Goal: Information Seeking & Learning: Check status

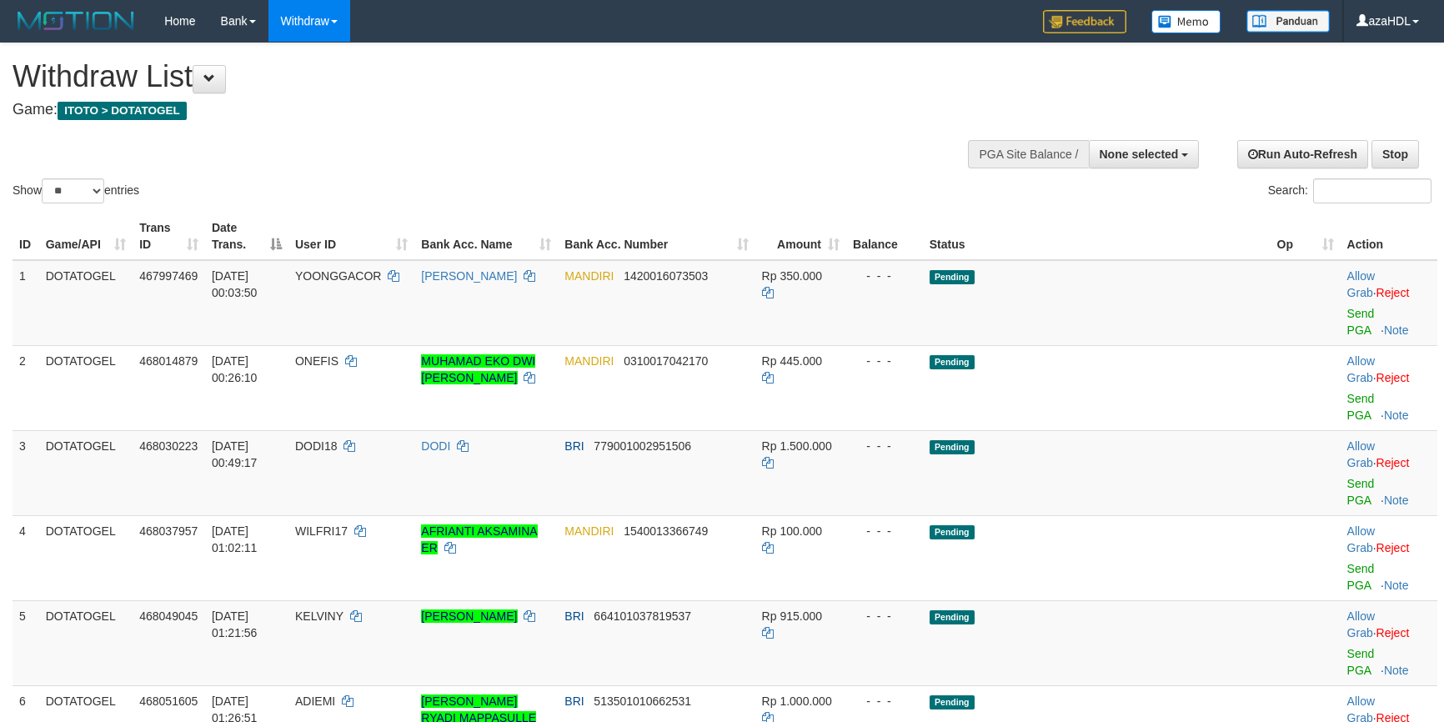
select select
select select "**"
click at [1092, 160] on button "None selected" at bounding box center [1144, 154] width 111 height 28
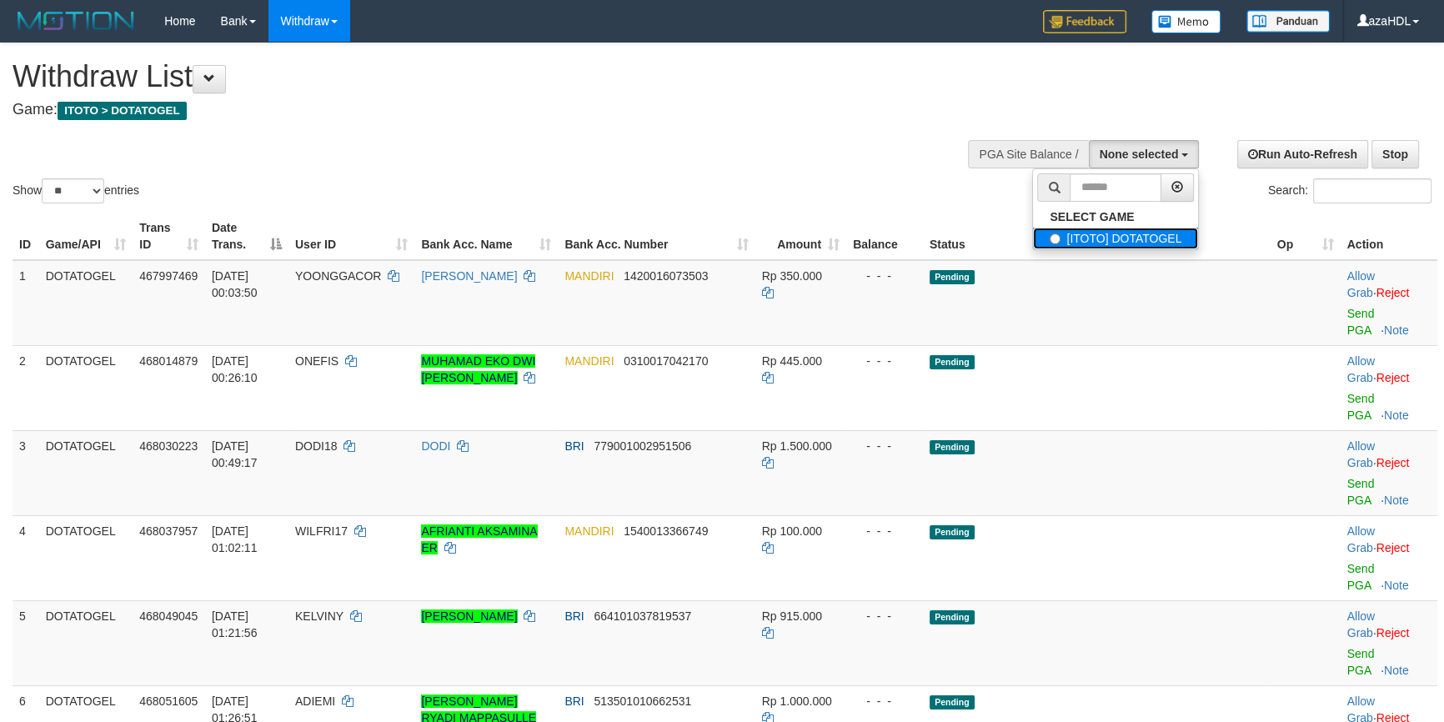
click at [1097, 241] on label "[ITOTO] DOTATOGEL" at bounding box center [1115, 239] width 165 height 22
select select "***"
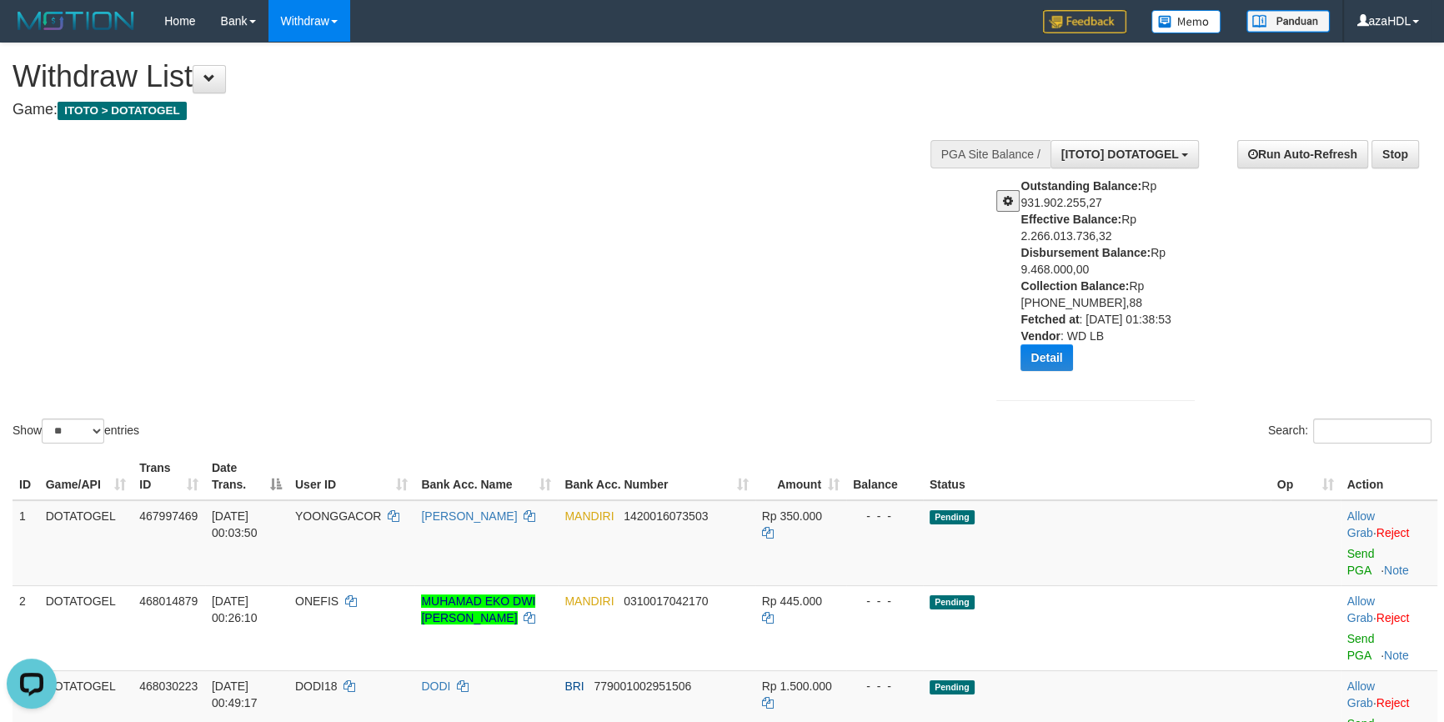
click at [679, 264] on div "Show ** ** ** *** entries Search:" at bounding box center [722, 244] width 1444 height 403
click at [1045, 358] on button "Detail" at bounding box center [1046, 357] width 52 height 27
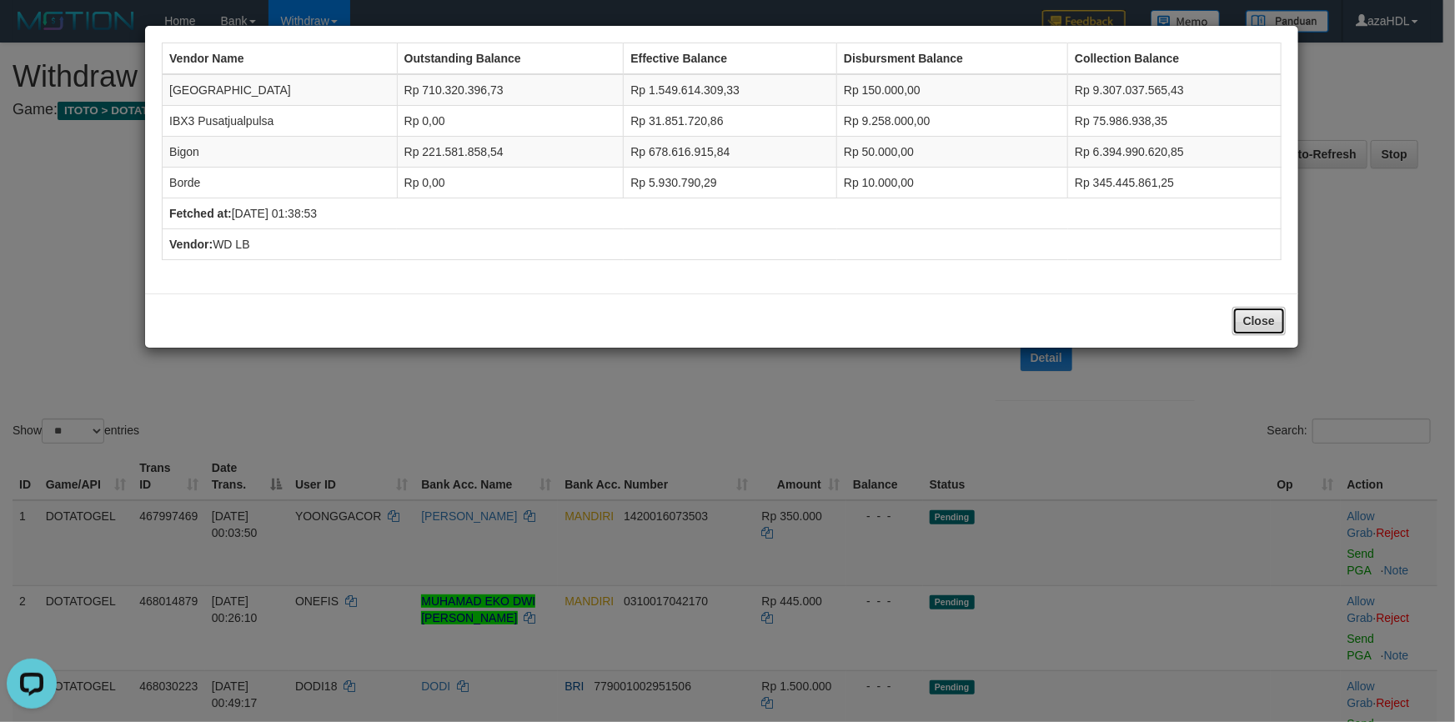
click at [1248, 325] on button "Close" at bounding box center [1258, 321] width 53 height 28
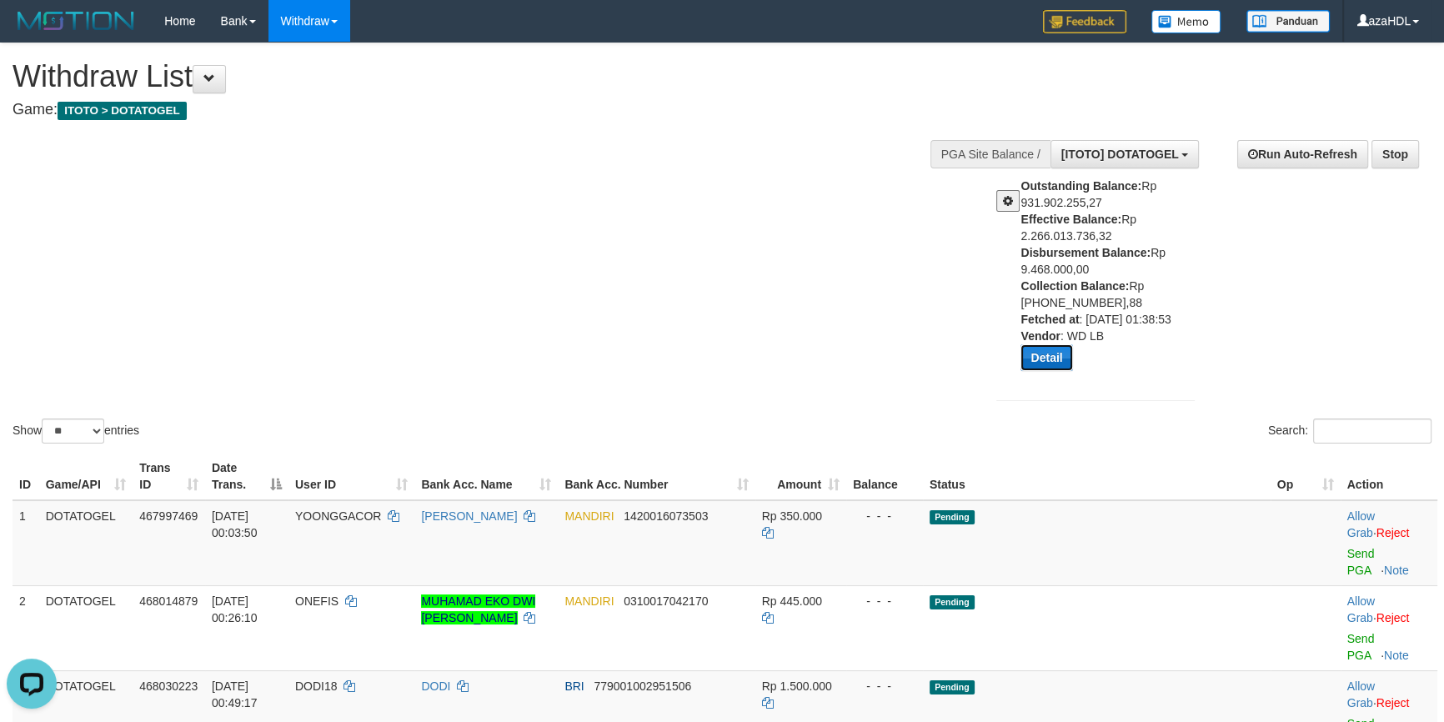
click at [1053, 350] on button "Detail" at bounding box center [1046, 357] width 52 height 27
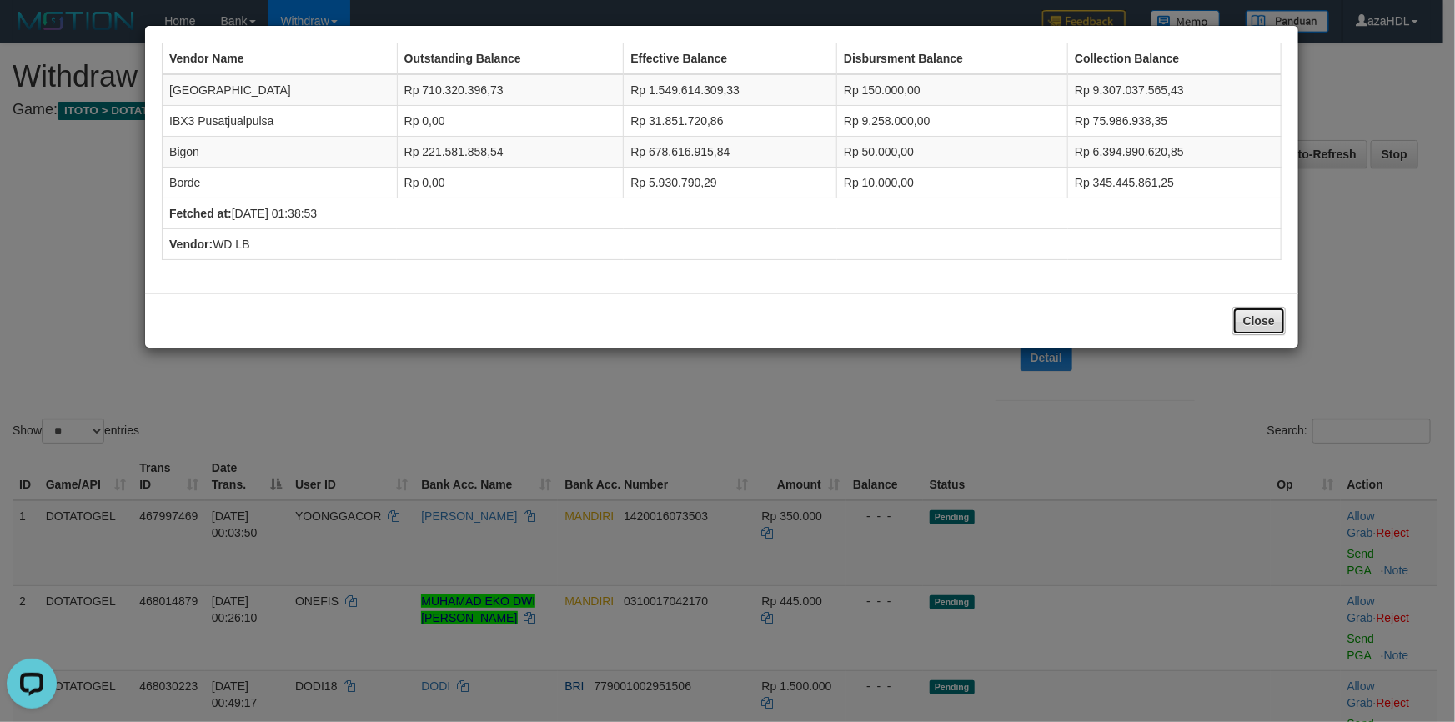
click at [1265, 325] on button "Close" at bounding box center [1258, 321] width 53 height 28
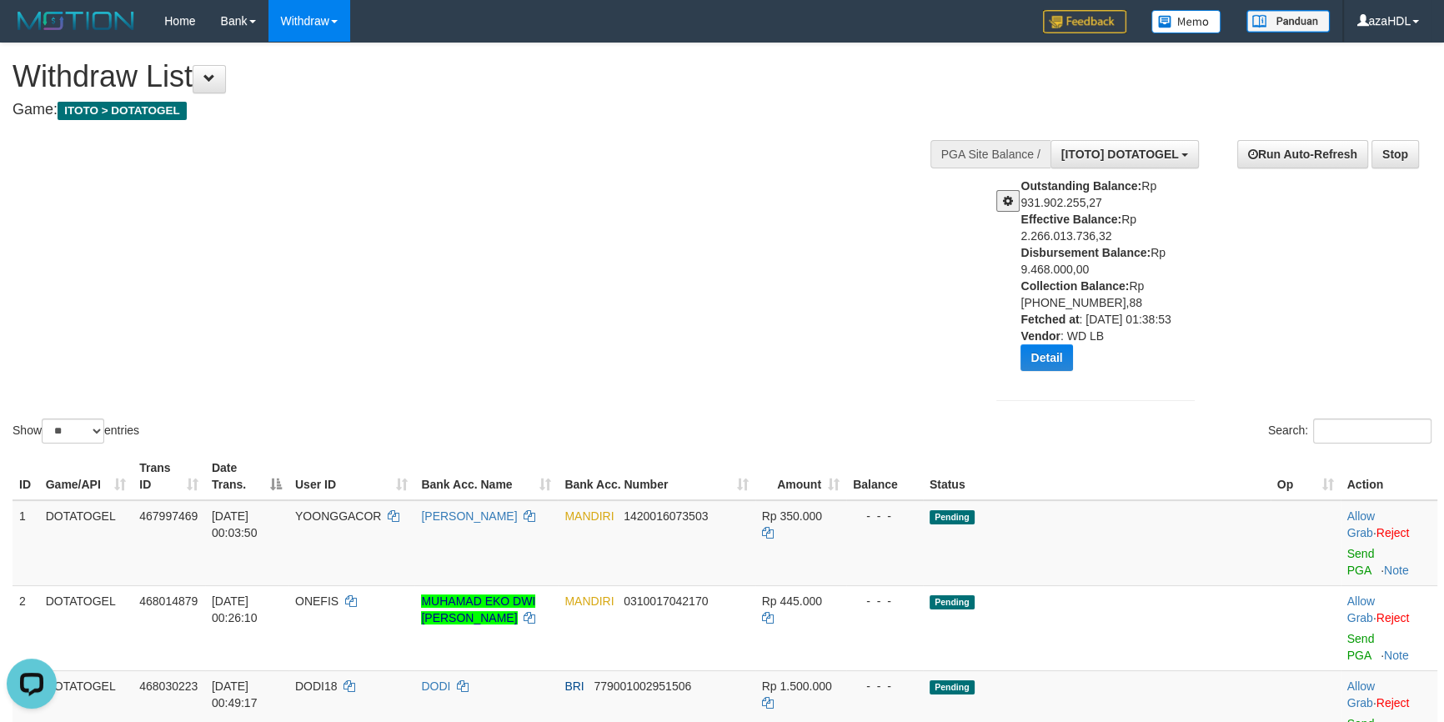
click at [639, 264] on div "Show ** ** ** *** entries Search:" at bounding box center [722, 244] width 1444 height 403
click at [692, 223] on div "Show ** ** ** *** entries Search:" at bounding box center [722, 244] width 1444 height 403
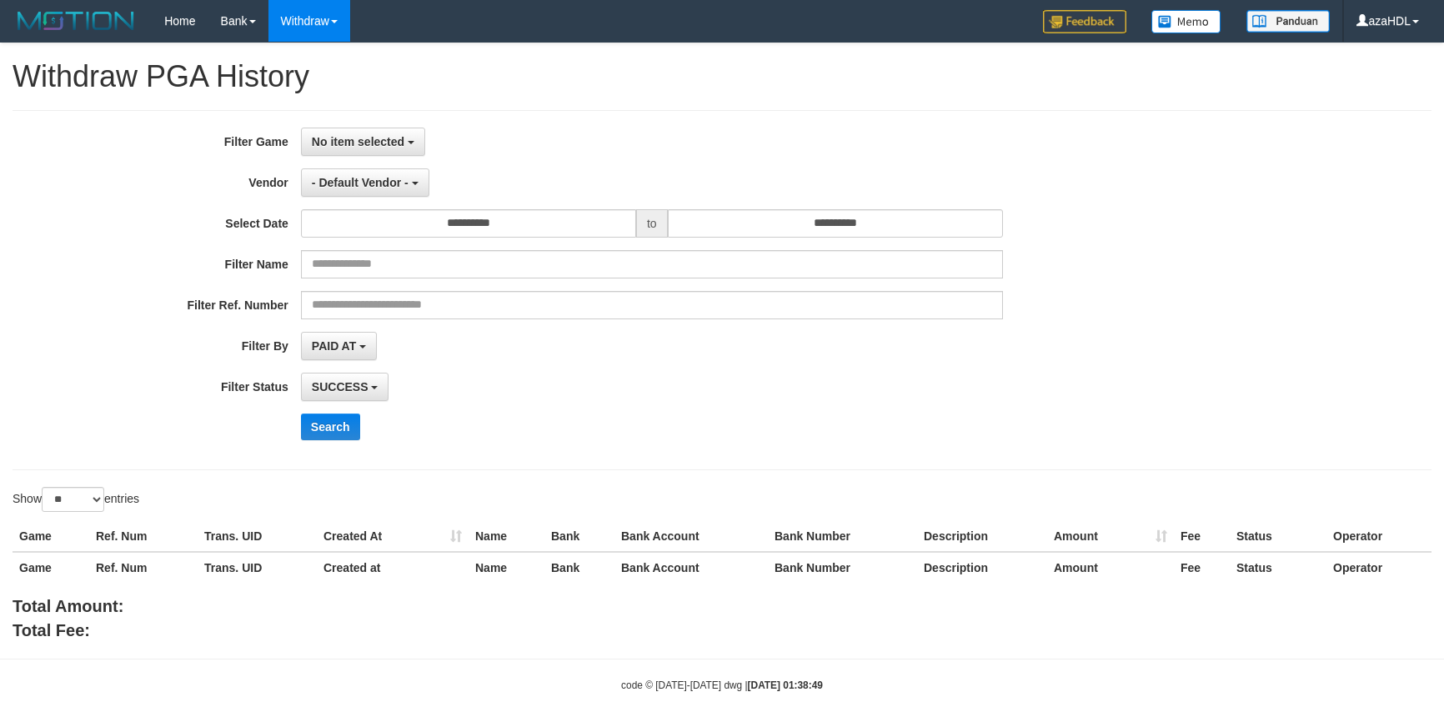
select select
select select "**"
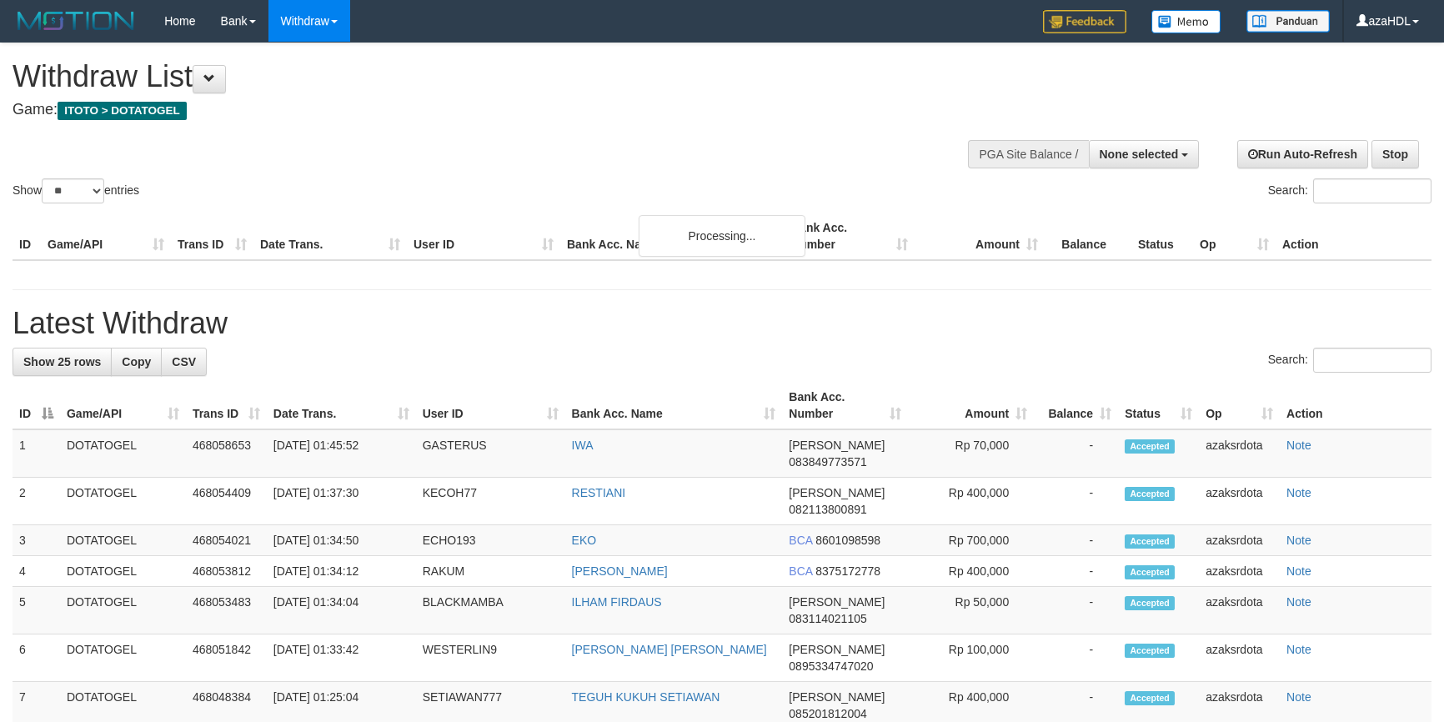
select select
select select "**"
click at [1094, 150] on button "None selected" at bounding box center [1144, 154] width 111 height 28
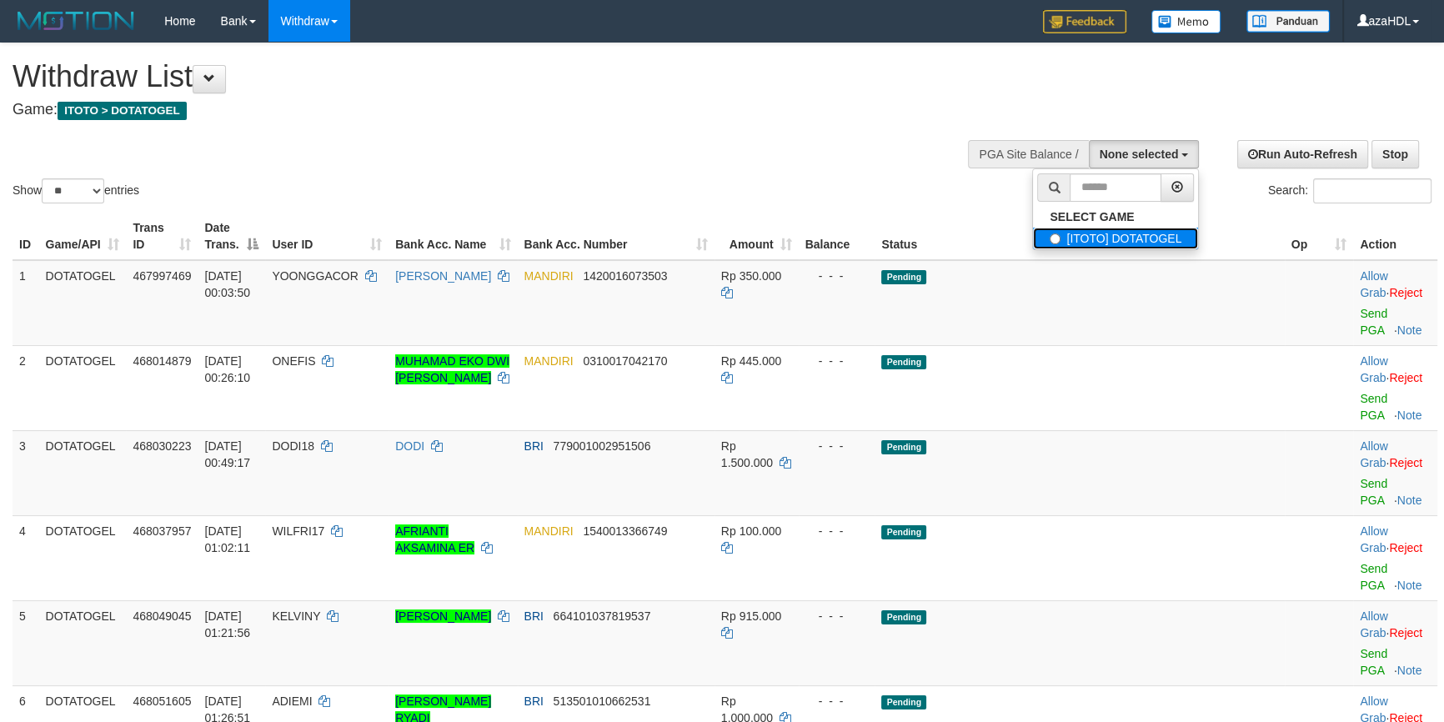
click at [1082, 237] on label "[ITOTO] DOTATOGEL" at bounding box center [1115, 239] width 165 height 22
select select "***"
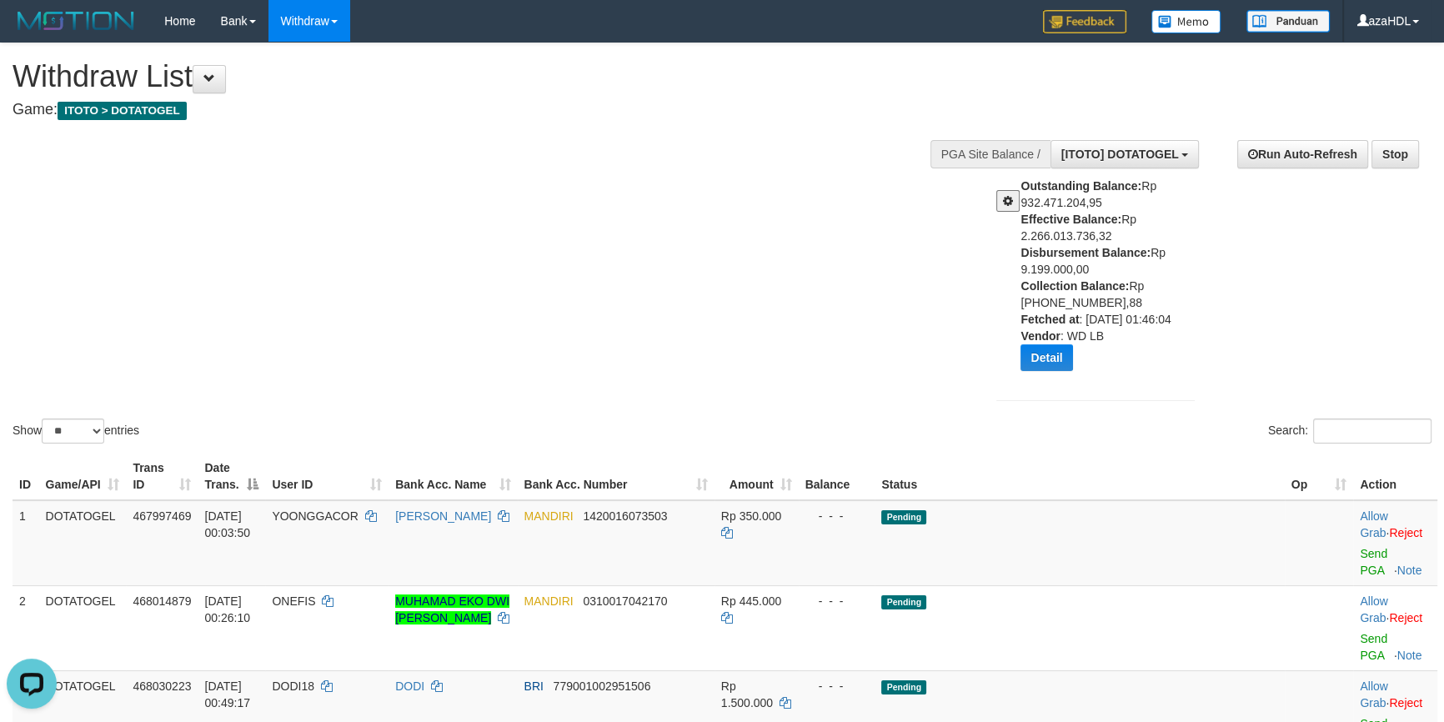
click at [1063, 342] on div "Outstanding Balance: Rp 932.471.204,95 Effective Balance: Rp 2.266.013.736,32 D…" at bounding box center [1113, 281] width 187 height 206
click at [1059, 353] on button "Detail" at bounding box center [1046, 357] width 52 height 27
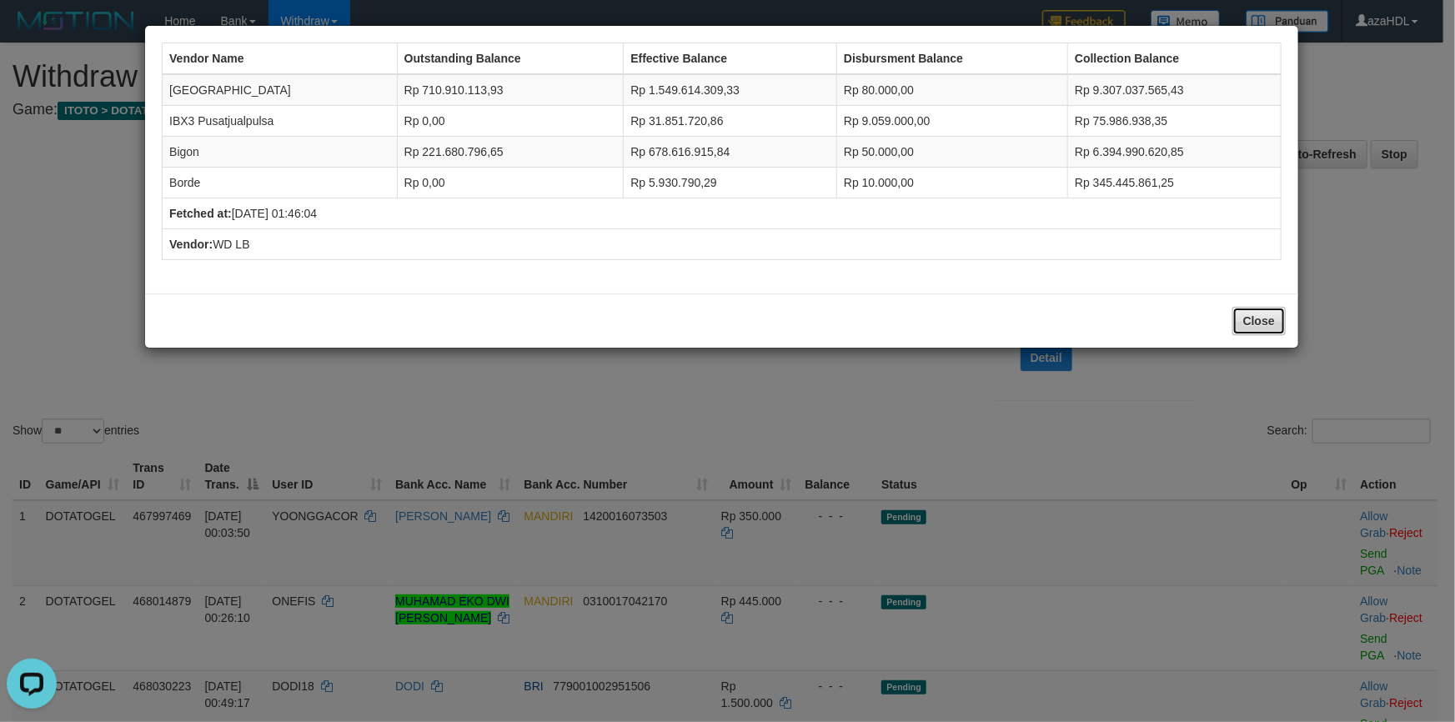
click at [1257, 326] on button "Close" at bounding box center [1258, 321] width 53 height 28
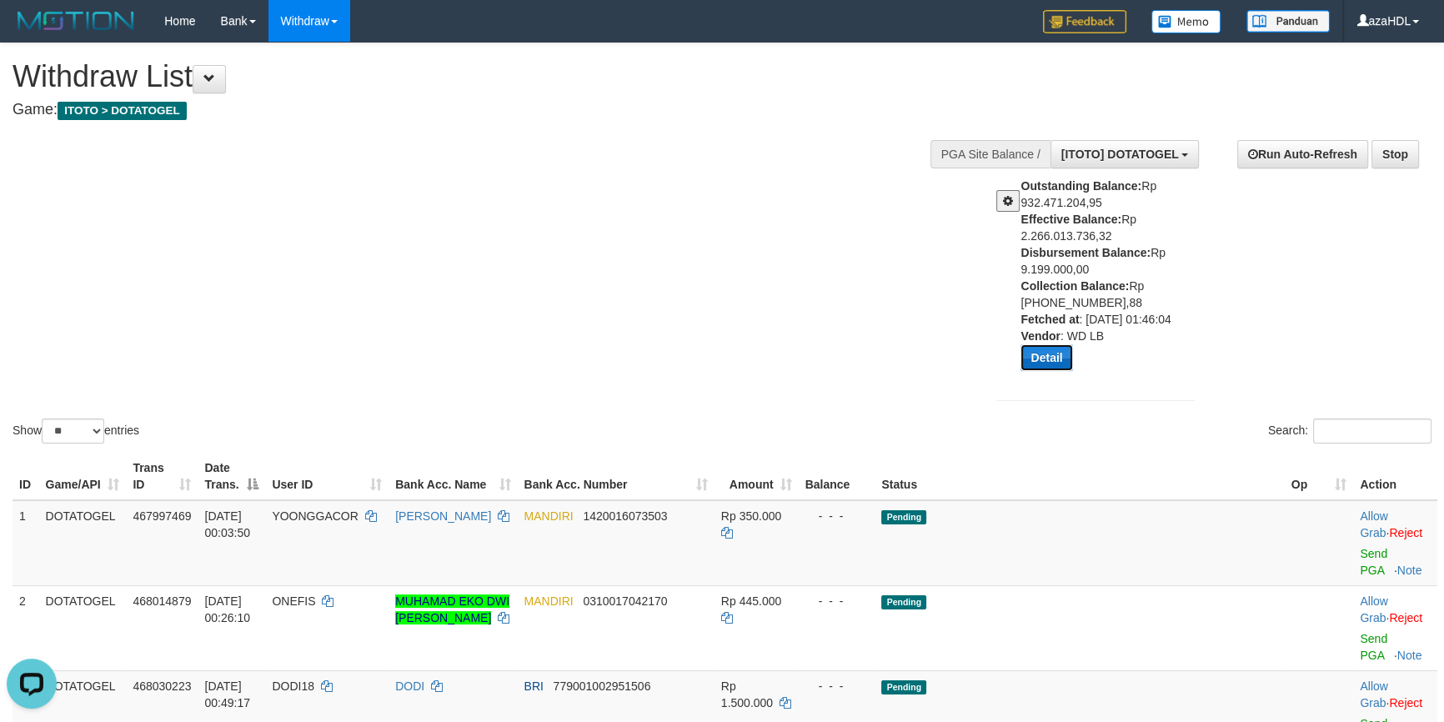
click at [1036, 354] on button "Detail" at bounding box center [1046, 357] width 52 height 27
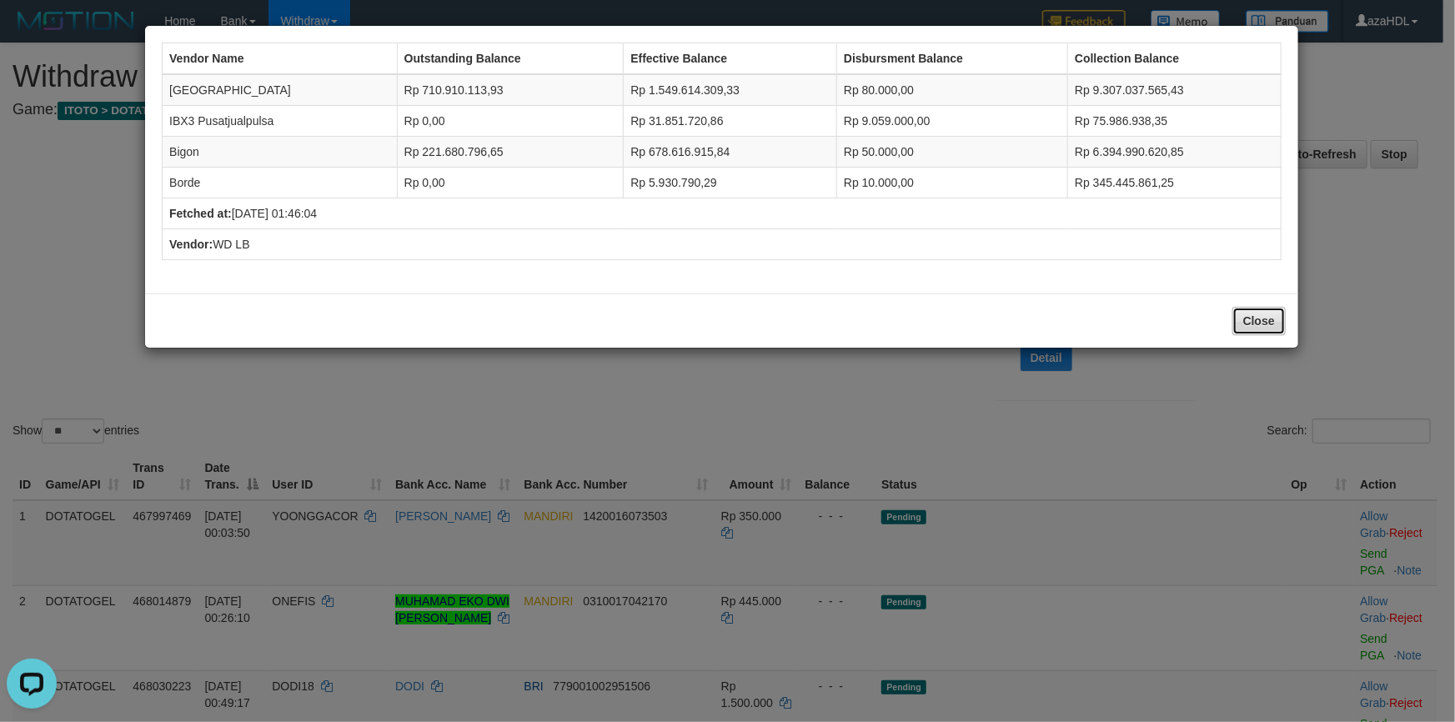
click at [1234, 316] on button "Close" at bounding box center [1258, 321] width 53 height 28
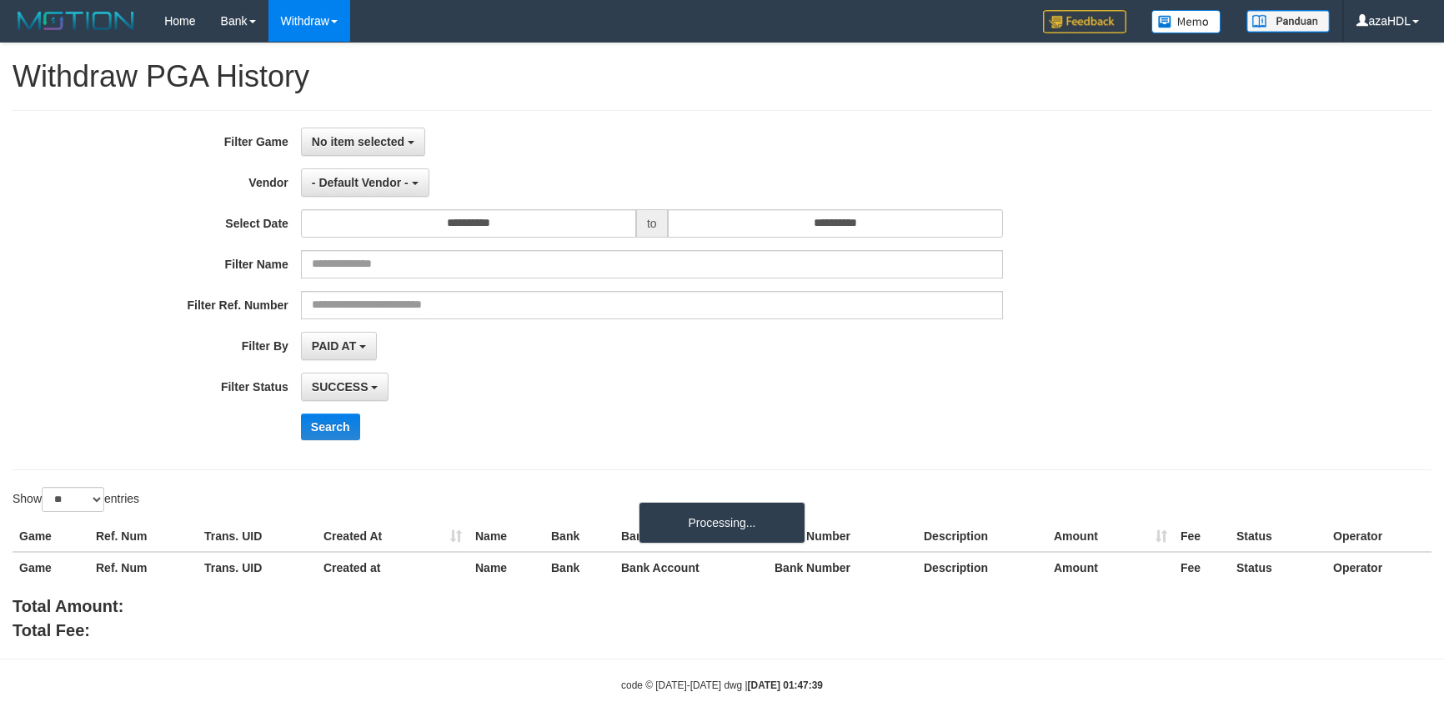
select select
select select "**"
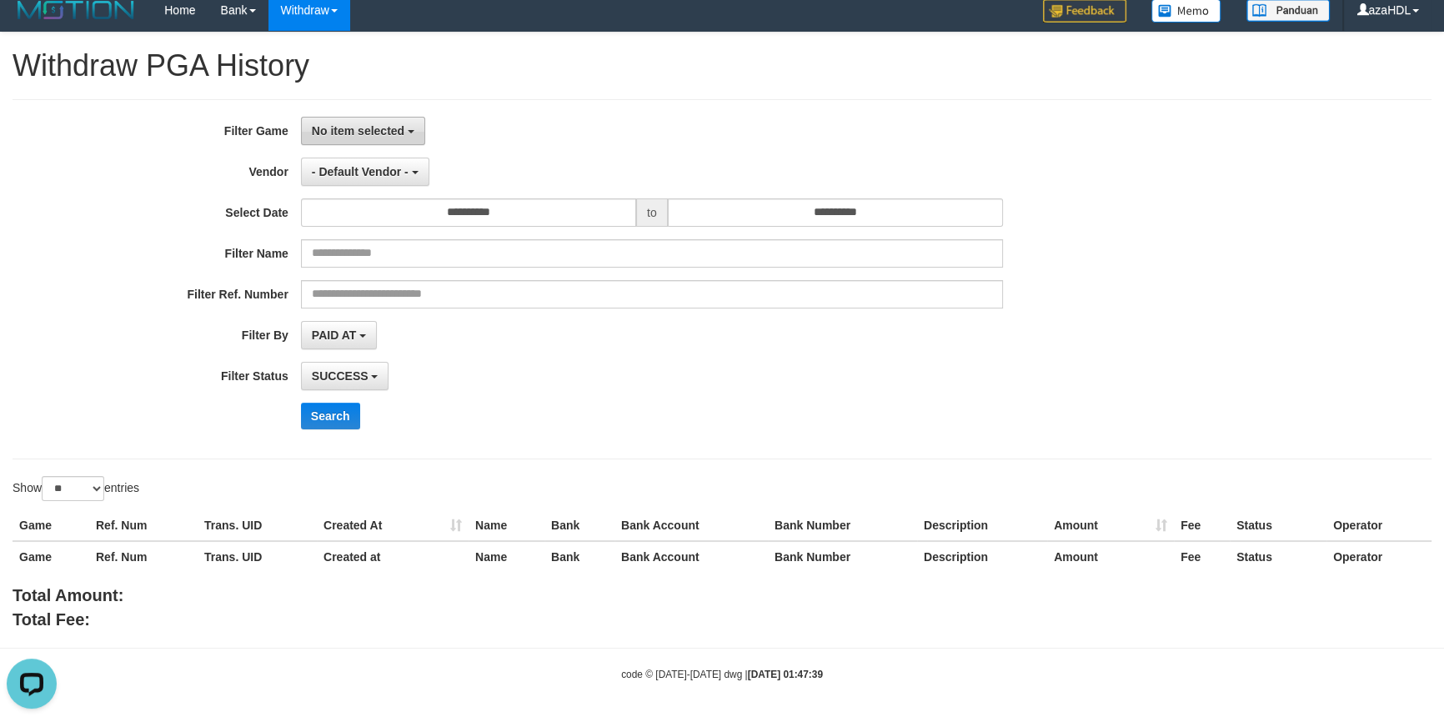
click at [341, 130] on span "No item selected" at bounding box center [358, 130] width 93 height 13
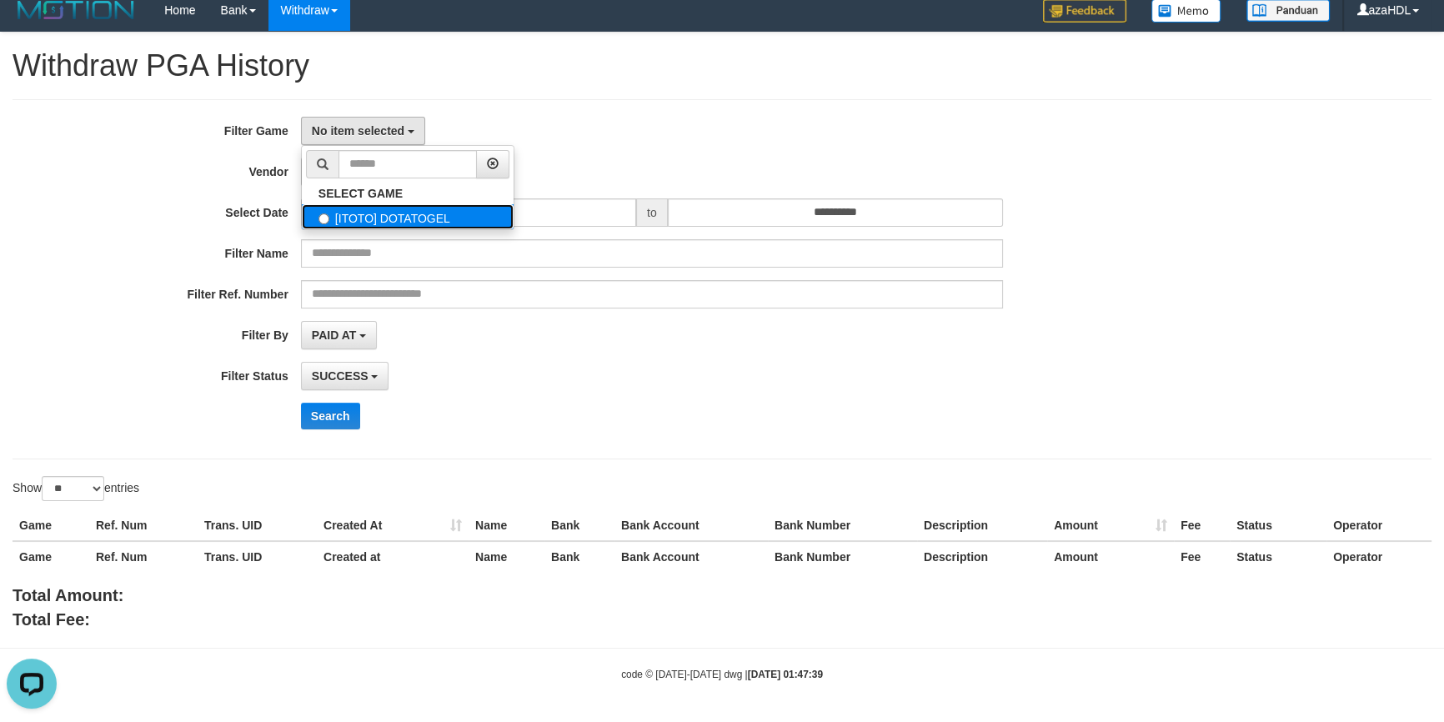
click at [351, 212] on label "[ITOTO] DOTATOGEL" at bounding box center [408, 216] width 212 height 25
select select "***"
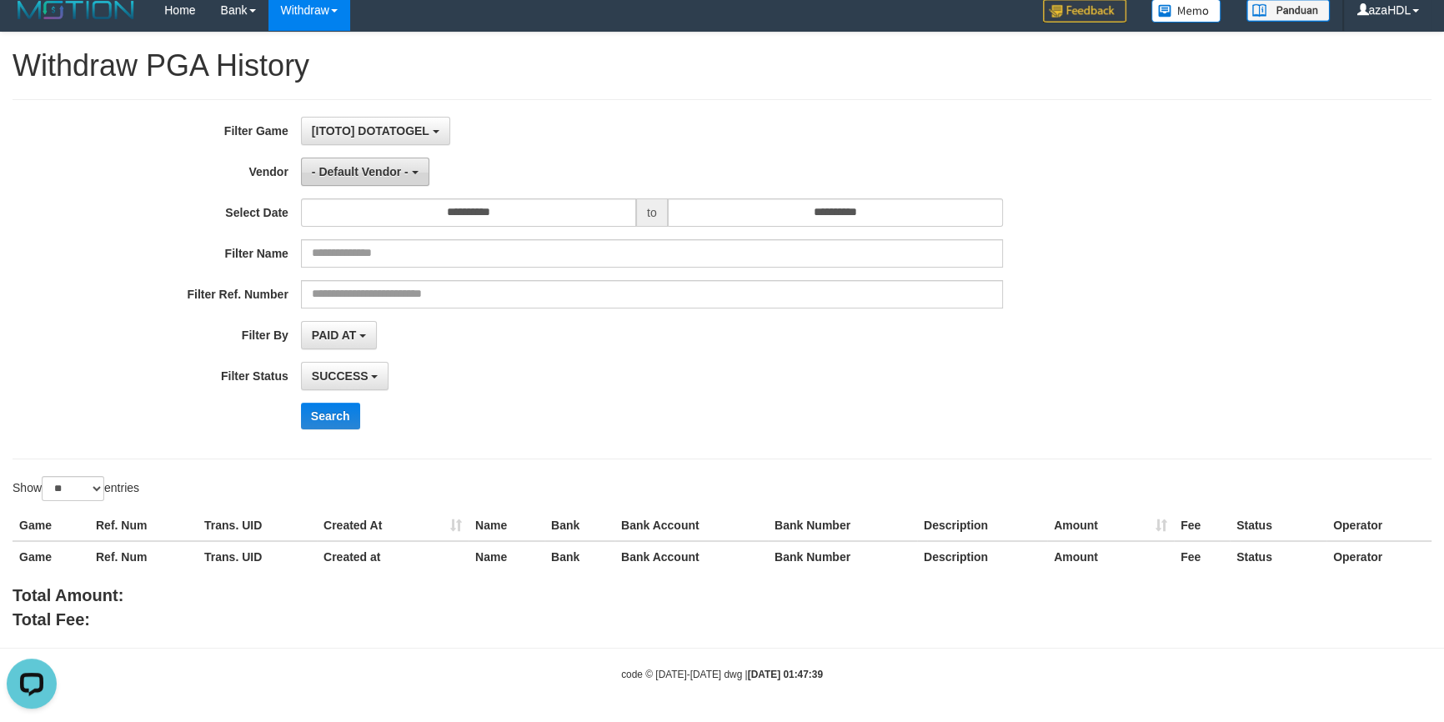
click at [338, 168] on span "- Default Vendor -" at bounding box center [360, 171] width 97 height 13
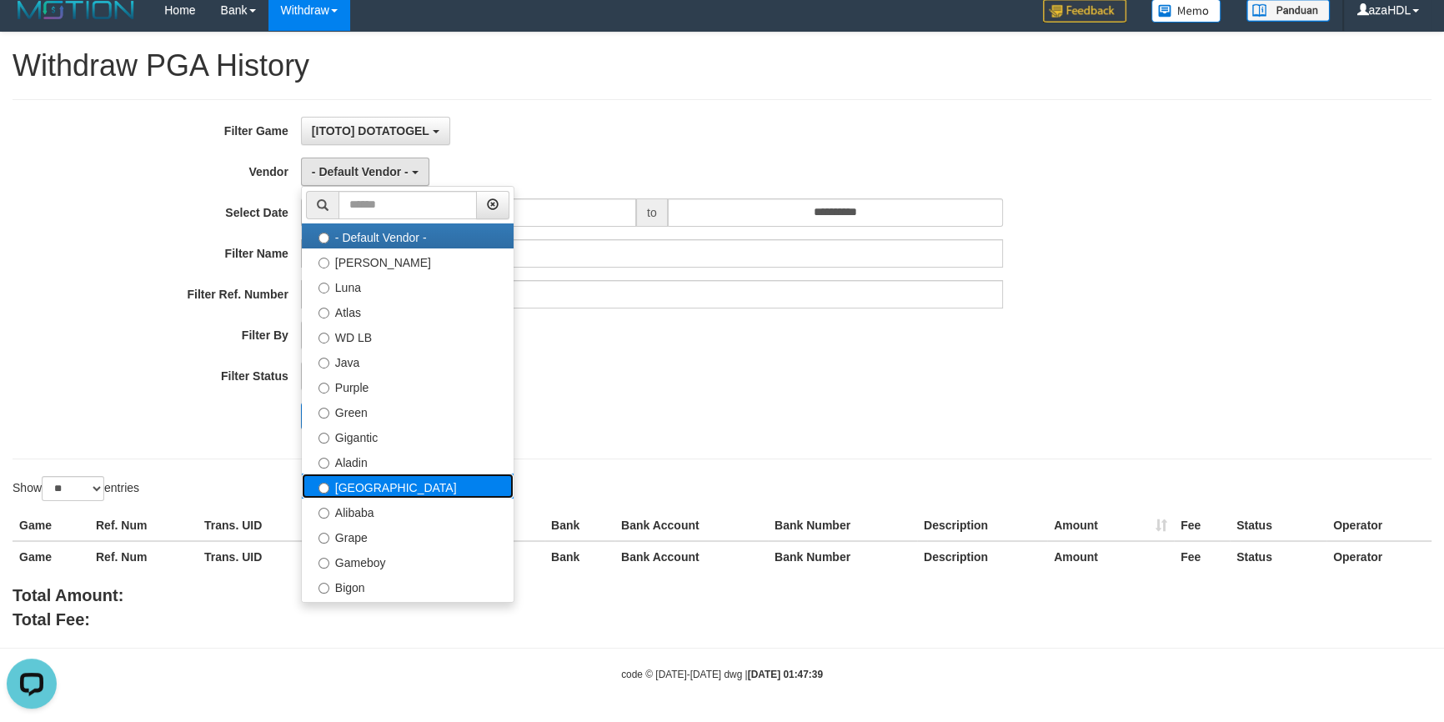
click at [365, 481] on label "[GEOGRAPHIC_DATA]" at bounding box center [408, 485] width 212 height 25
select select "**********"
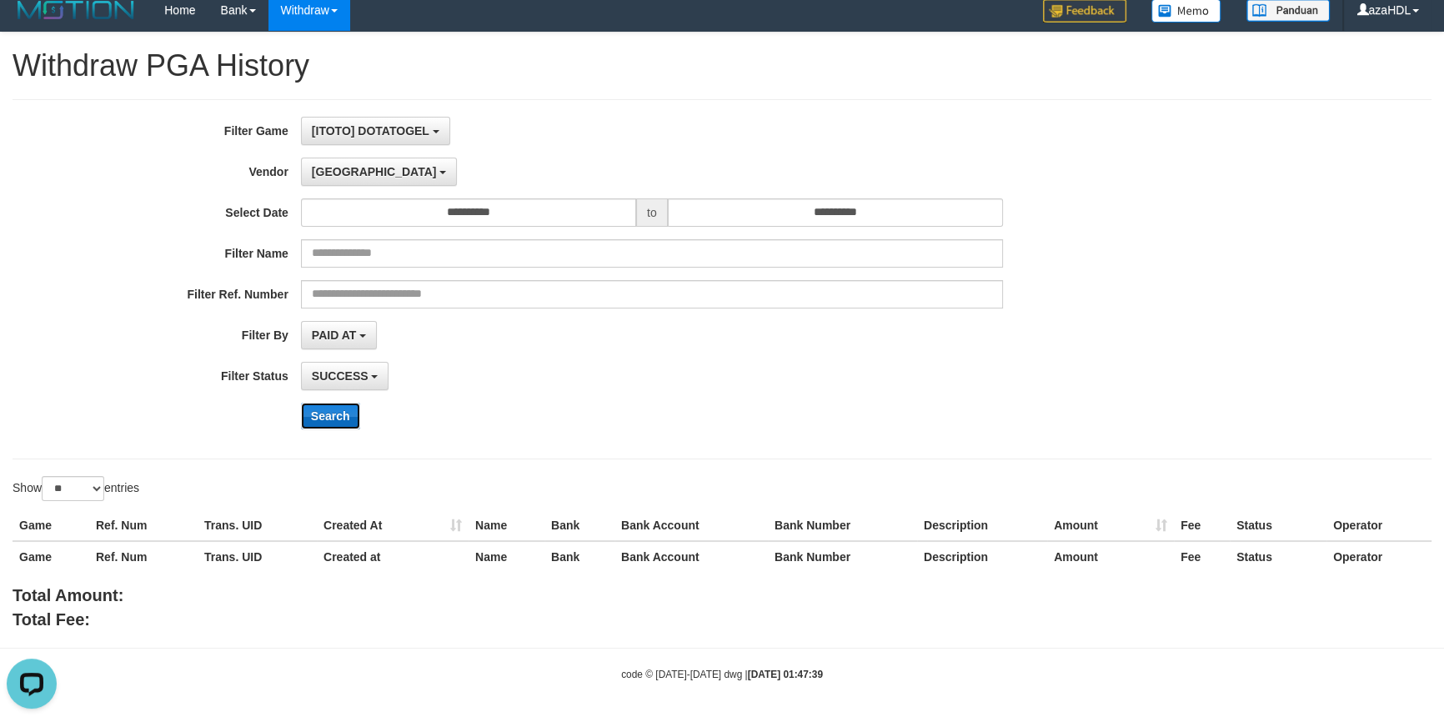
click at [337, 403] on button "Search" at bounding box center [330, 416] width 59 height 27
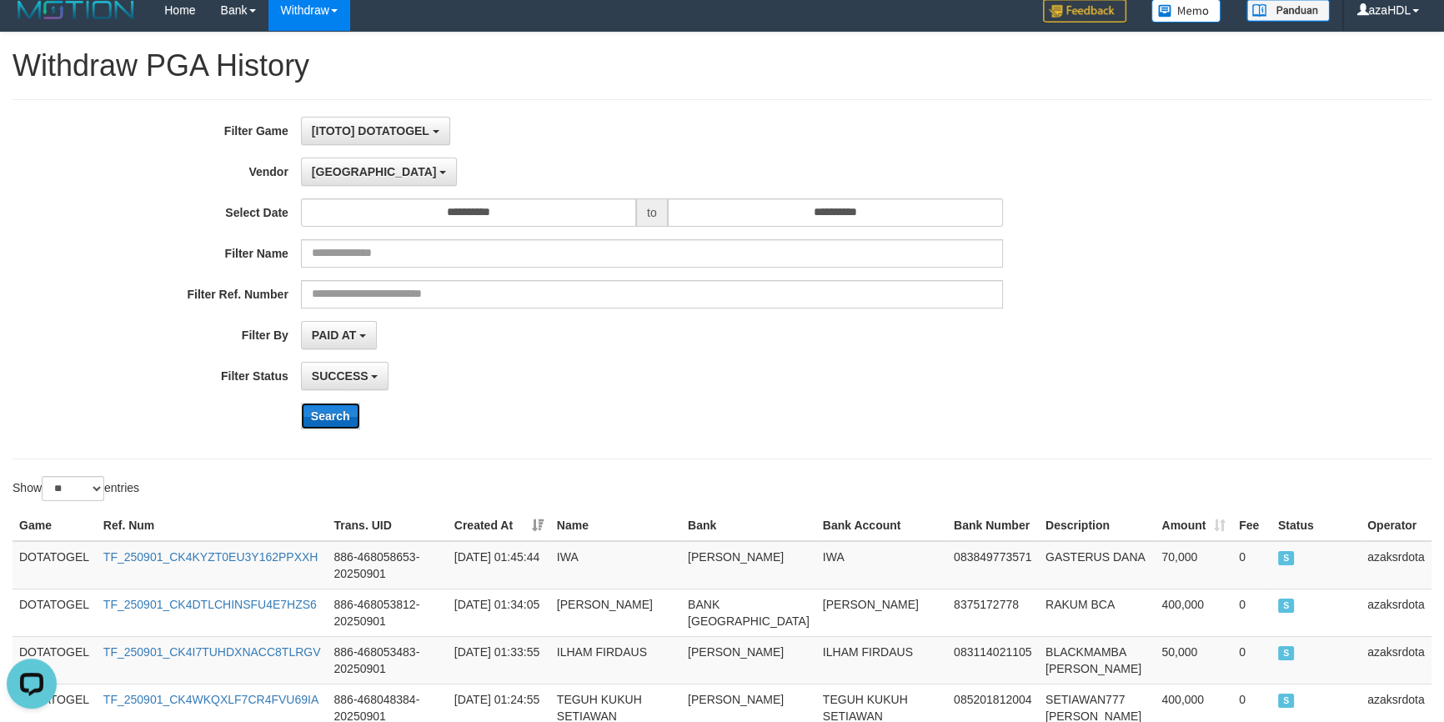
click at [335, 413] on button "Search" at bounding box center [330, 416] width 59 height 27
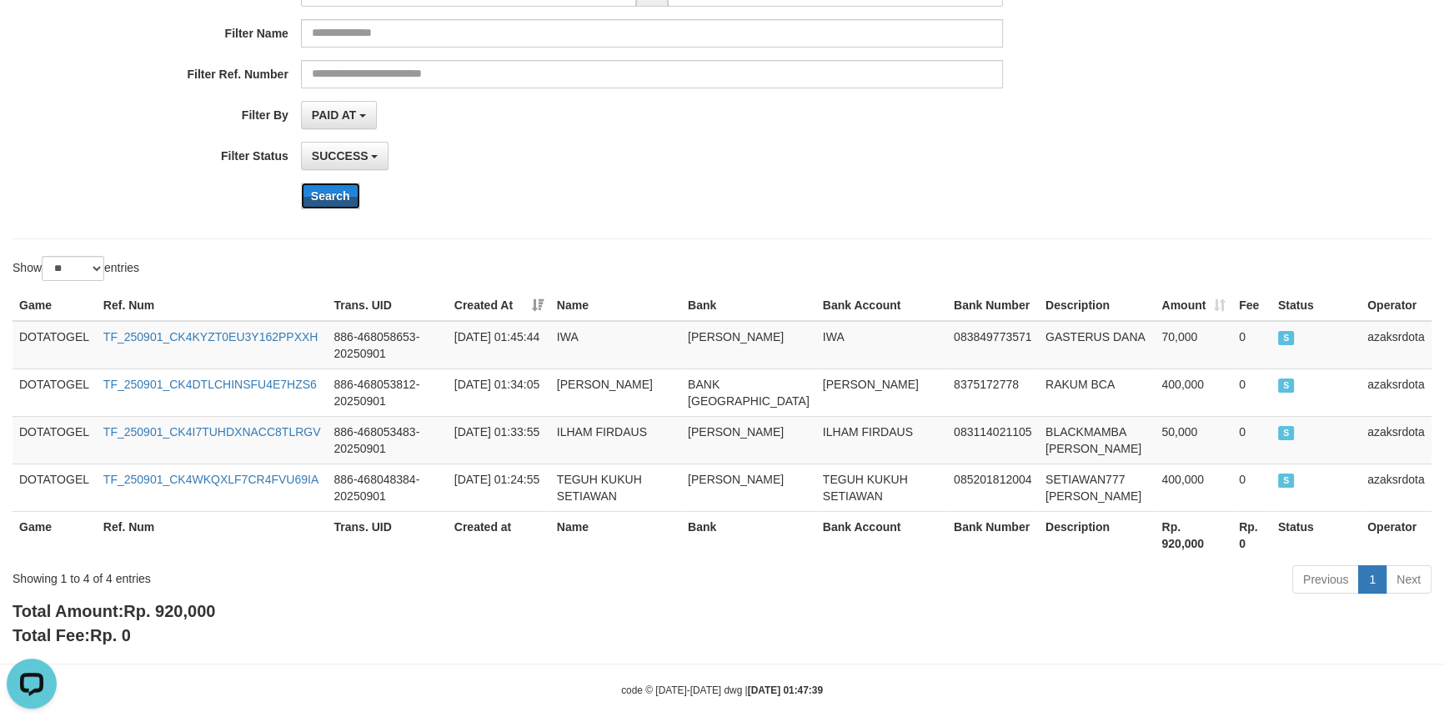
scroll to position [247, 0]
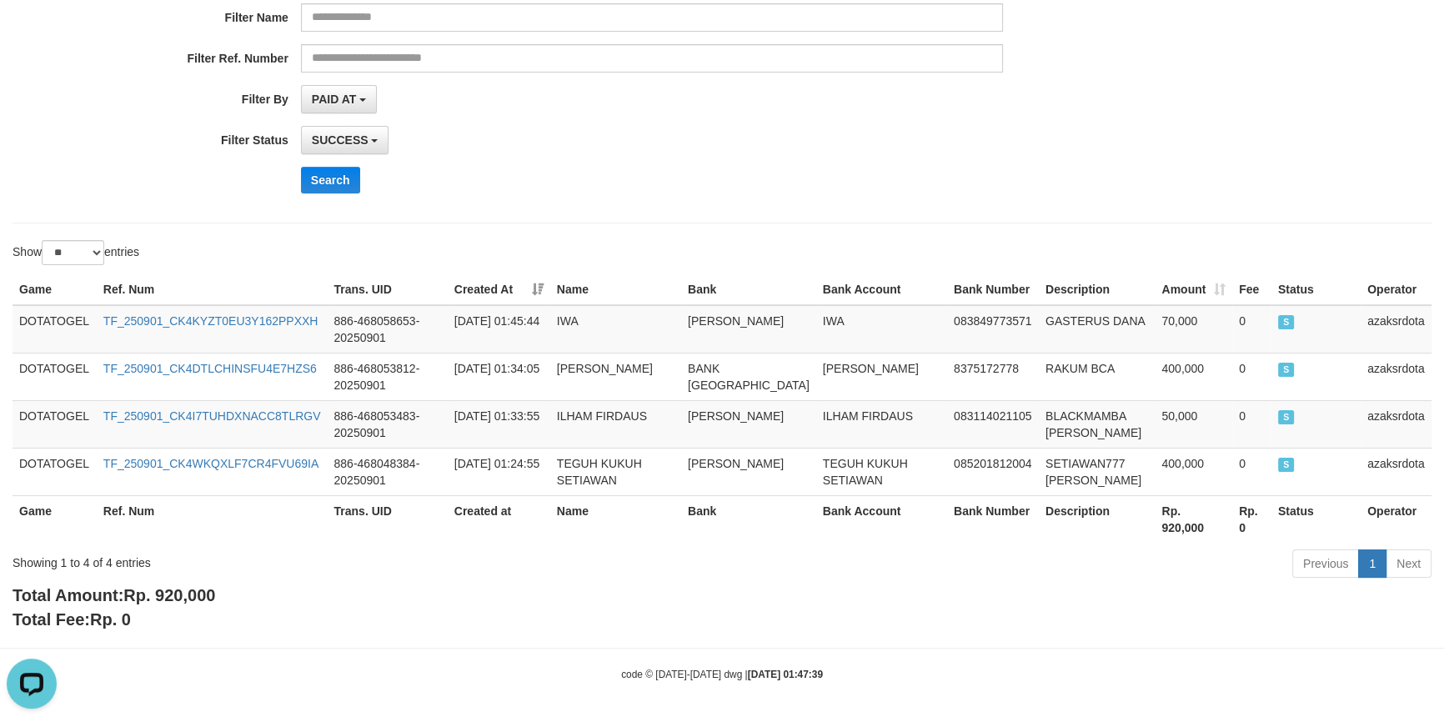
click at [619, 161] on div "**********" at bounding box center [601, 43] width 1203 height 325
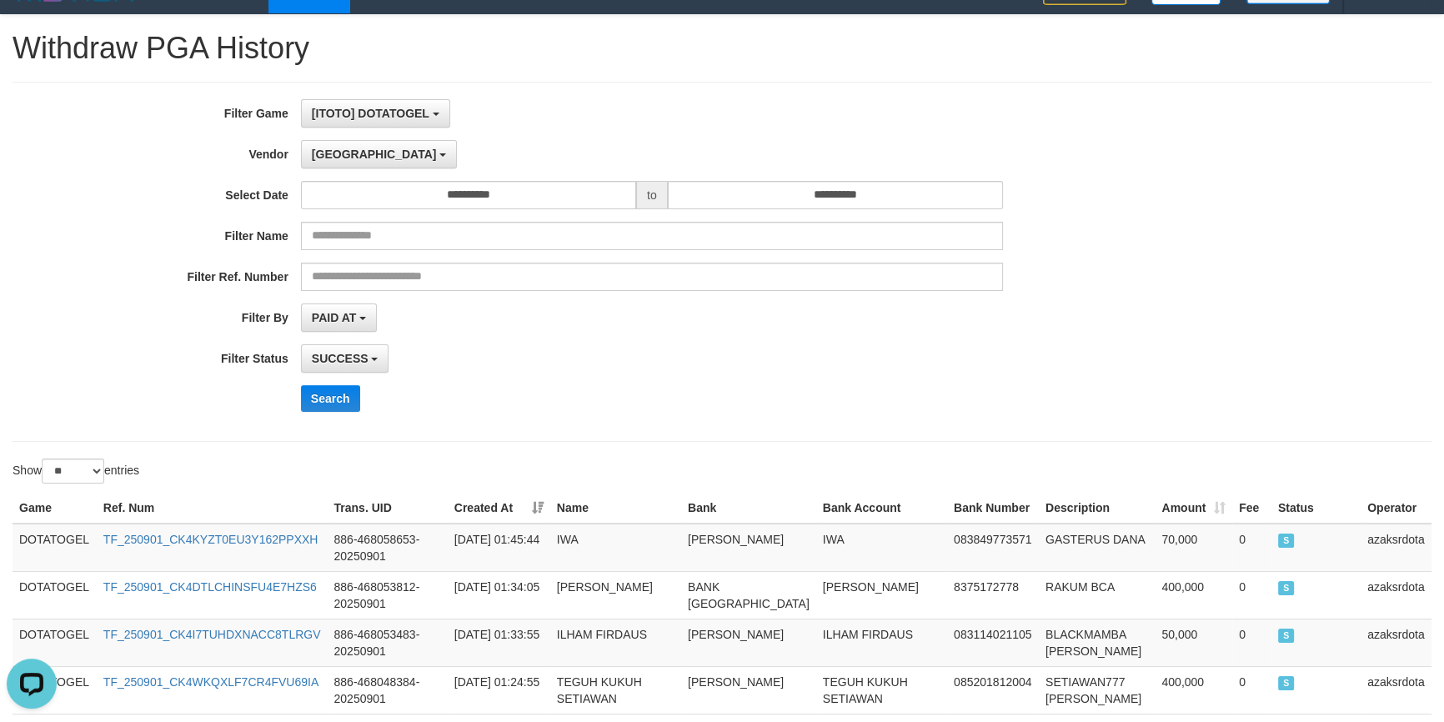
scroll to position [0, 0]
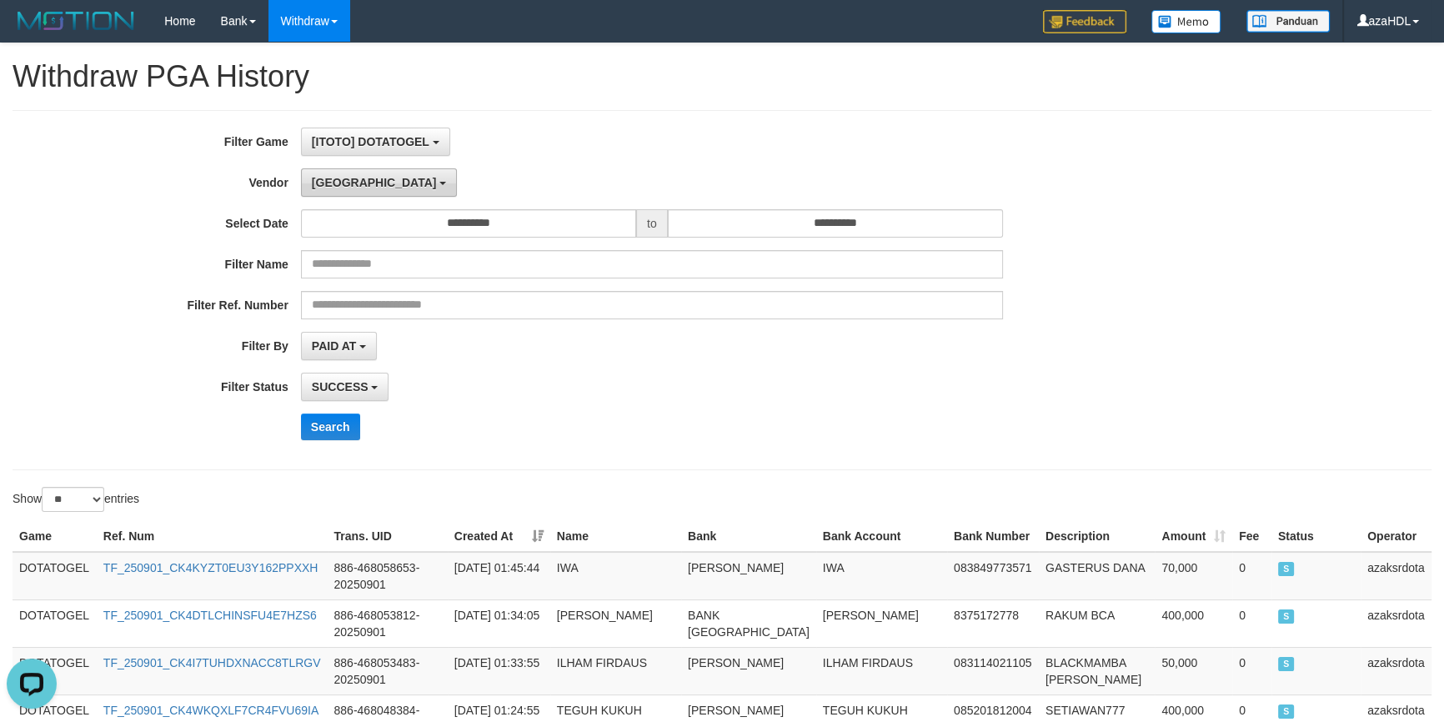
click at [338, 179] on span "[GEOGRAPHIC_DATA]" at bounding box center [374, 182] width 125 height 13
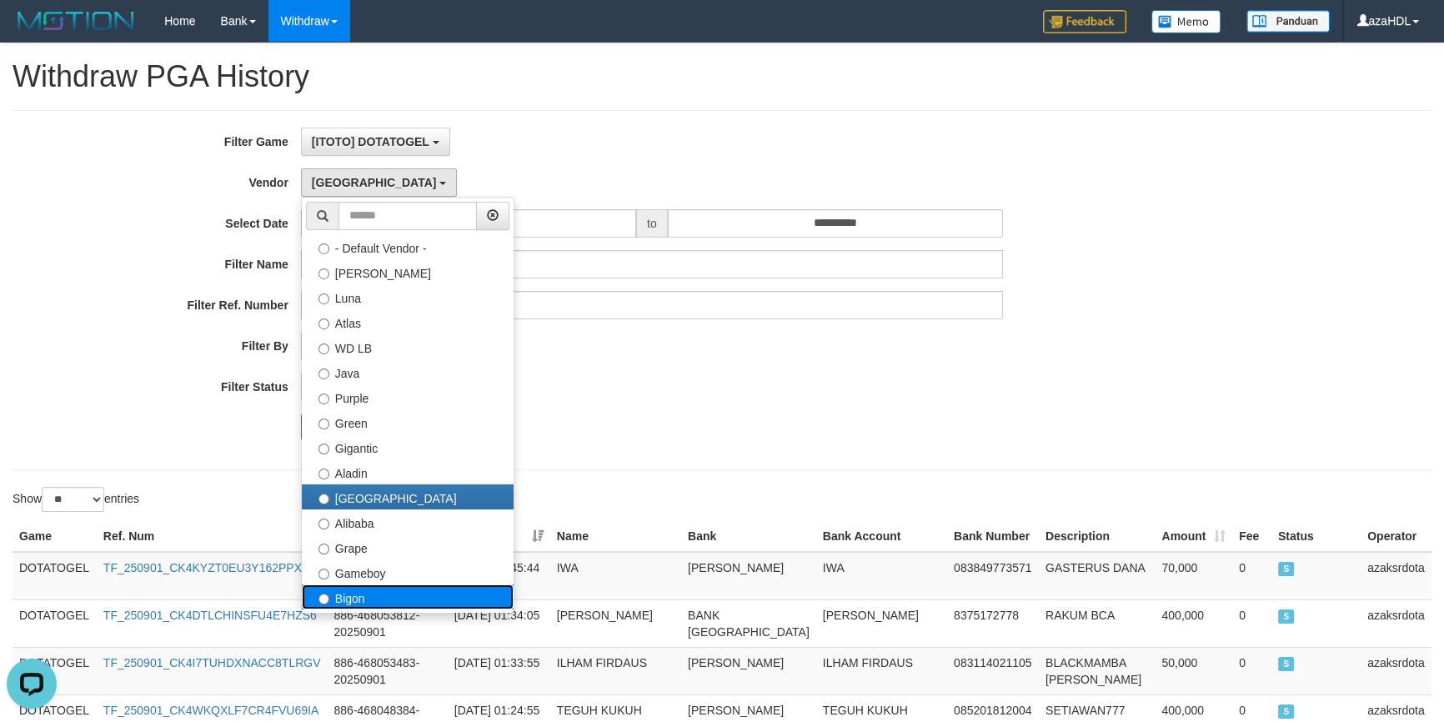
click at [365, 592] on label "Bigon" at bounding box center [408, 596] width 212 height 25
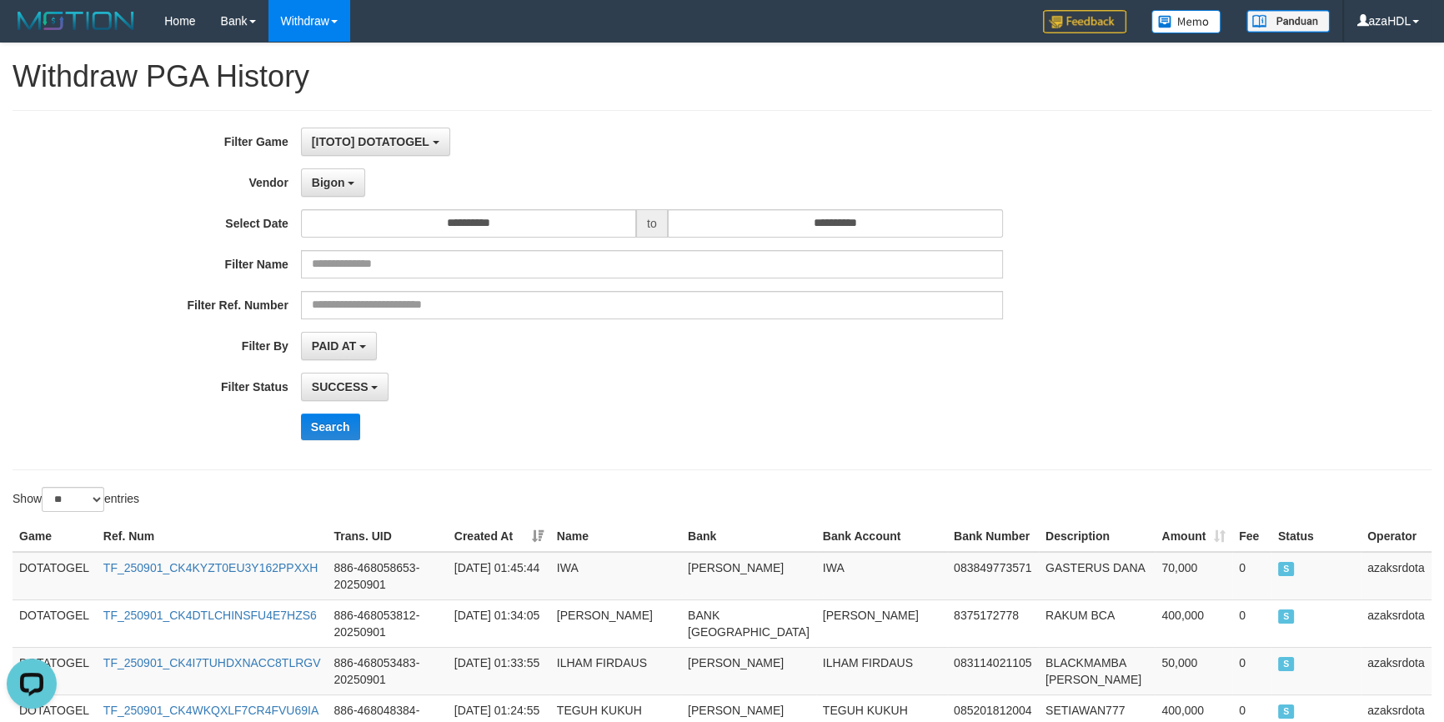
click at [331, 442] on div "**********" at bounding box center [601, 290] width 1203 height 325
click at [329, 433] on button "Search" at bounding box center [330, 426] width 59 height 27
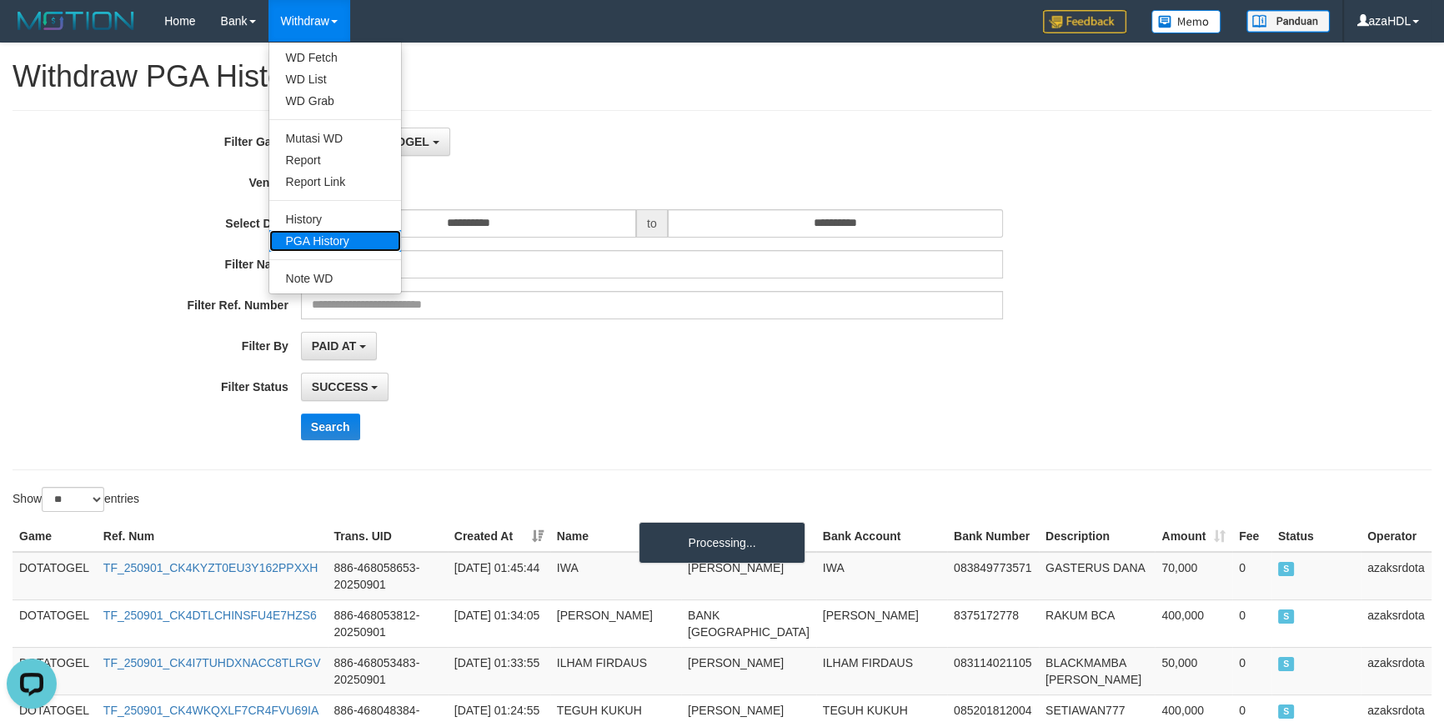
click at [318, 233] on link "PGA History" at bounding box center [335, 241] width 132 height 22
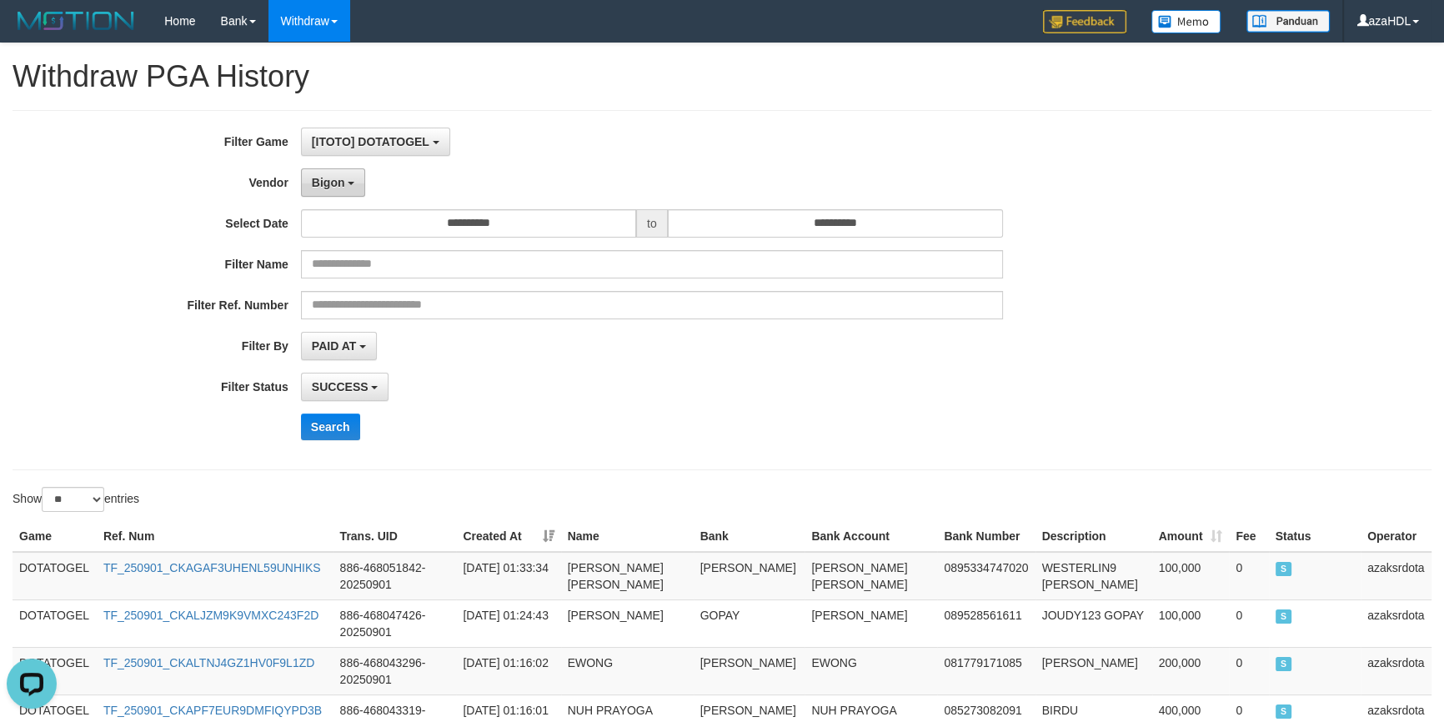
click at [309, 178] on button "Bigon" at bounding box center [333, 182] width 65 height 28
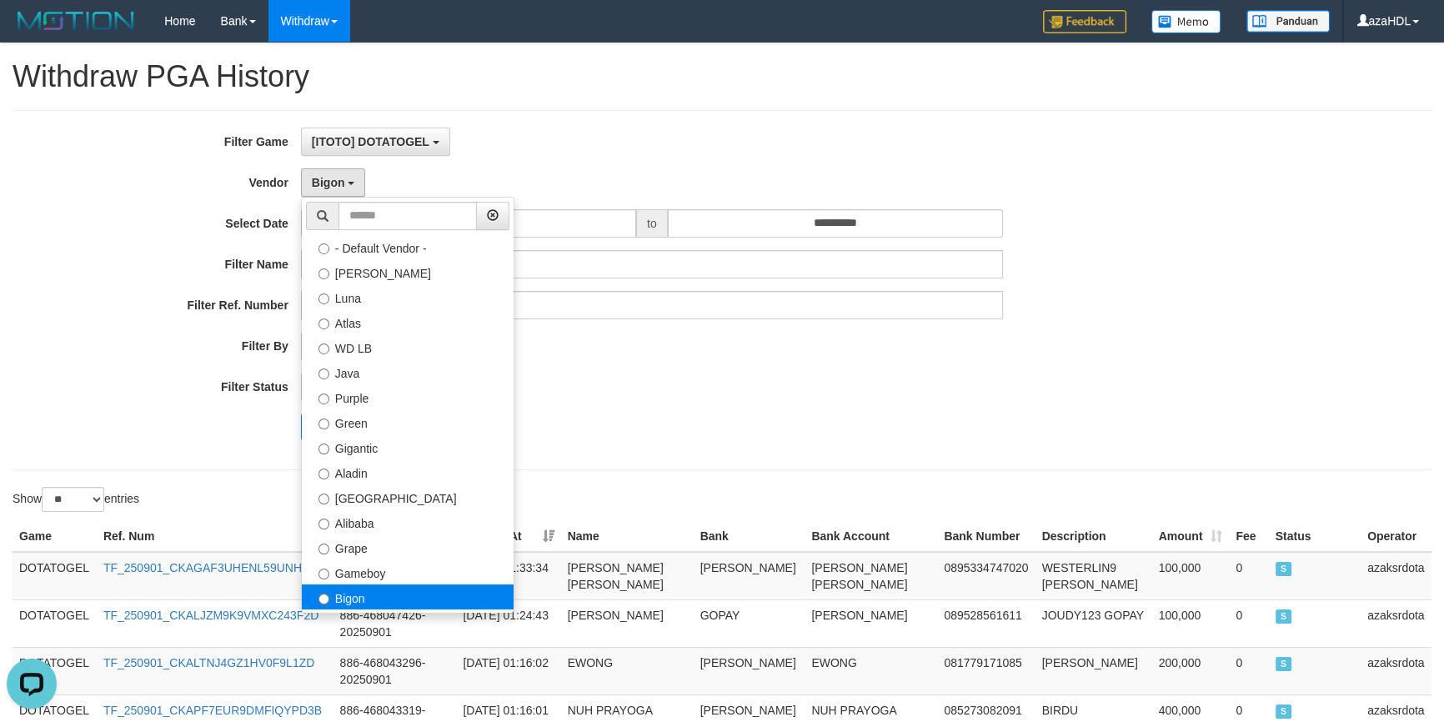
click at [383, 593] on label "Bigon" at bounding box center [408, 596] width 212 height 25
click at [816, 370] on div "**********" at bounding box center [601, 290] width 1203 height 325
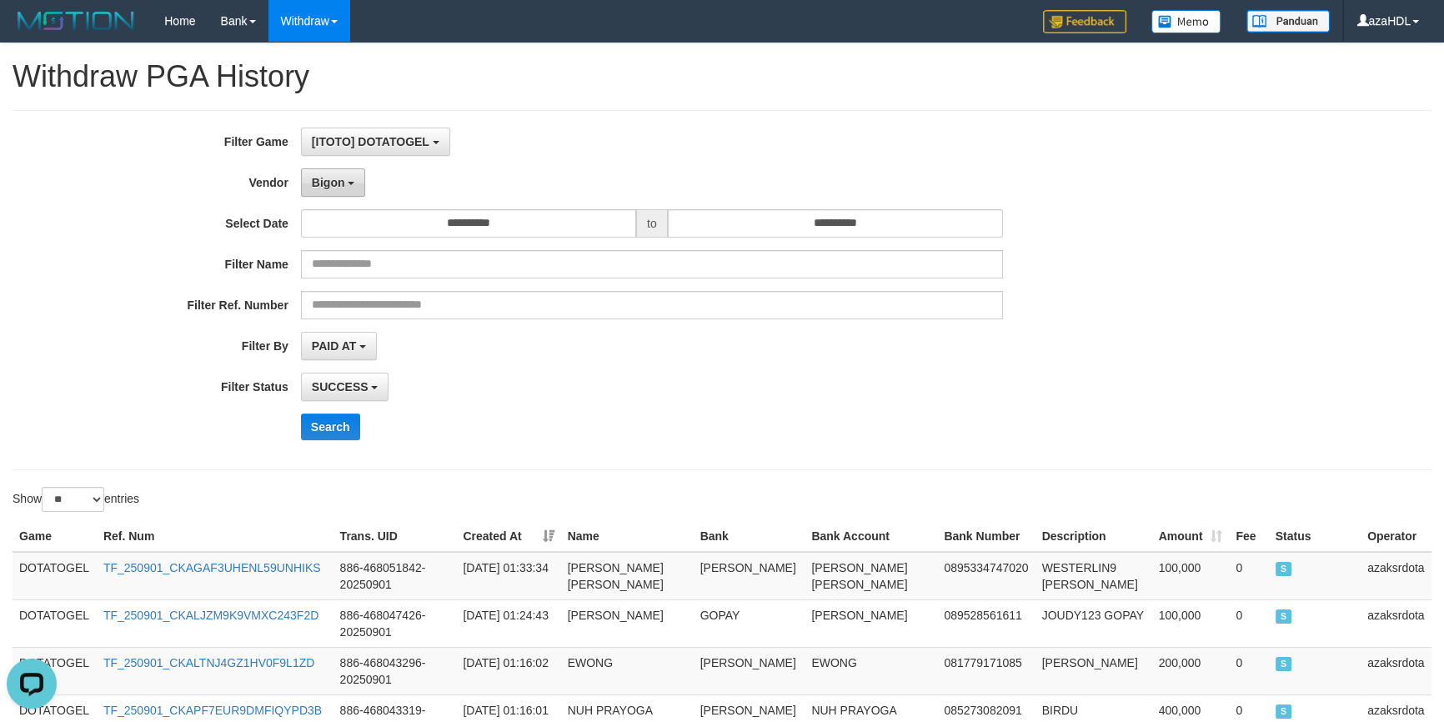
click at [333, 184] on span "Bigon" at bounding box center [328, 182] width 33 height 13
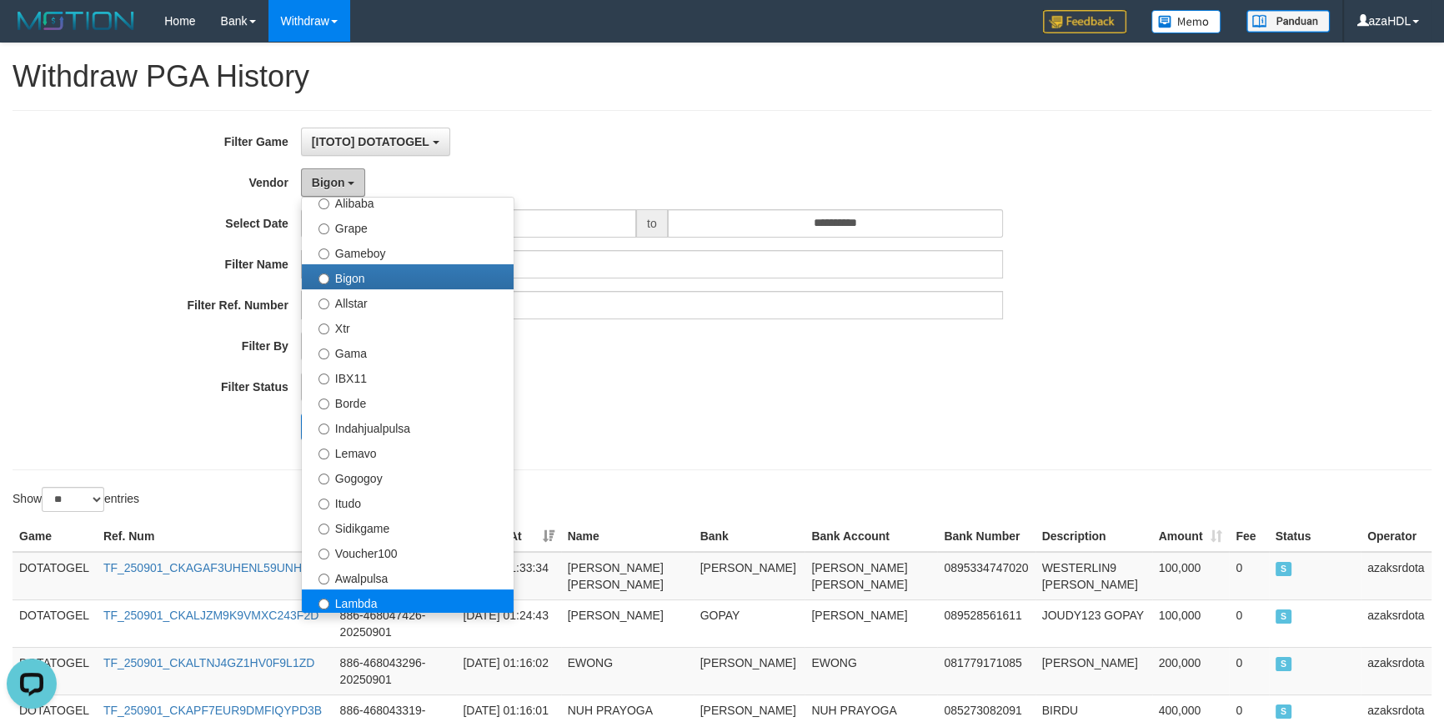
scroll to position [293, 0]
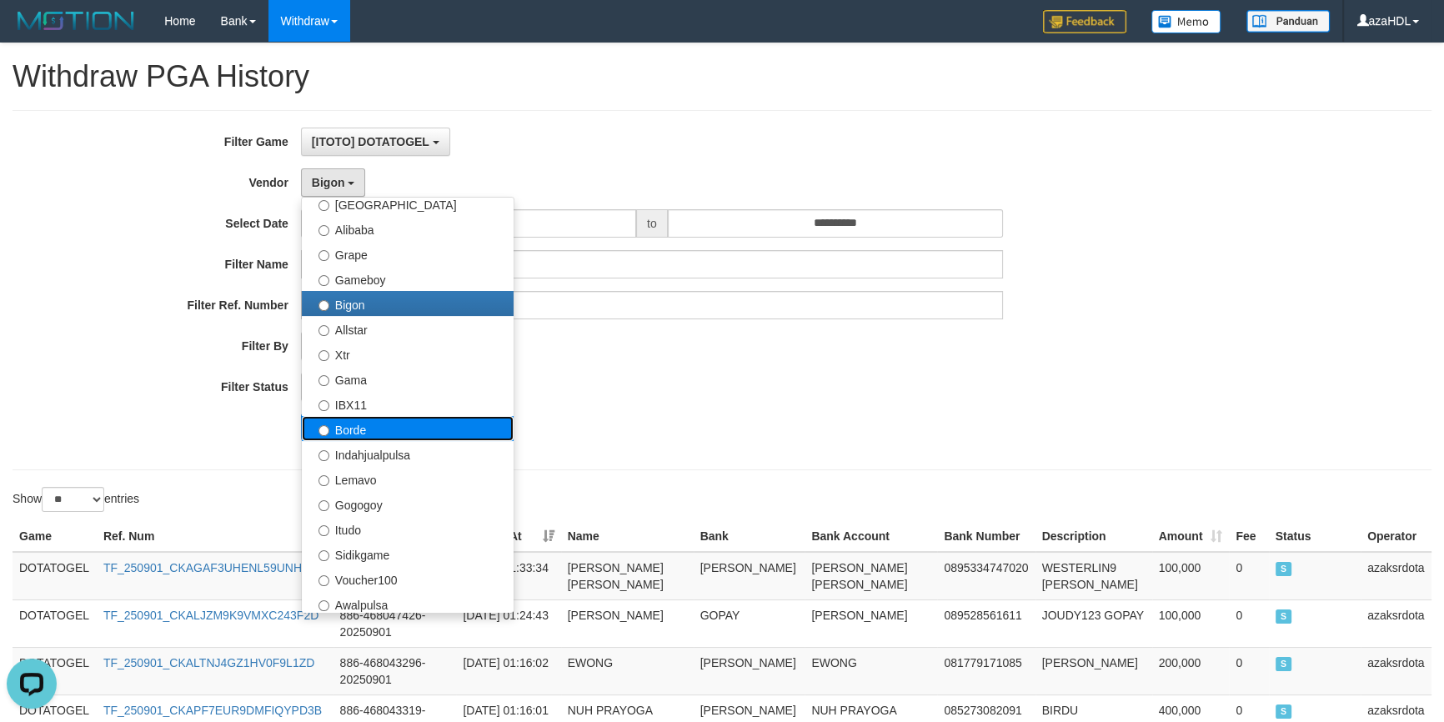
click at [391, 419] on label "Borde" at bounding box center [408, 428] width 212 height 25
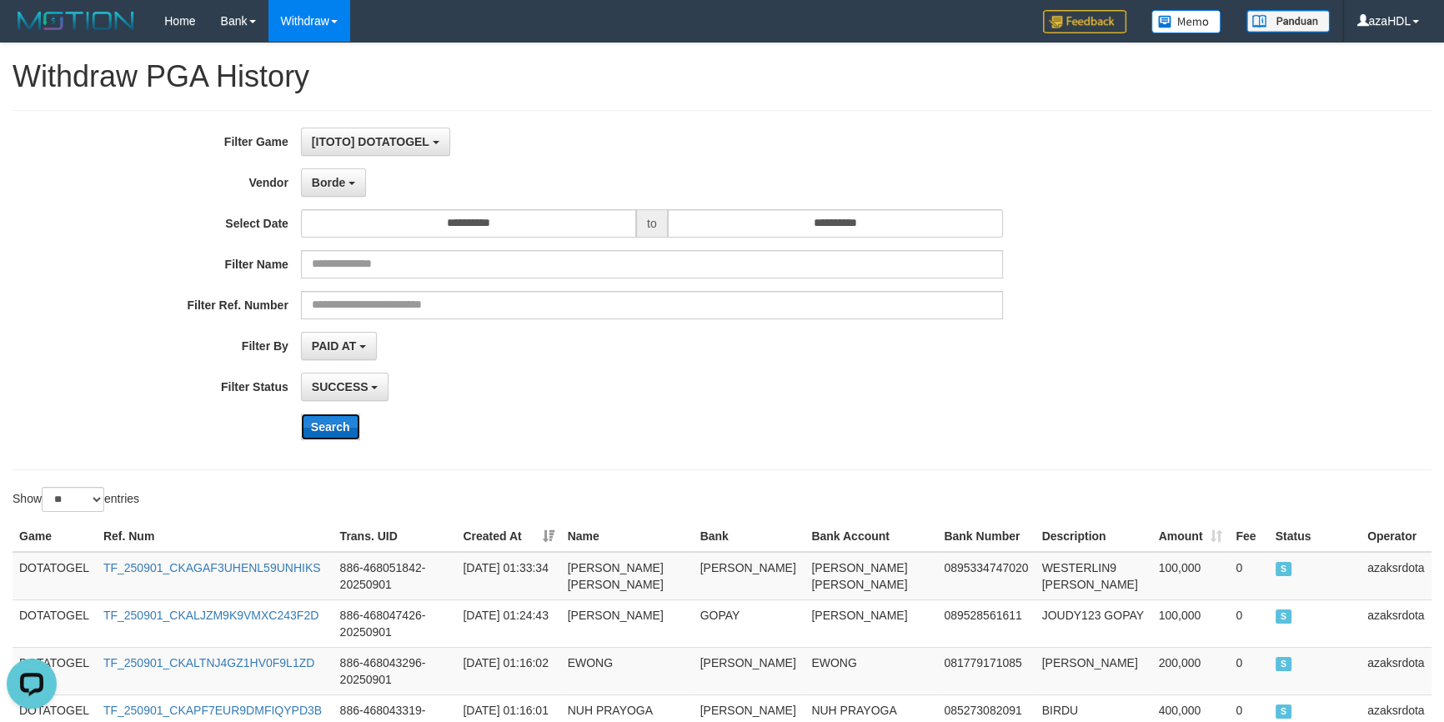
click at [339, 415] on button "Search" at bounding box center [330, 426] width 59 height 27
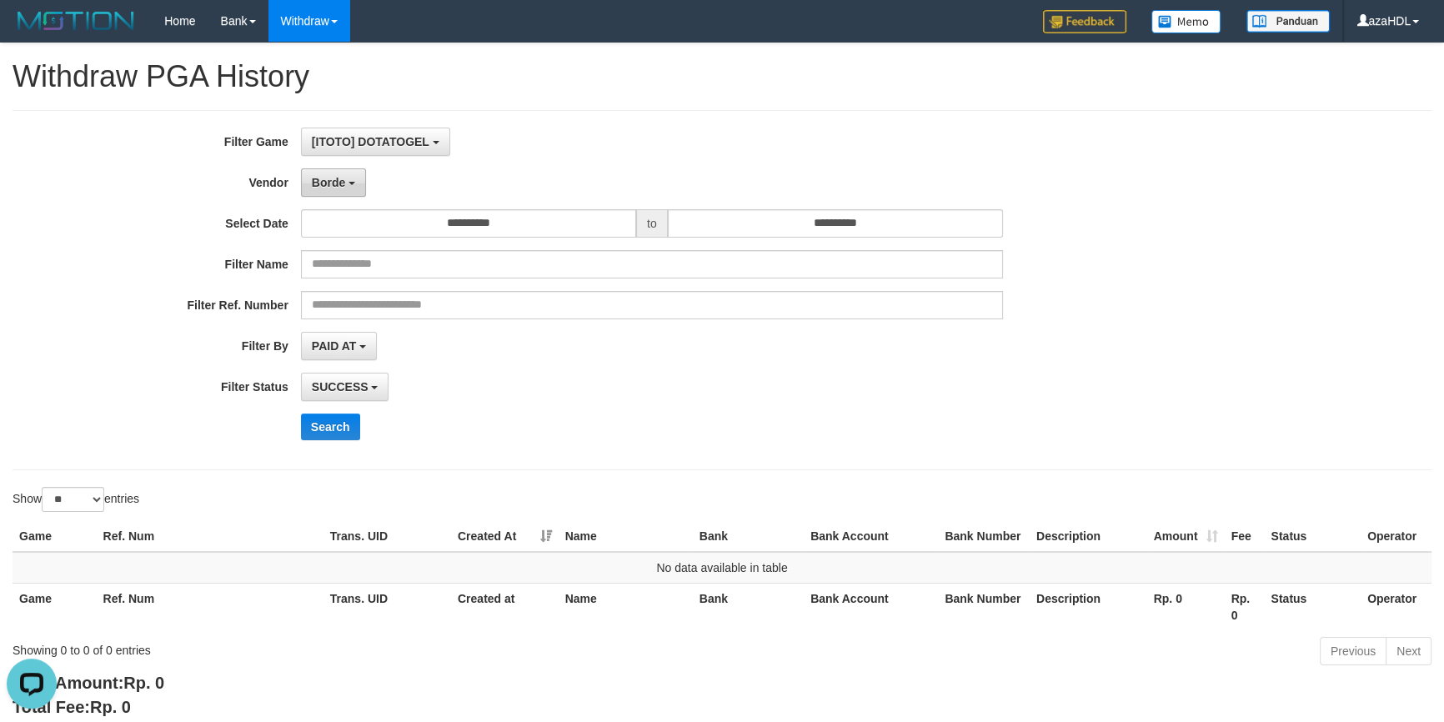
click at [341, 176] on span "Borde" at bounding box center [328, 182] width 33 height 13
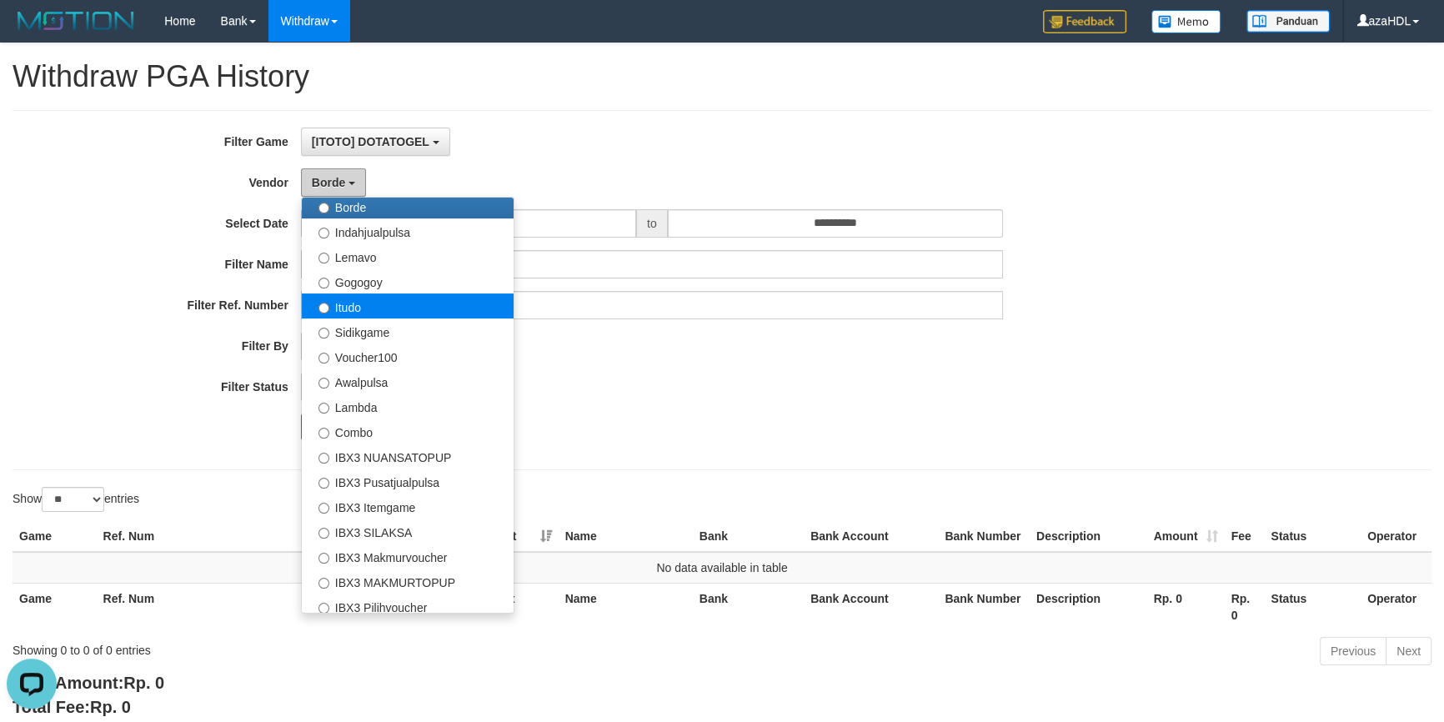
scroll to position [546, 0]
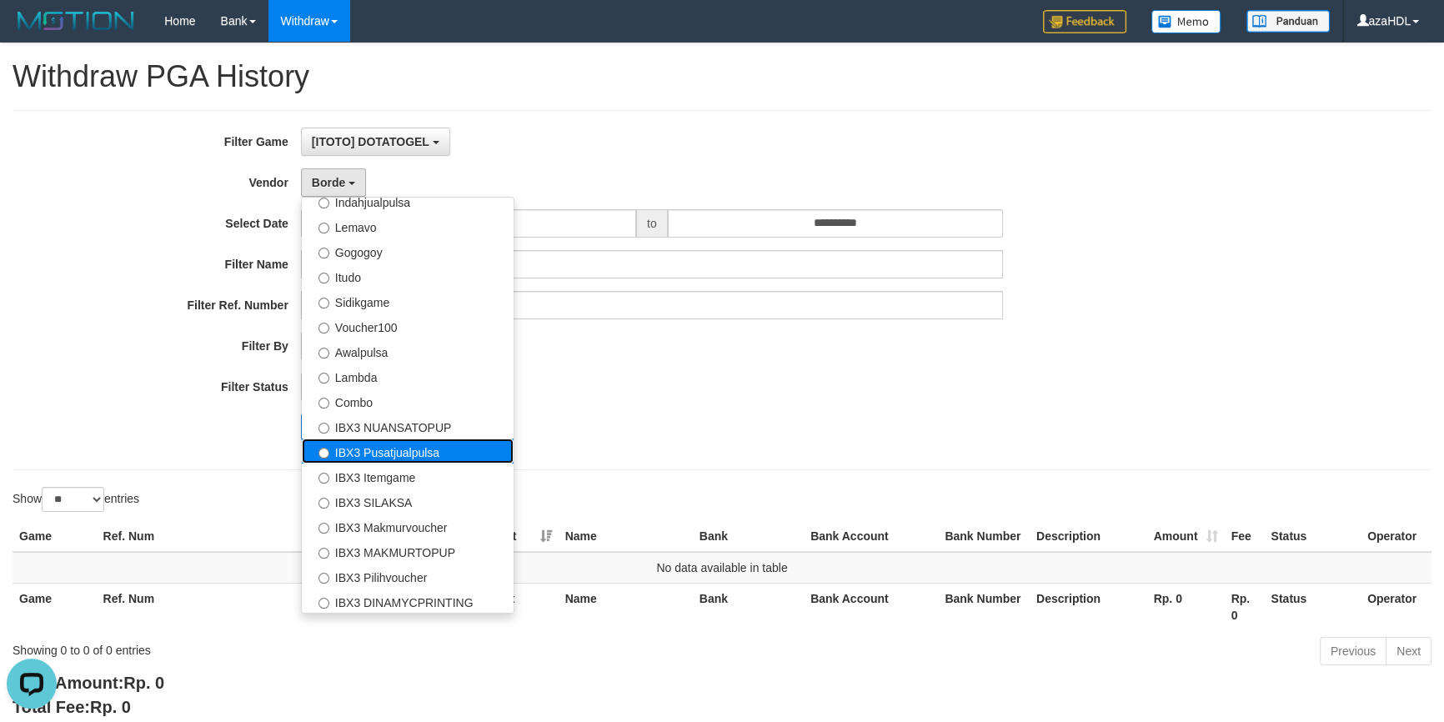
click at [418, 454] on label "IBX3 Pusatjualpulsa" at bounding box center [408, 450] width 212 height 25
select select "**********"
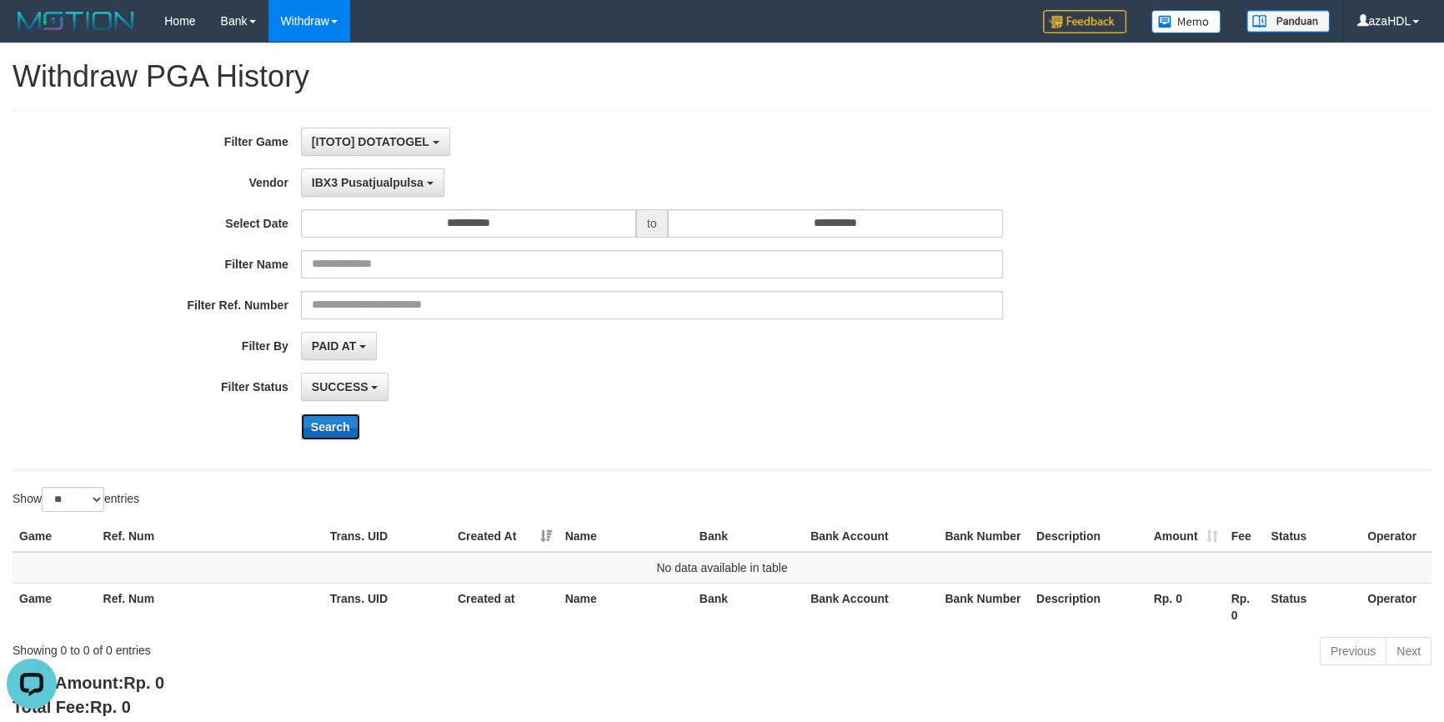
click at [328, 424] on button "Search" at bounding box center [330, 426] width 59 height 27
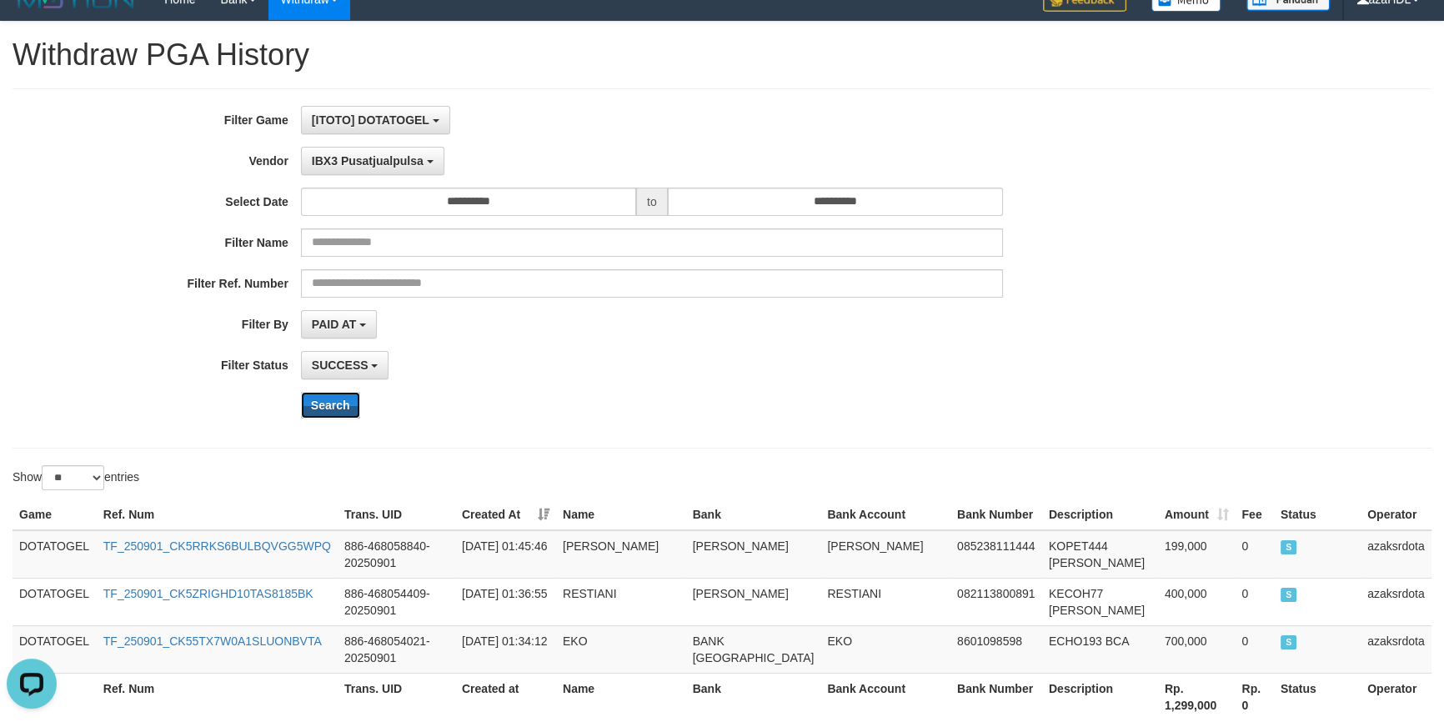
scroll to position [0, 0]
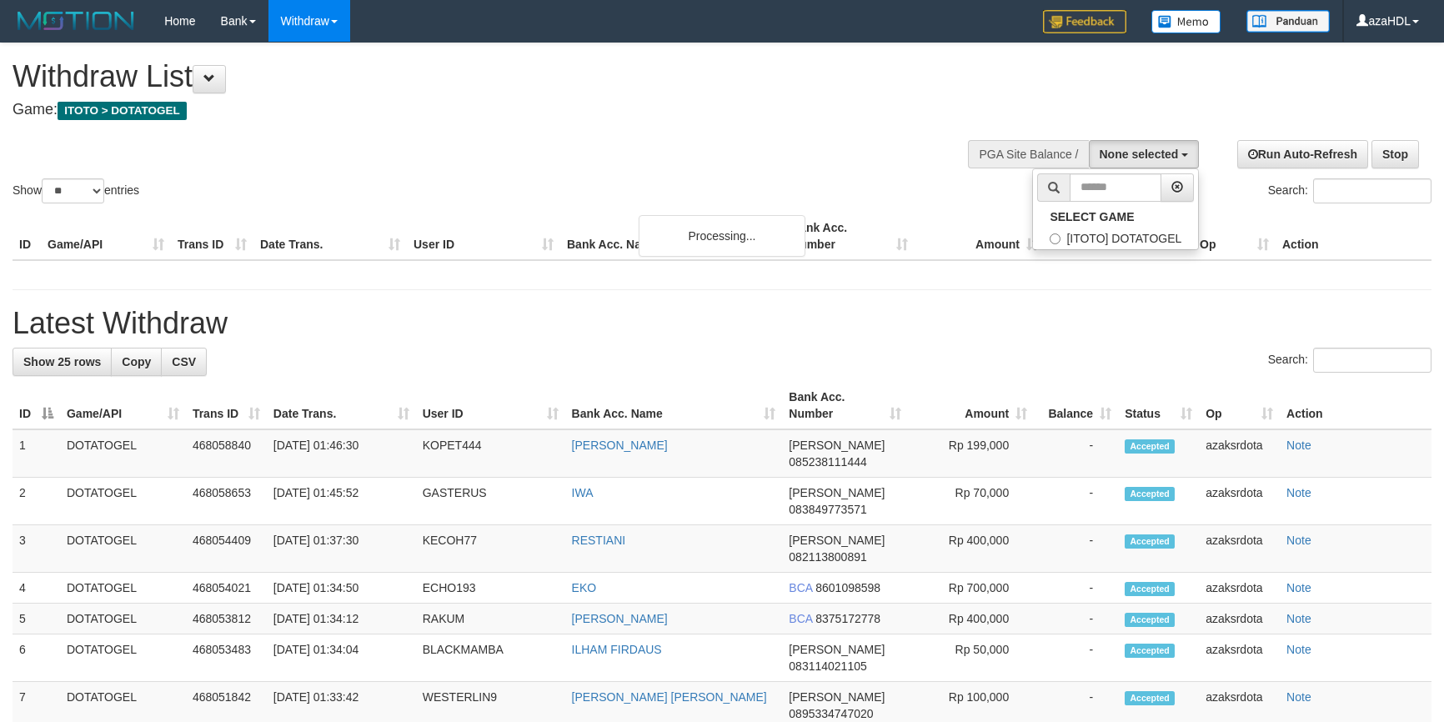
select select
select select "**"
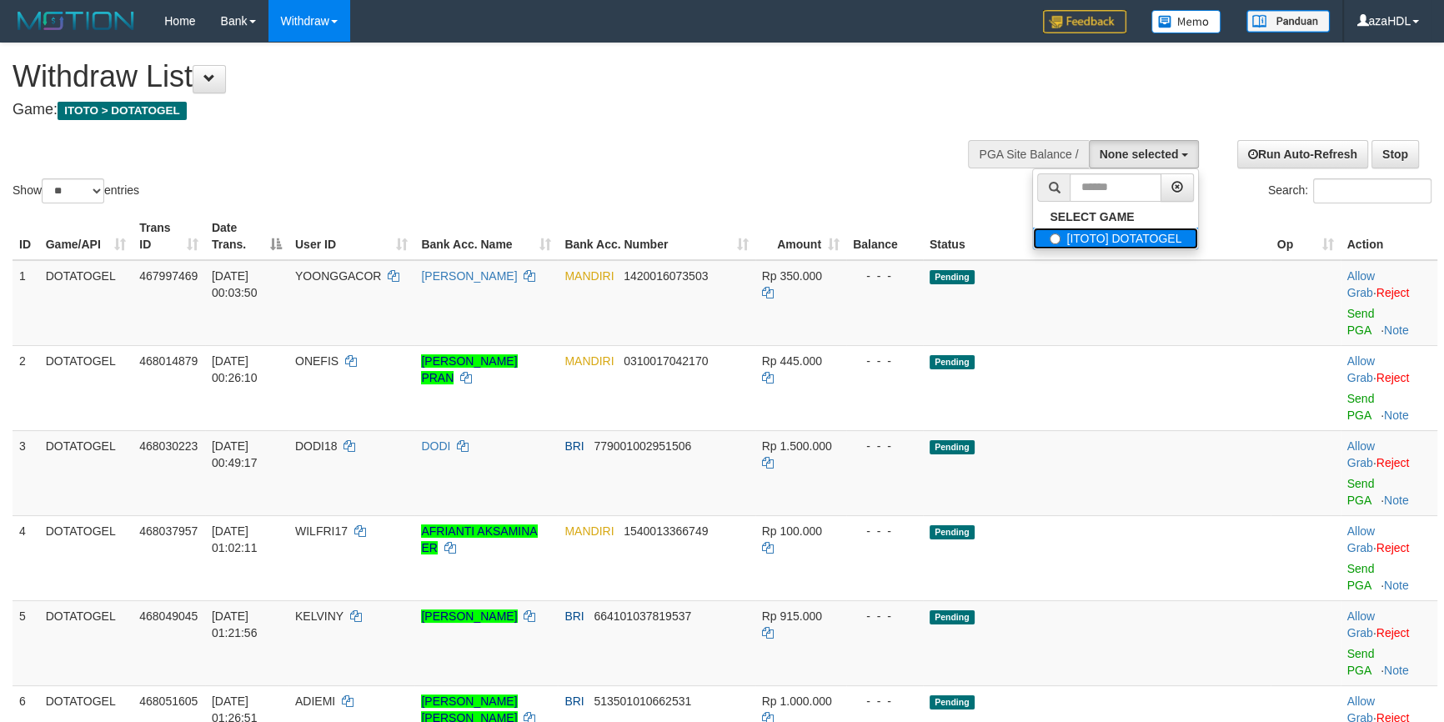
click at [1085, 234] on label "[ITOTO] DOTATOGEL" at bounding box center [1115, 239] width 165 height 22
select select "***"
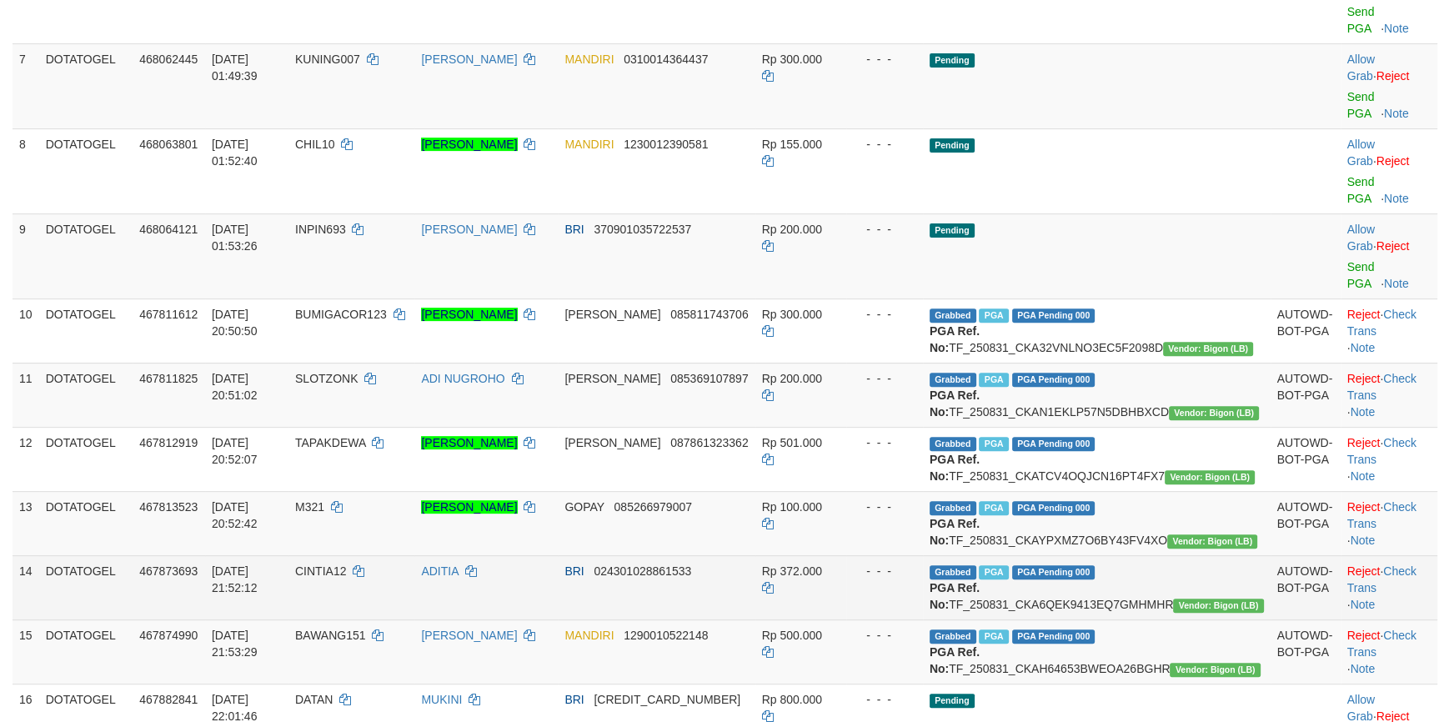
scroll to position [758, 0]
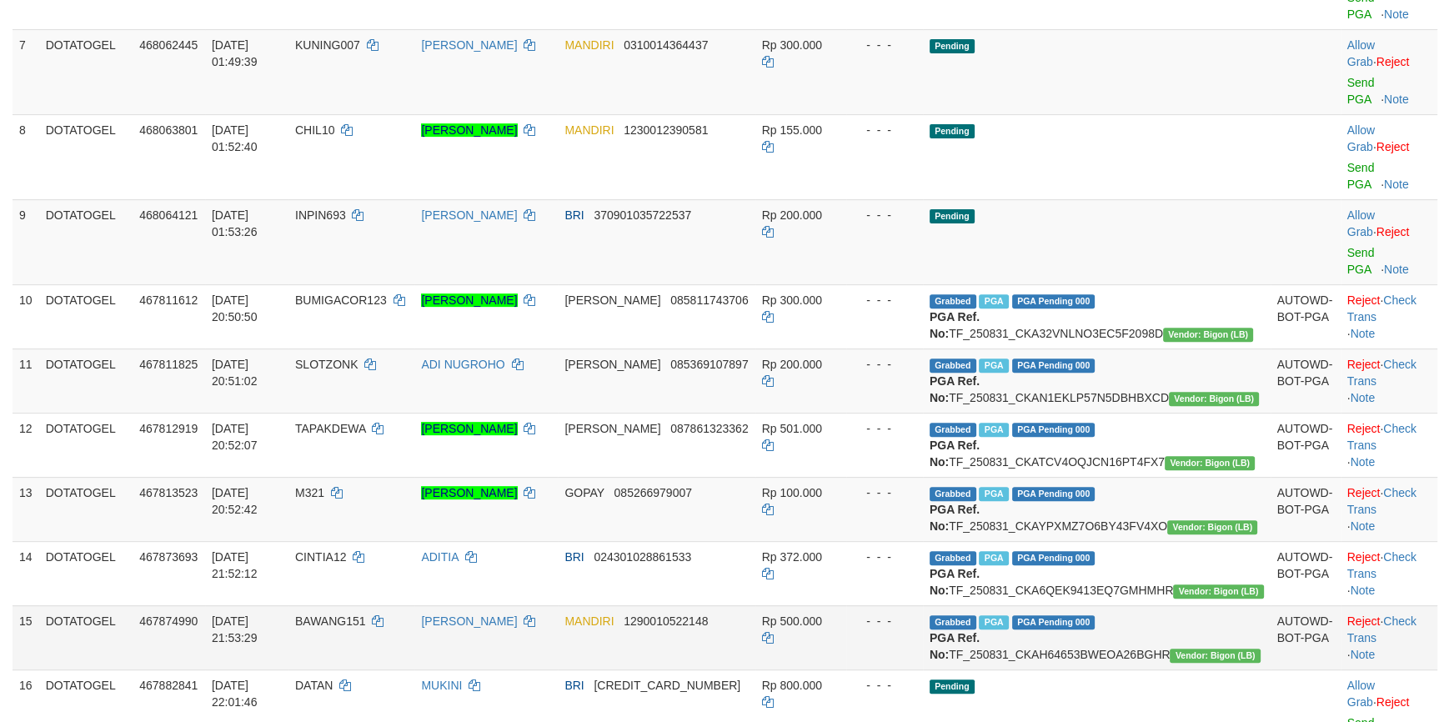
click at [1429, 605] on td "Reject · Check Trans · Note" at bounding box center [1388, 637] width 97 height 64
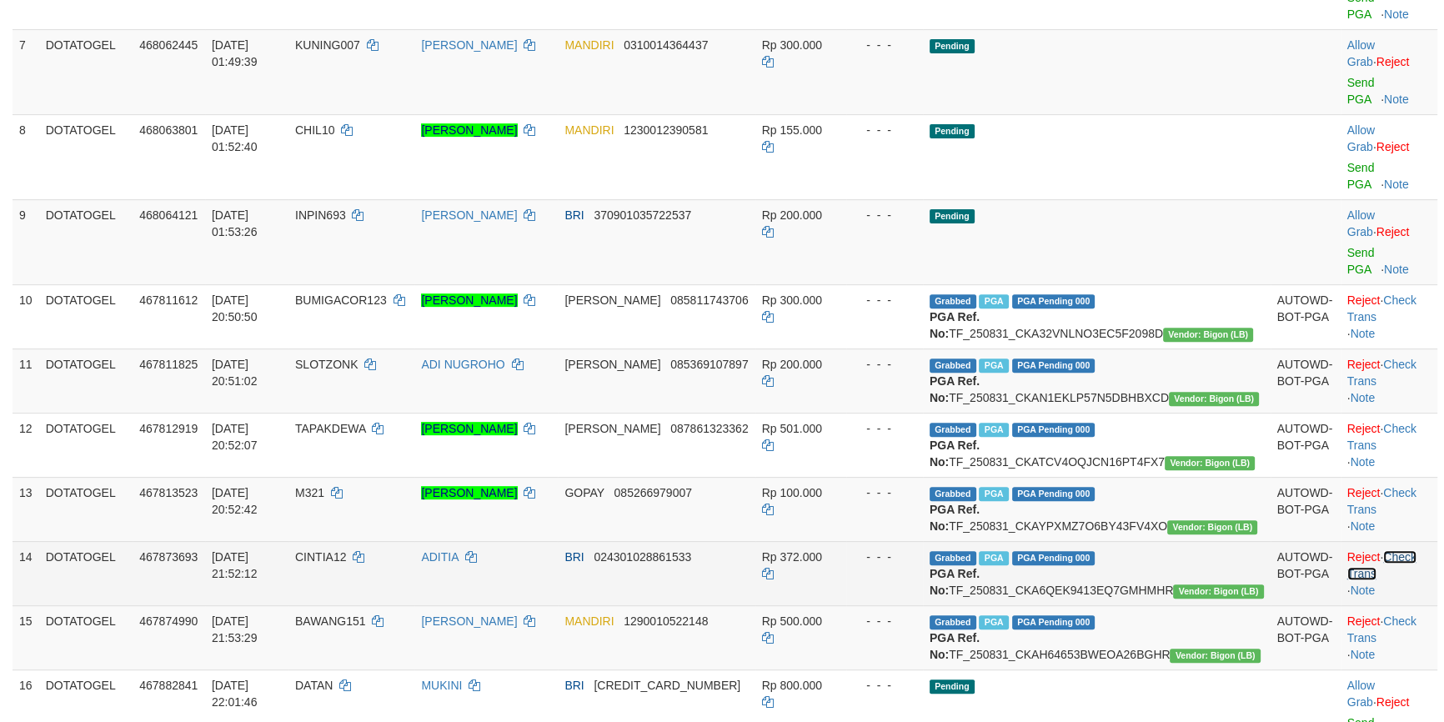
click at [1400, 550] on link "Check Trans" at bounding box center [1381, 565] width 69 height 30
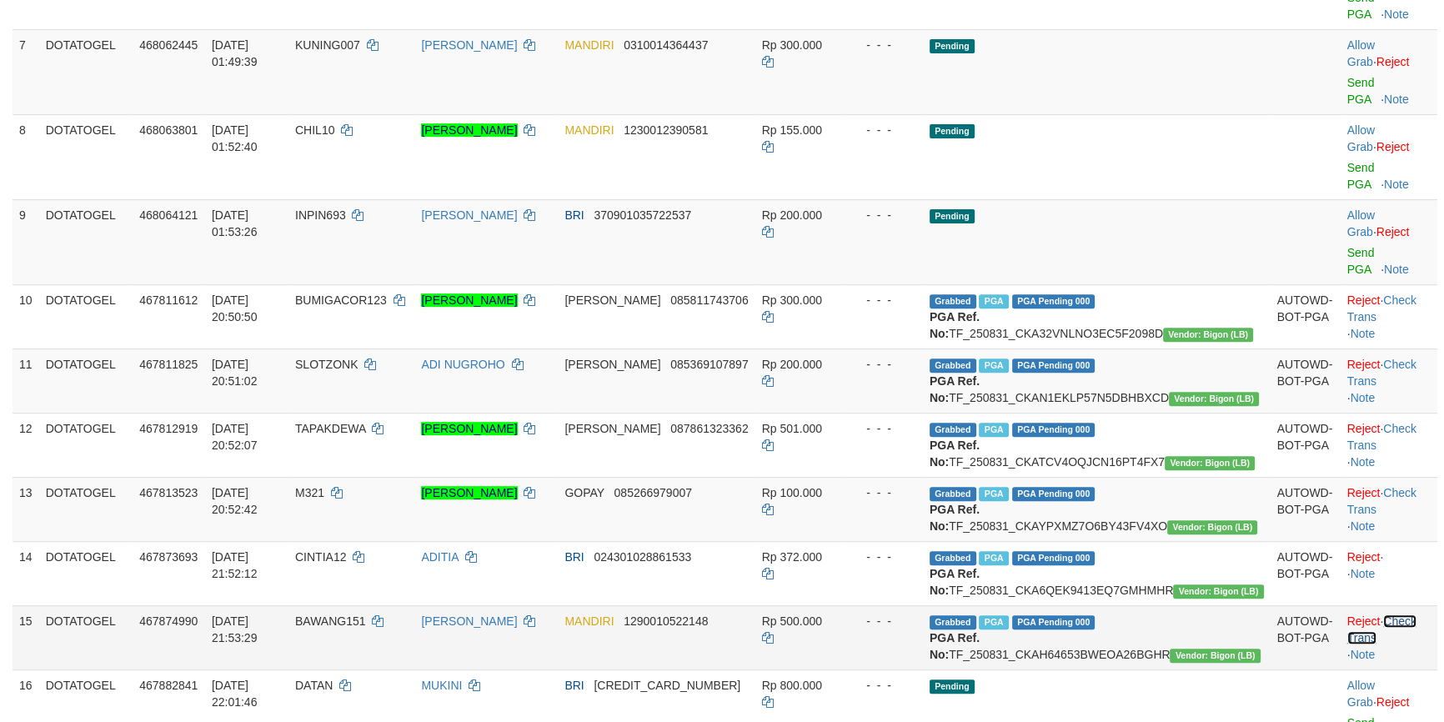
click at [1396, 614] on link "Check Trans" at bounding box center [1381, 629] width 69 height 30
click at [1402, 486] on link "Check Trans" at bounding box center [1381, 501] width 69 height 30
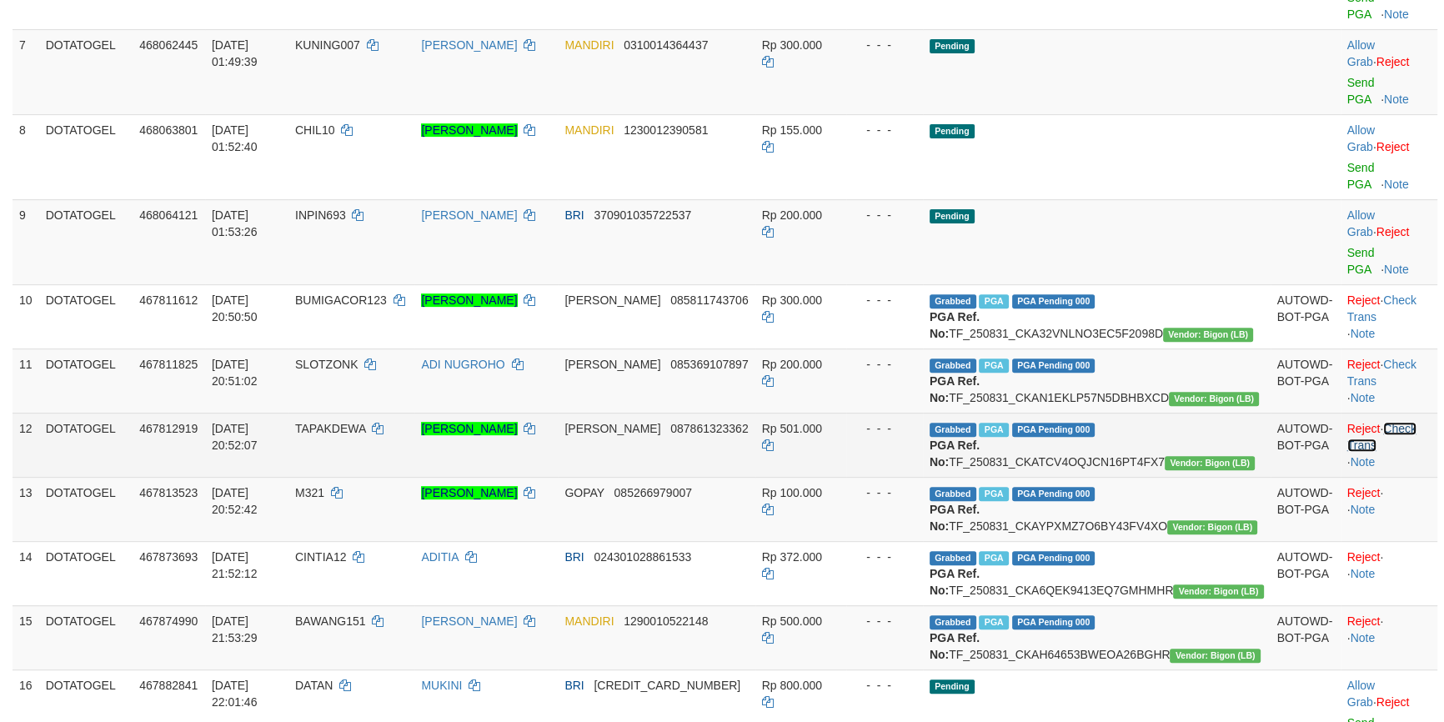
click at [1396, 422] on link "Check Trans" at bounding box center [1381, 437] width 69 height 30
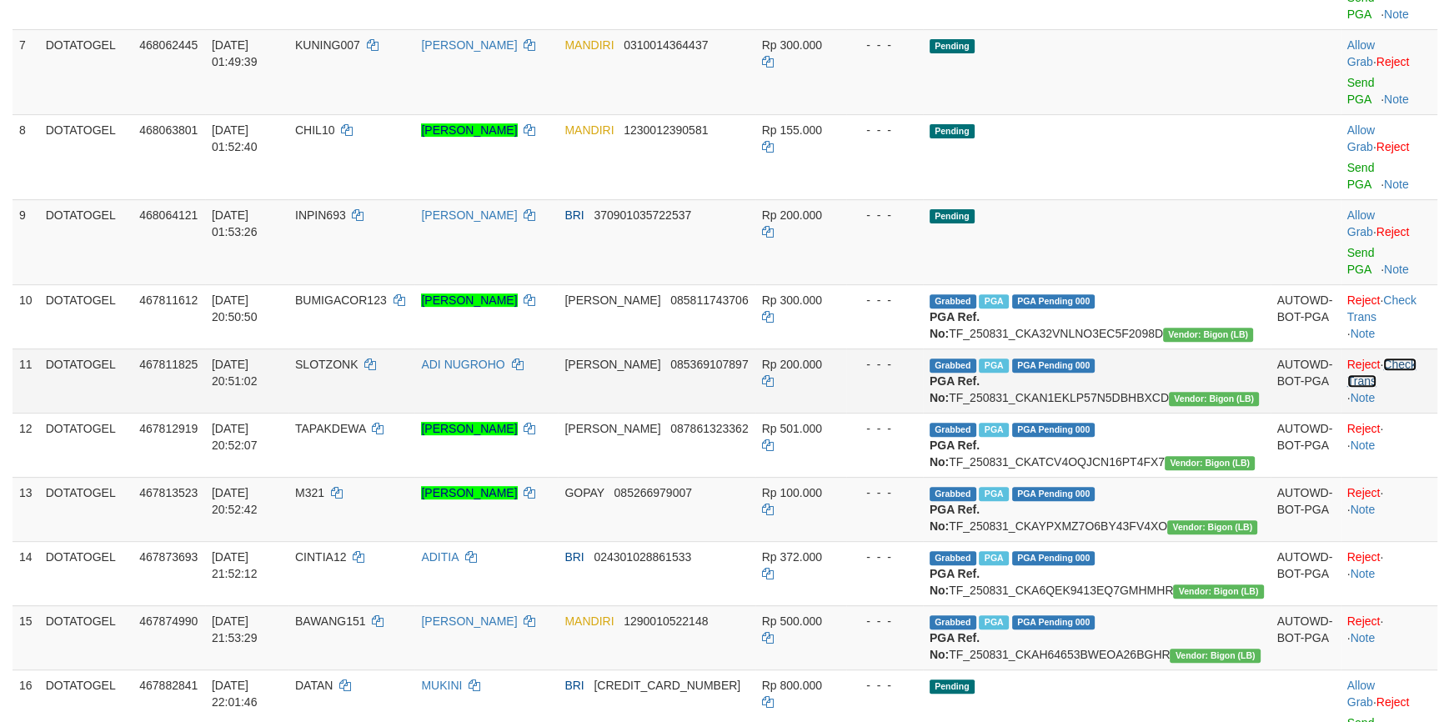
click at [1388, 358] on link "Check Trans" at bounding box center [1381, 373] width 69 height 30
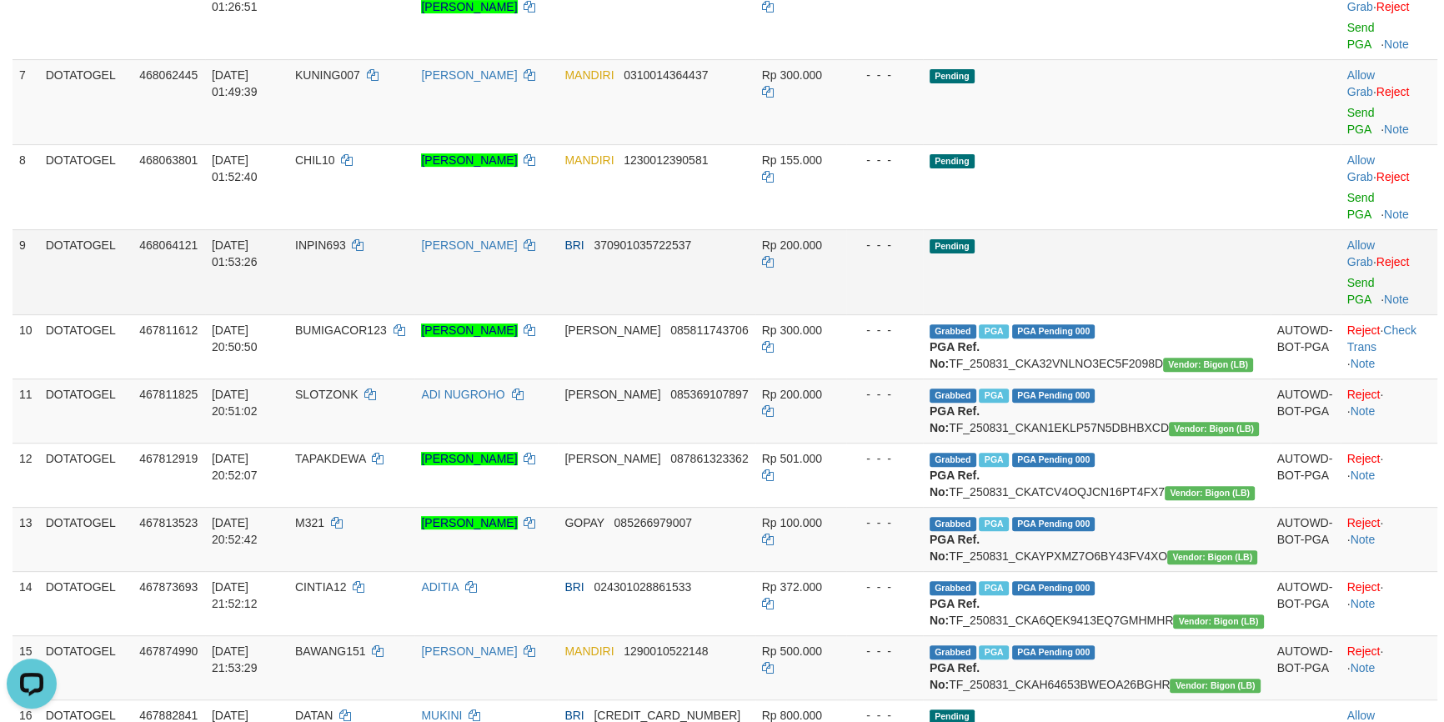
scroll to position [505, 0]
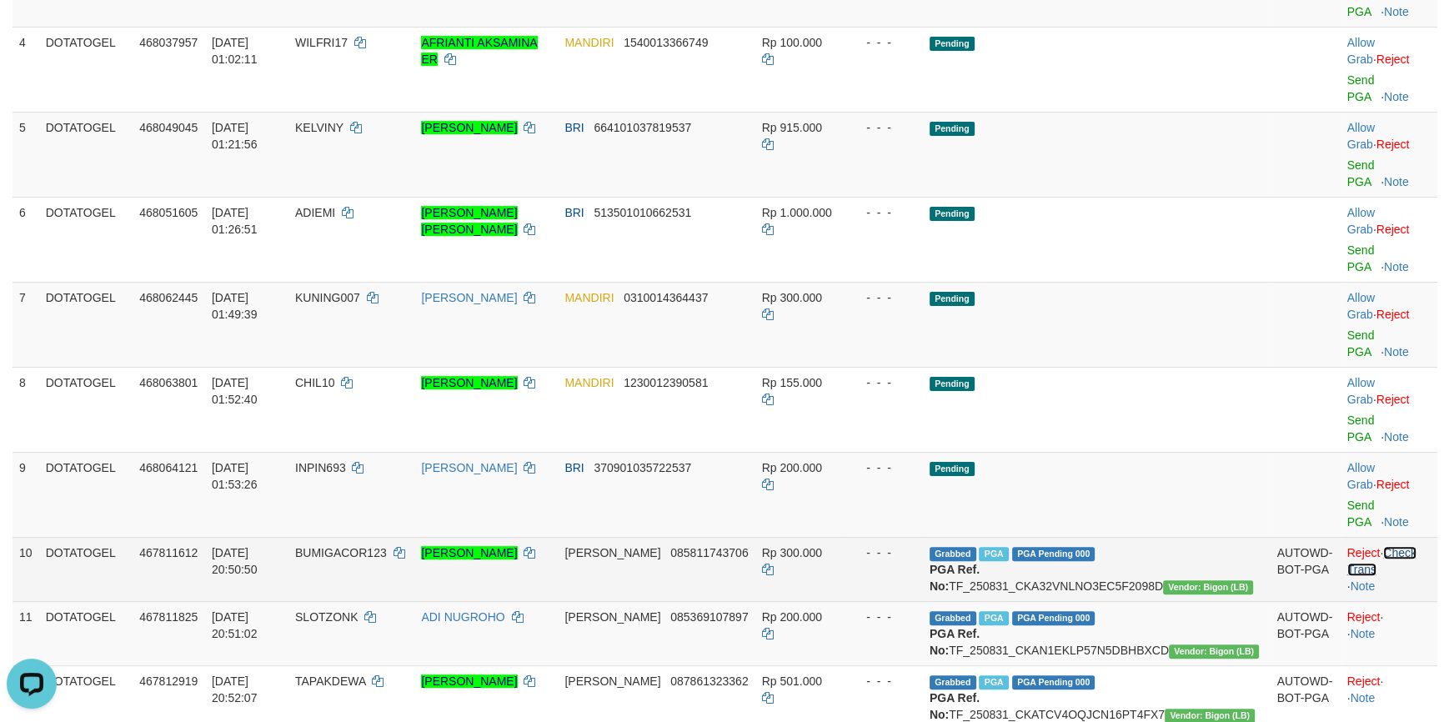
click at [1400, 546] on link "Check Trans" at bounding box center [1381, 561] width 69 height 30
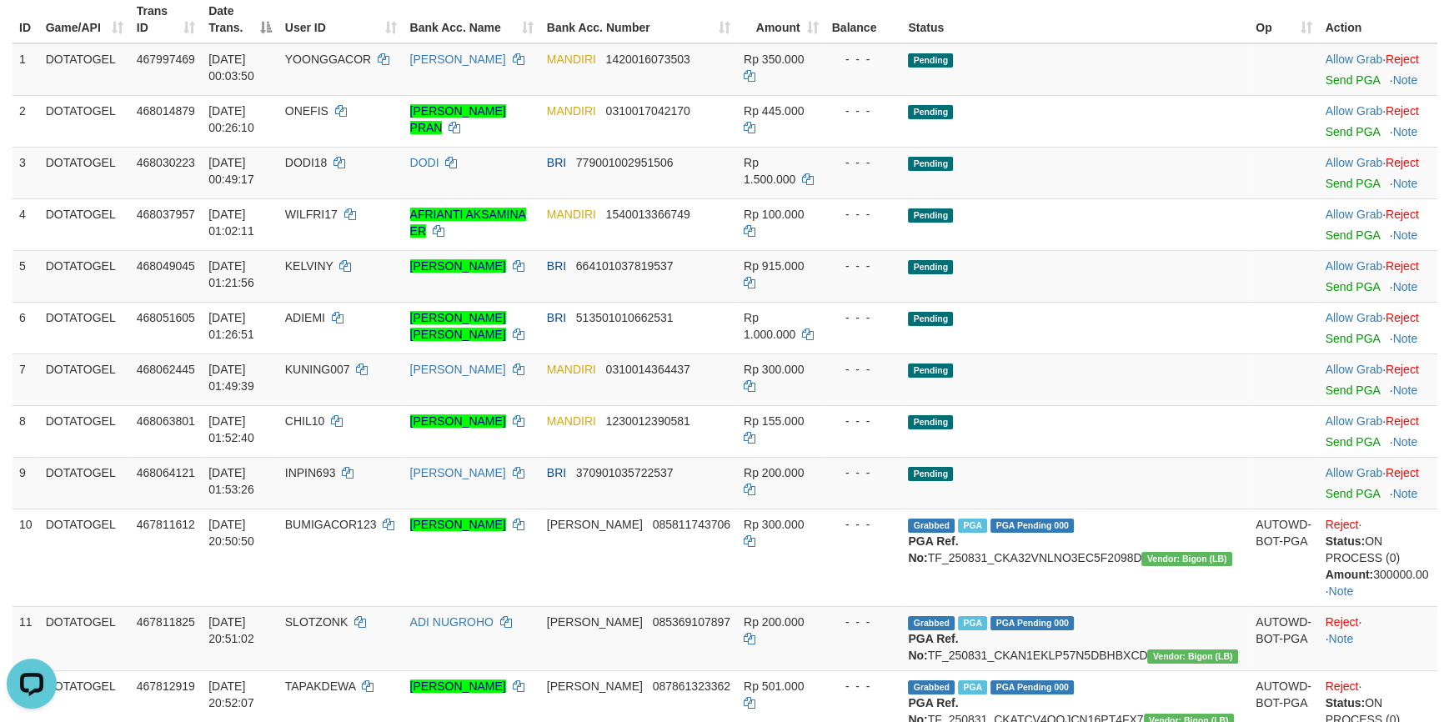
scroll to position [0, 0]
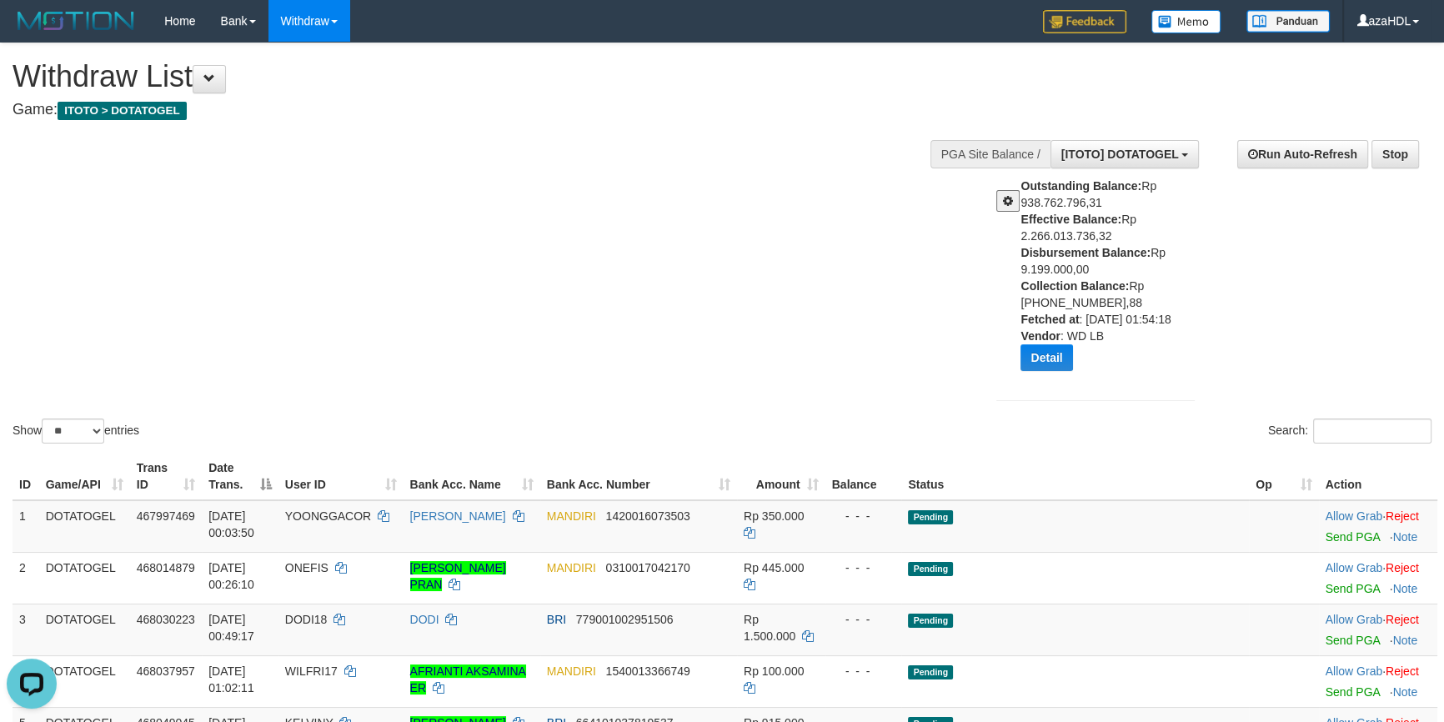
click at [1058, 333] on b "Vendor" at bounding box center [1039, 335] width 39 height 13
click at [1060, 346] on button "Detail" at bounding box center [1046, 357] width 52 height 27
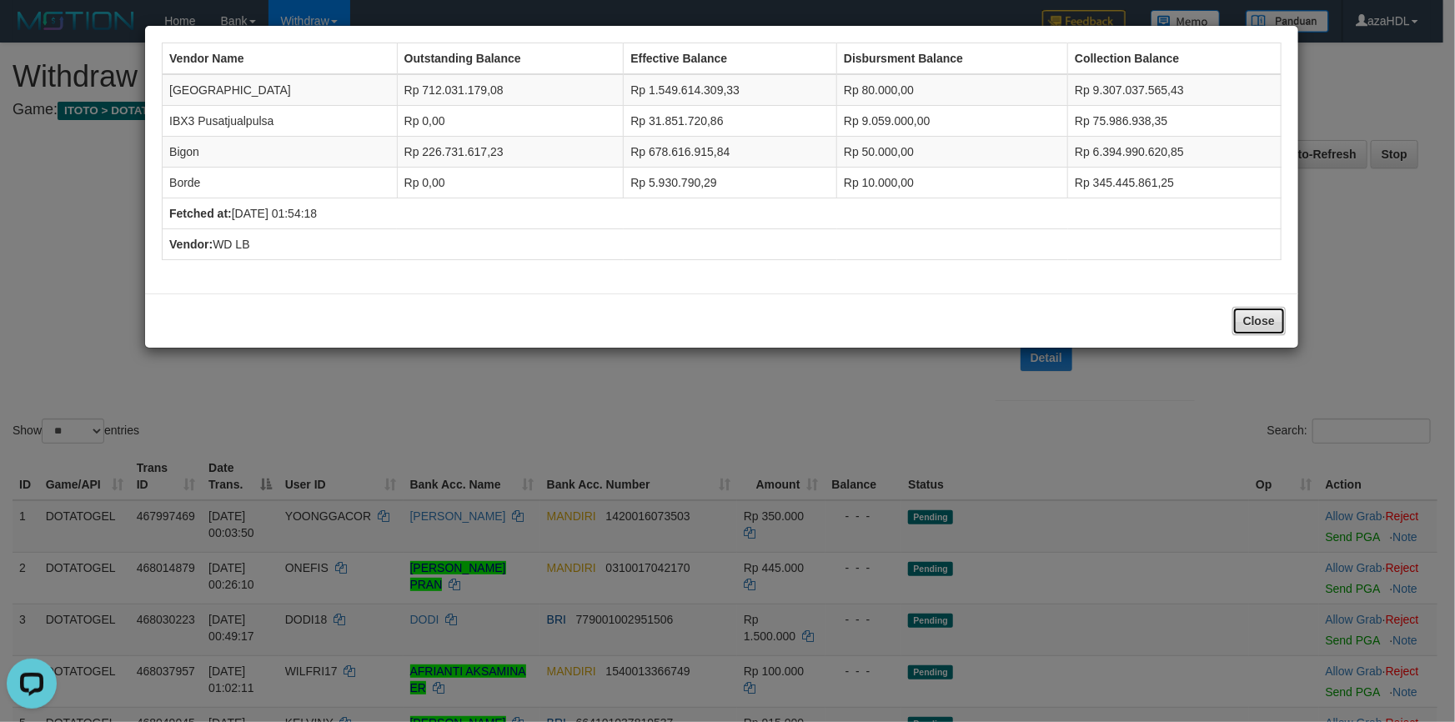
click at [1269, 312] on button "Close" at bounding box center [1258, 321] width 53 height 28
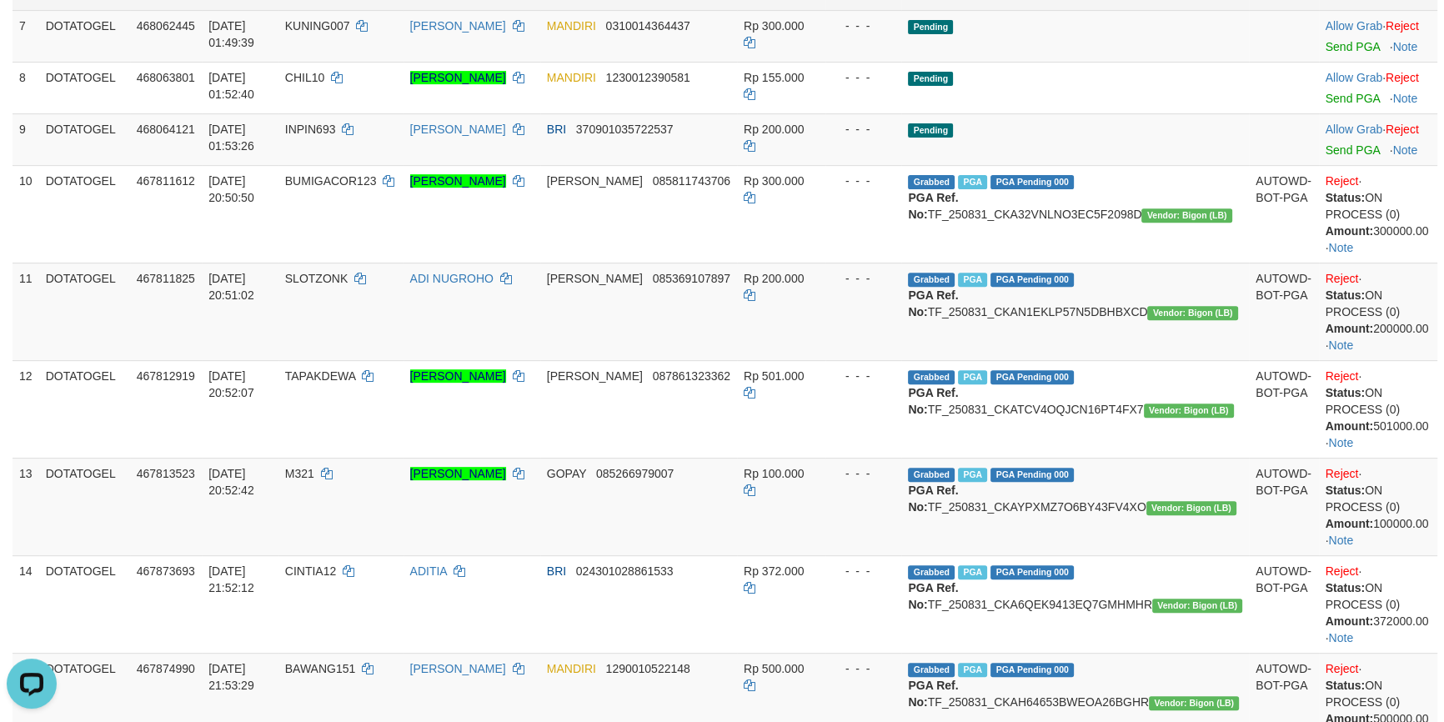
scroll to position [758, 0]
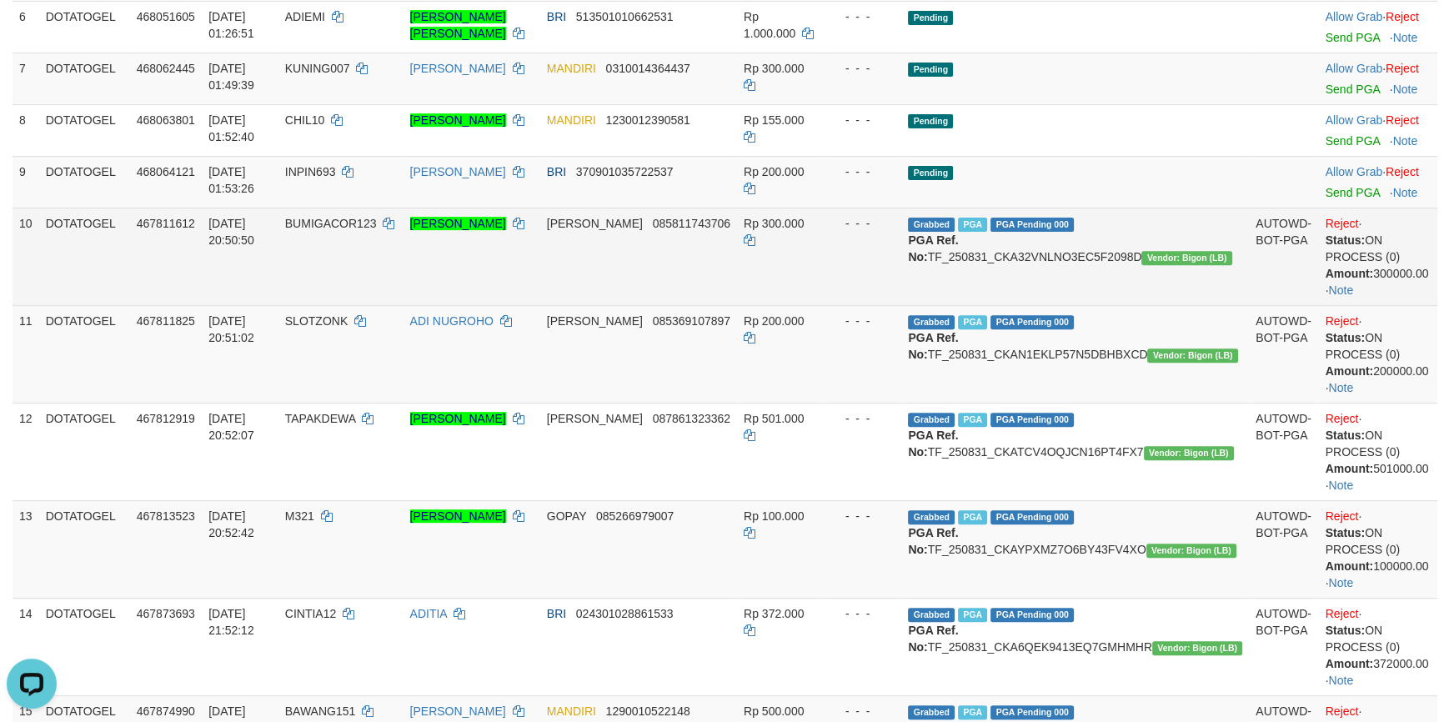
click at [167, 225] on span "467811612" at bounding box center [166, 223] width 58 height 13
copy span "467811612"
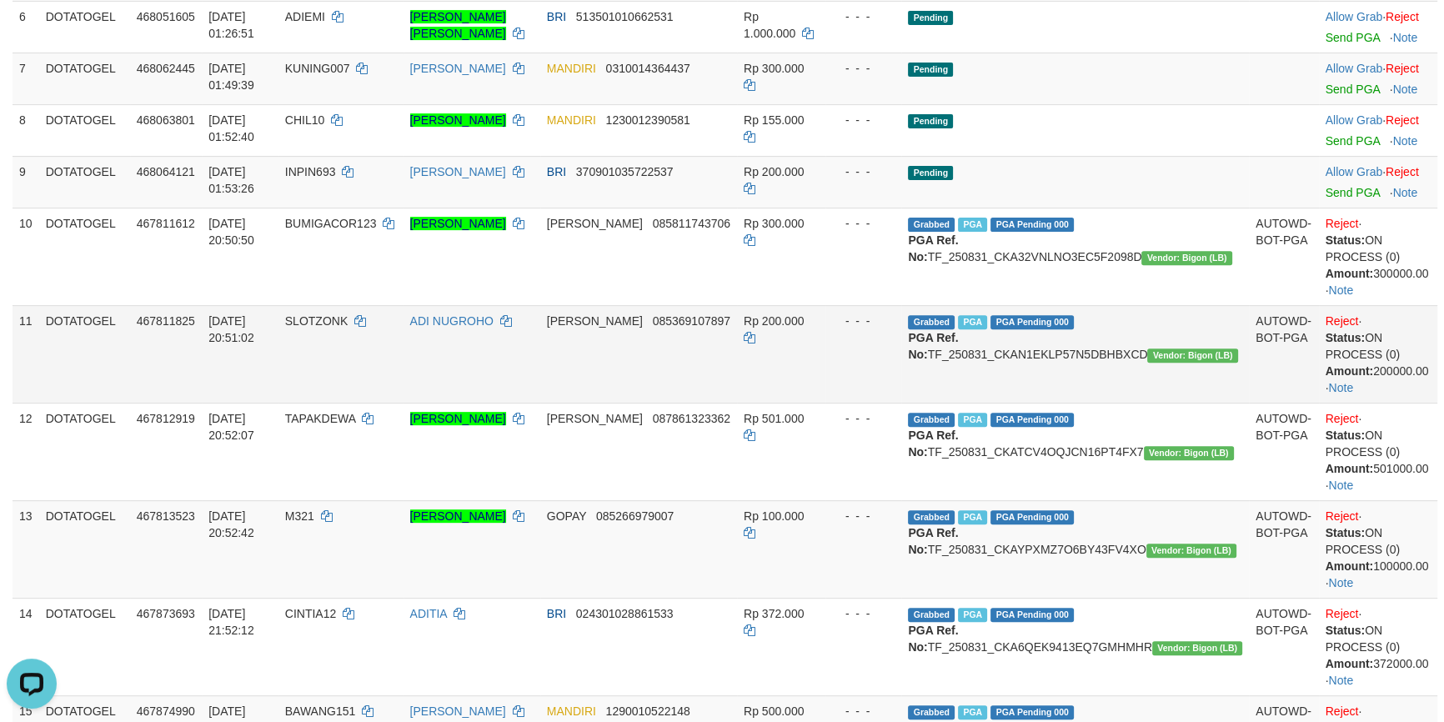
click at [161, 311] on td "467811825" at bounding box center [166, 354] width 72 height 98
copy span "467811825"
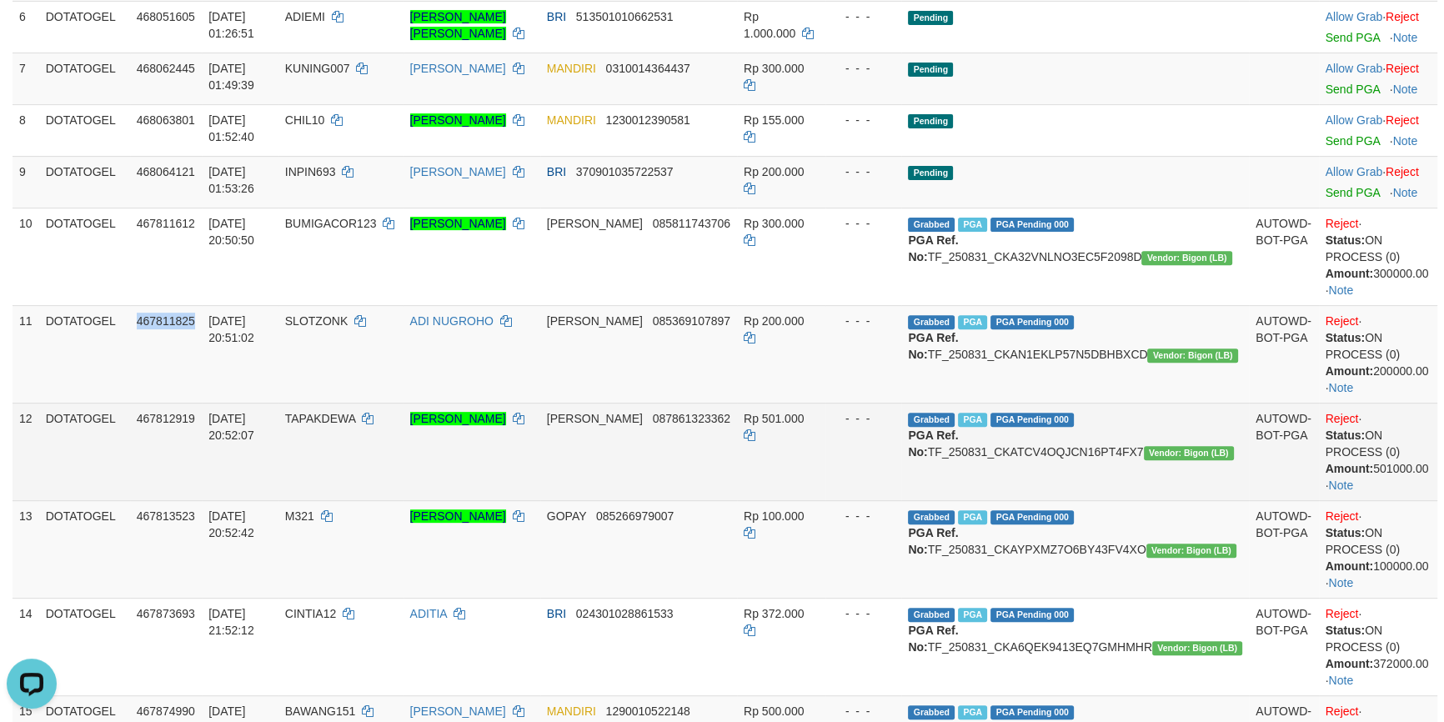
drag, startPoint x: 197, startPoint y: 383, endPoint x: 193, endPoint y: 408, distance: 25.4
click at [197, 385] on td "467811825" at bounding box center [166, 354] width 72 height 98
click at [191, 412] on span "467812919" at bounding box center [166, 418] width 58 height 13
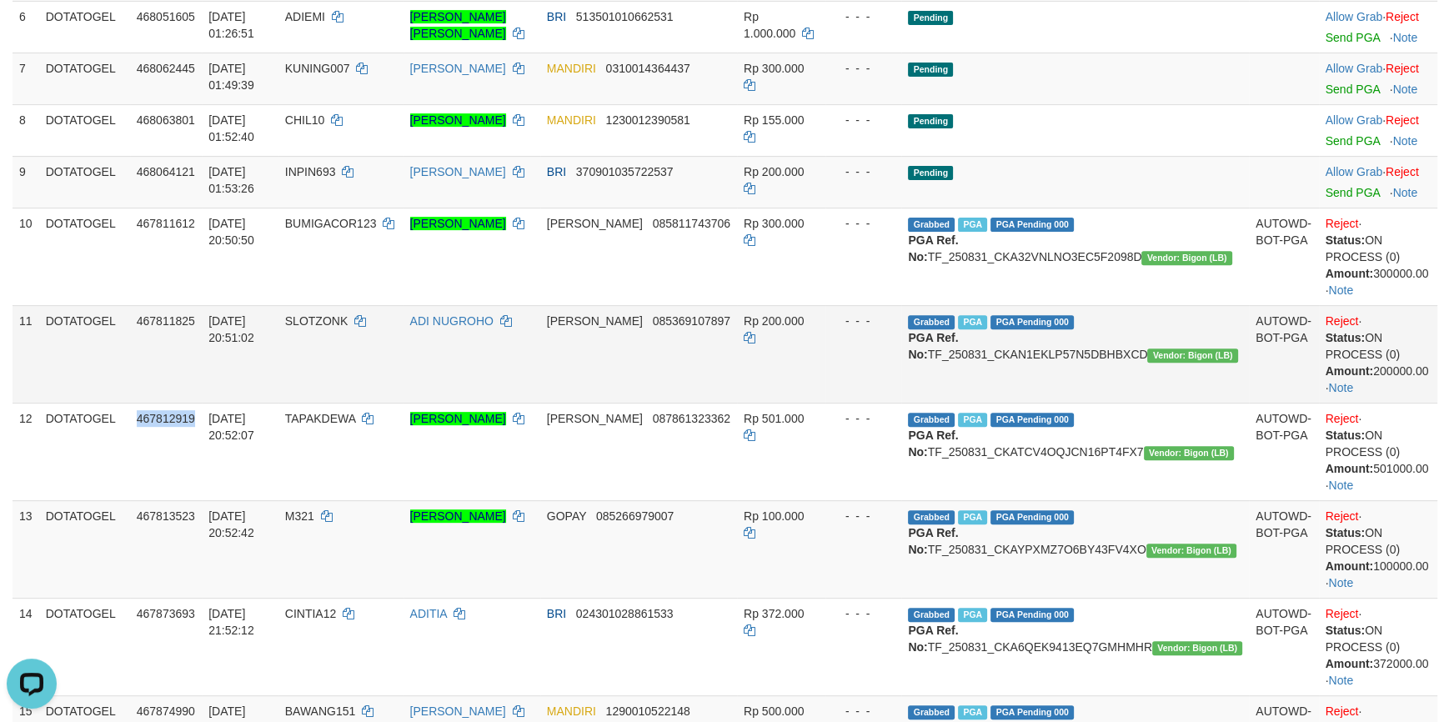
copy span "467812919"
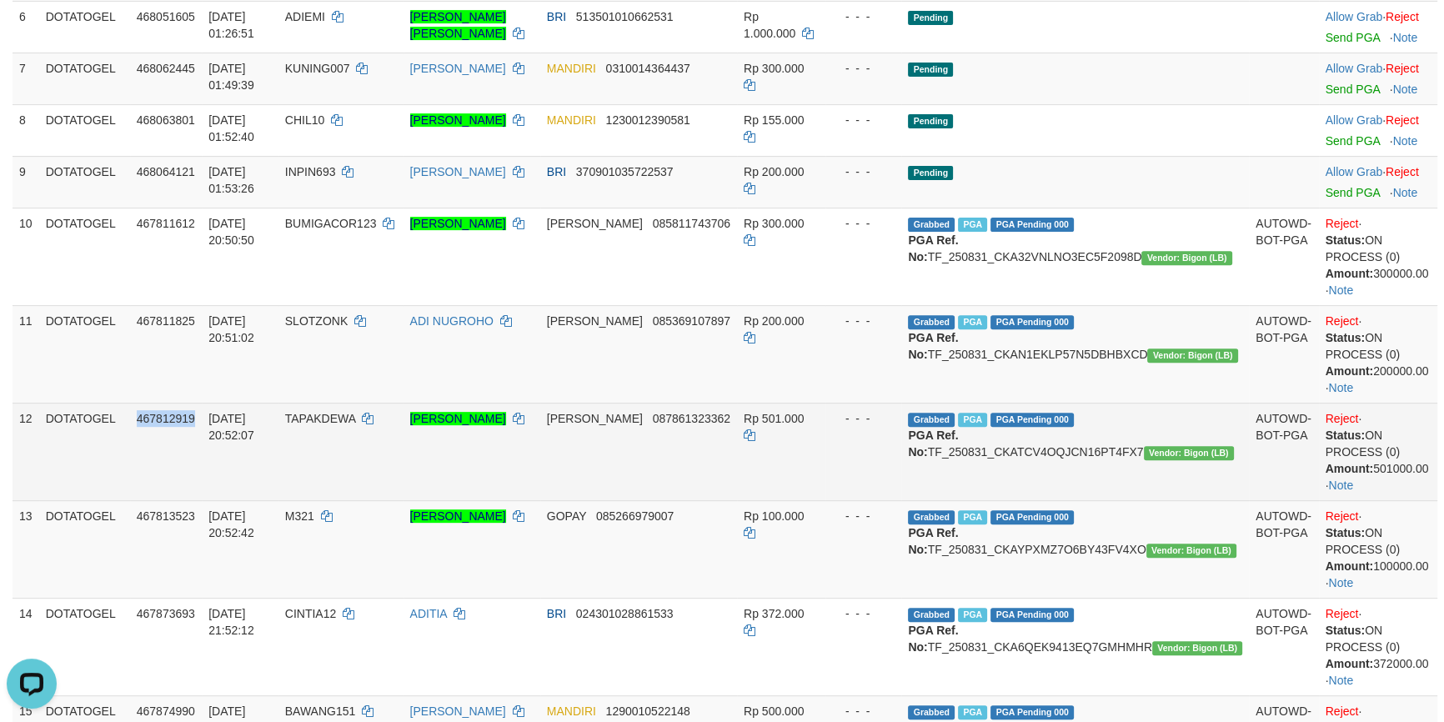
click at [162, 480] on td "467812919" at bounding box center [166, 452] width 72 height 98
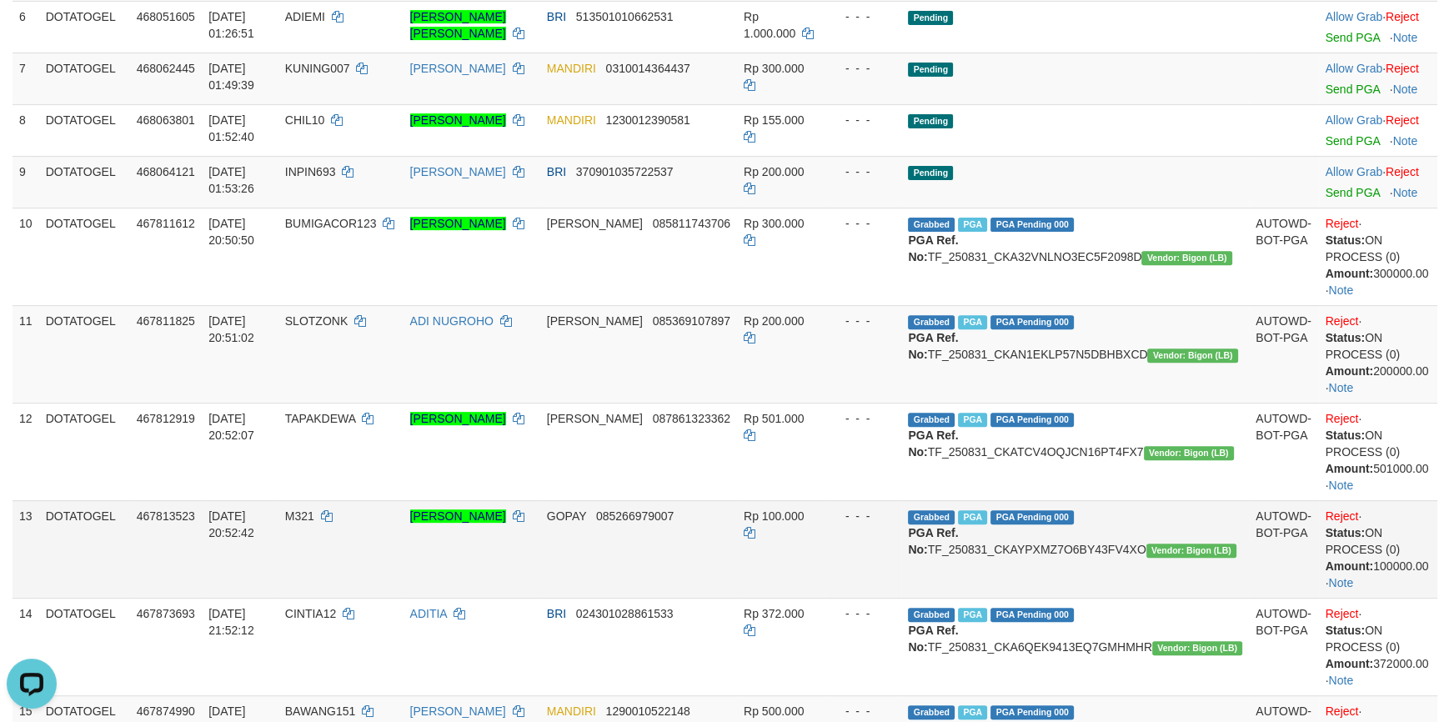
click at [167, 509] on span "467813523" at bounding box center [166, 515] width 58 height 13
copy span "467813523"
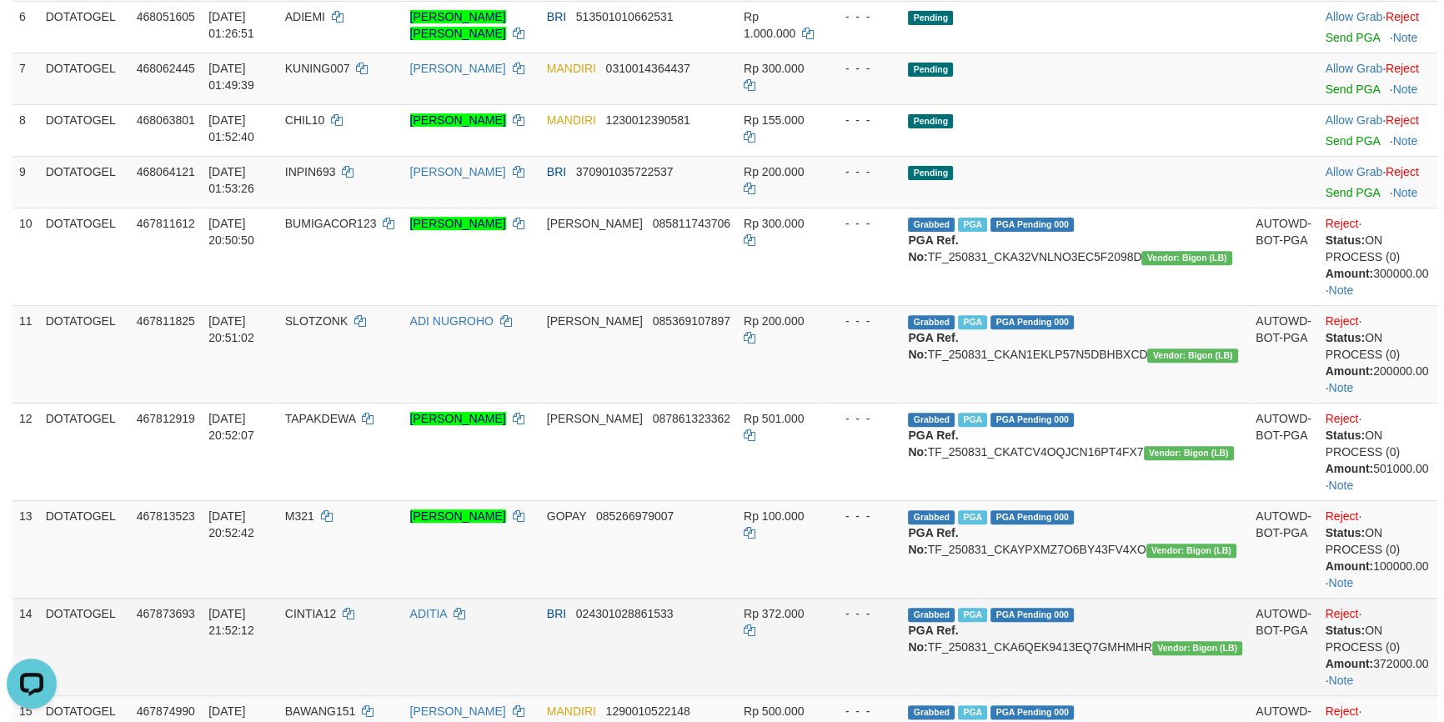
click at [173, 614] on span "467873693" at bounding box center [166, 613] width 58 height 13
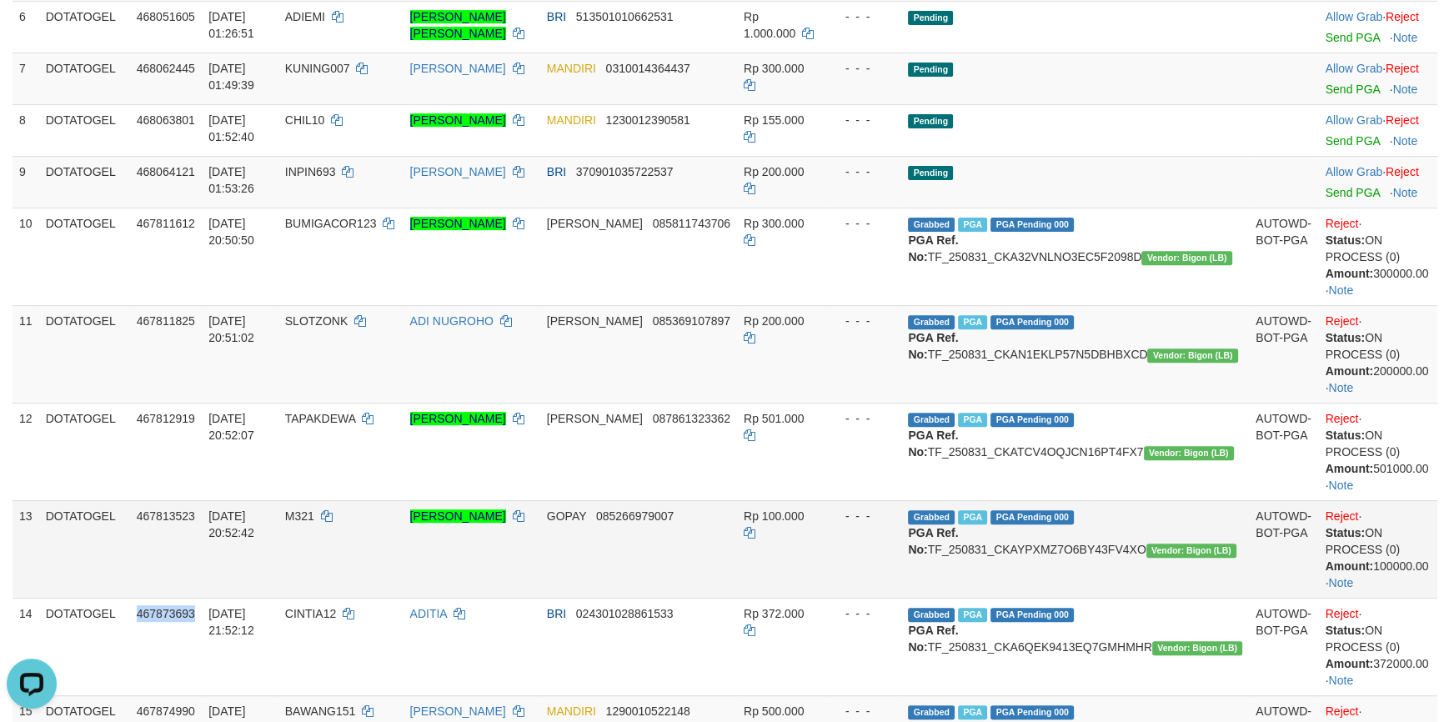
copy span "467873693"
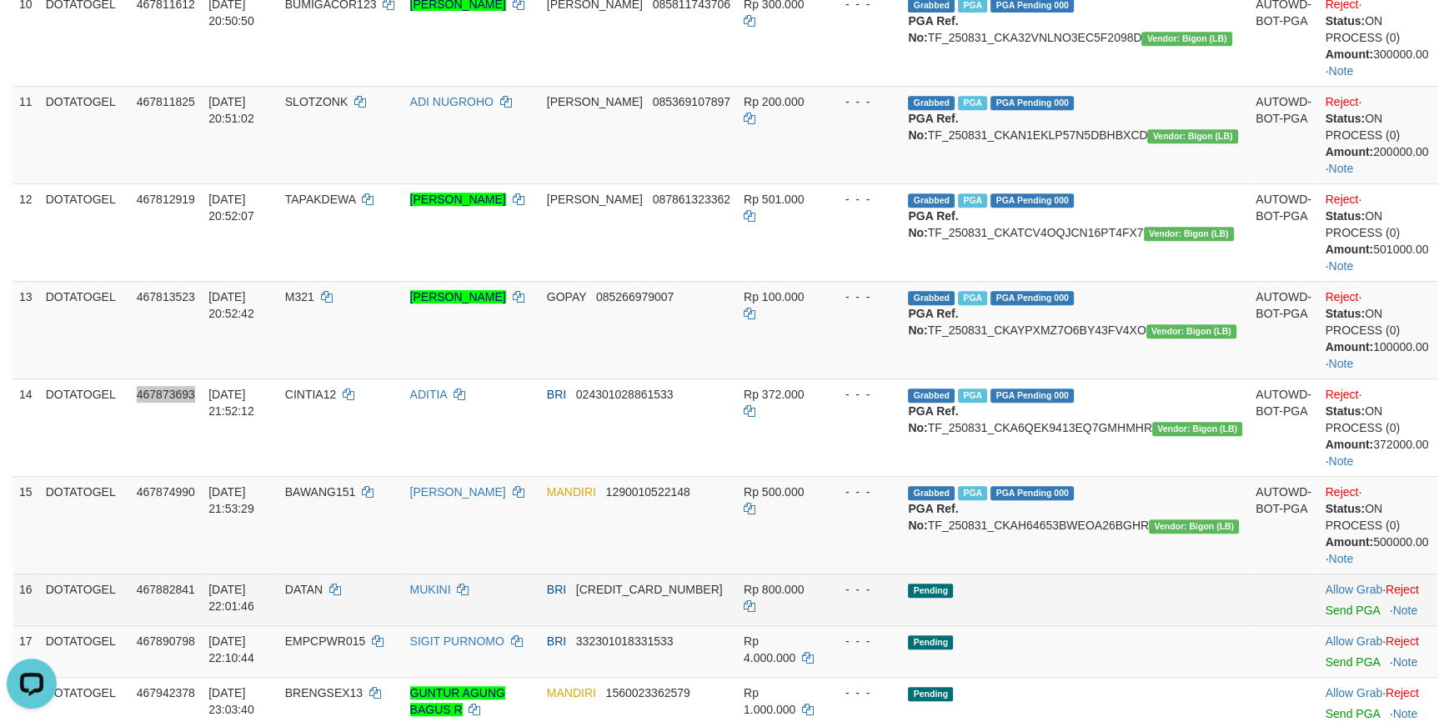
scroll to position [1009, 0]
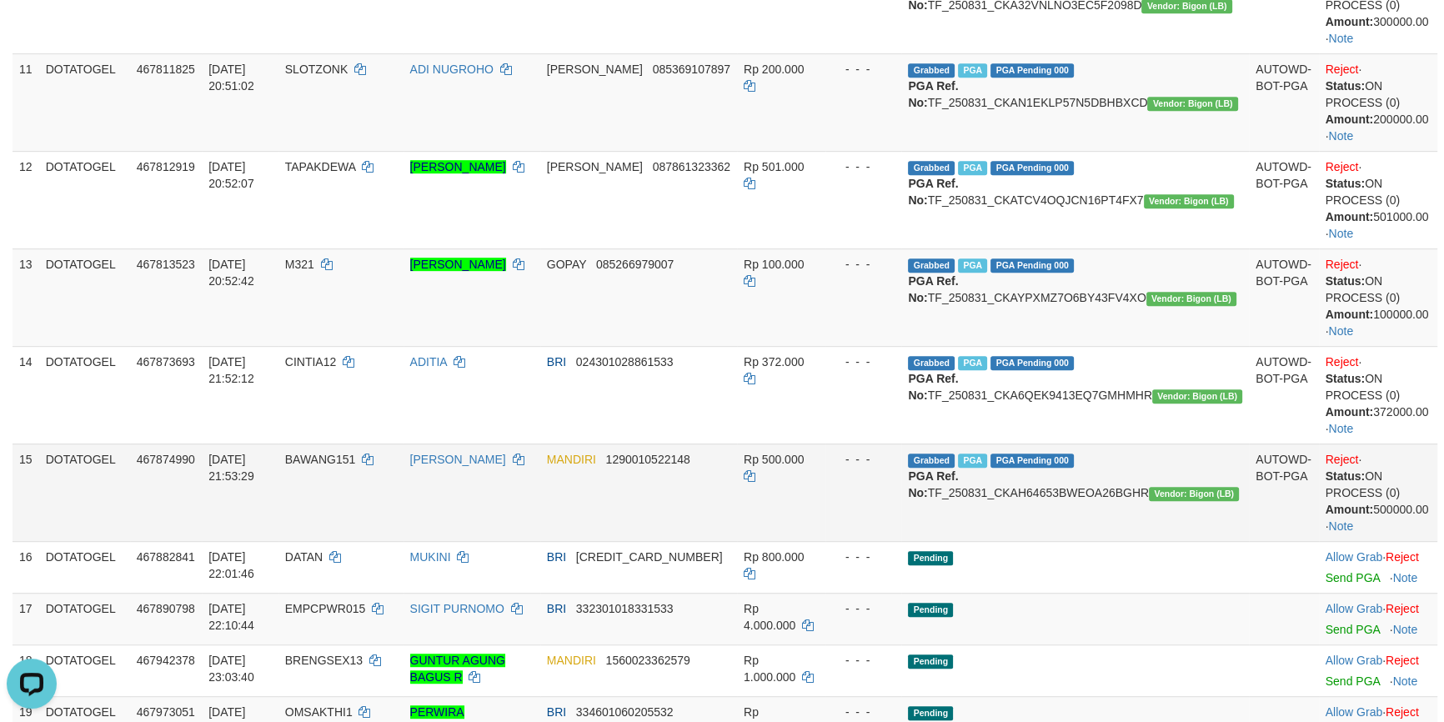
click at [183, 460] on span "467874990" at bounding box center [166, 459] width 58 height 13
copy span "7"
click at [176, 458] on span "467874990" at bounding box center [166, 459] width 58 height 13
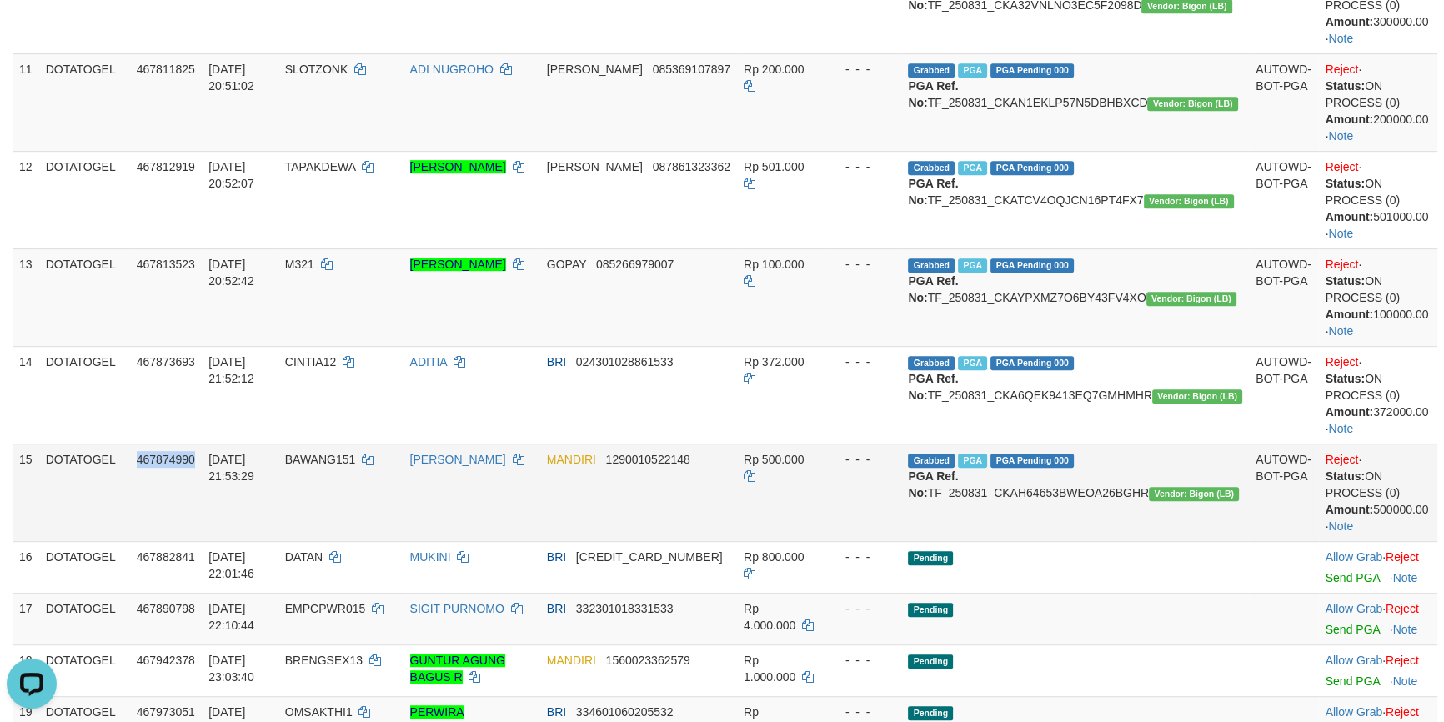
copy span "467874990"
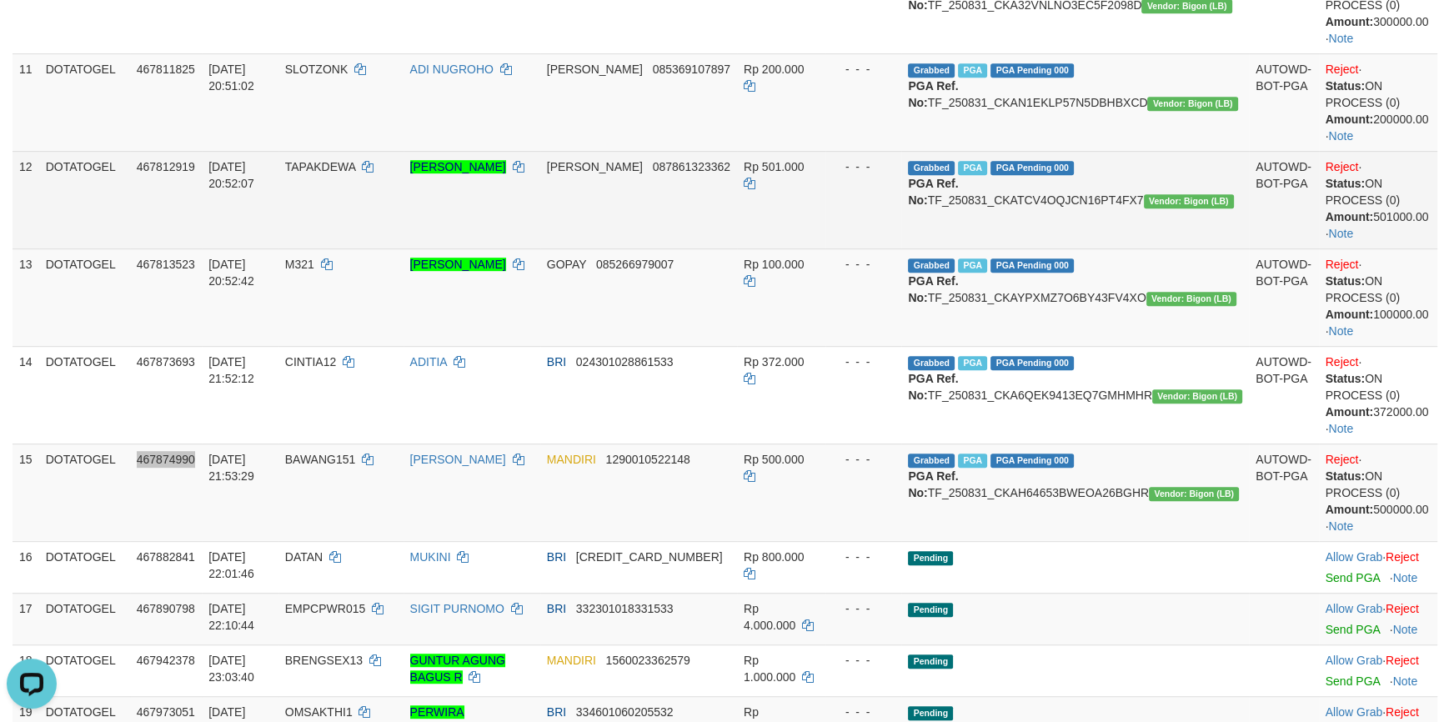
scroll to position [758, 0]
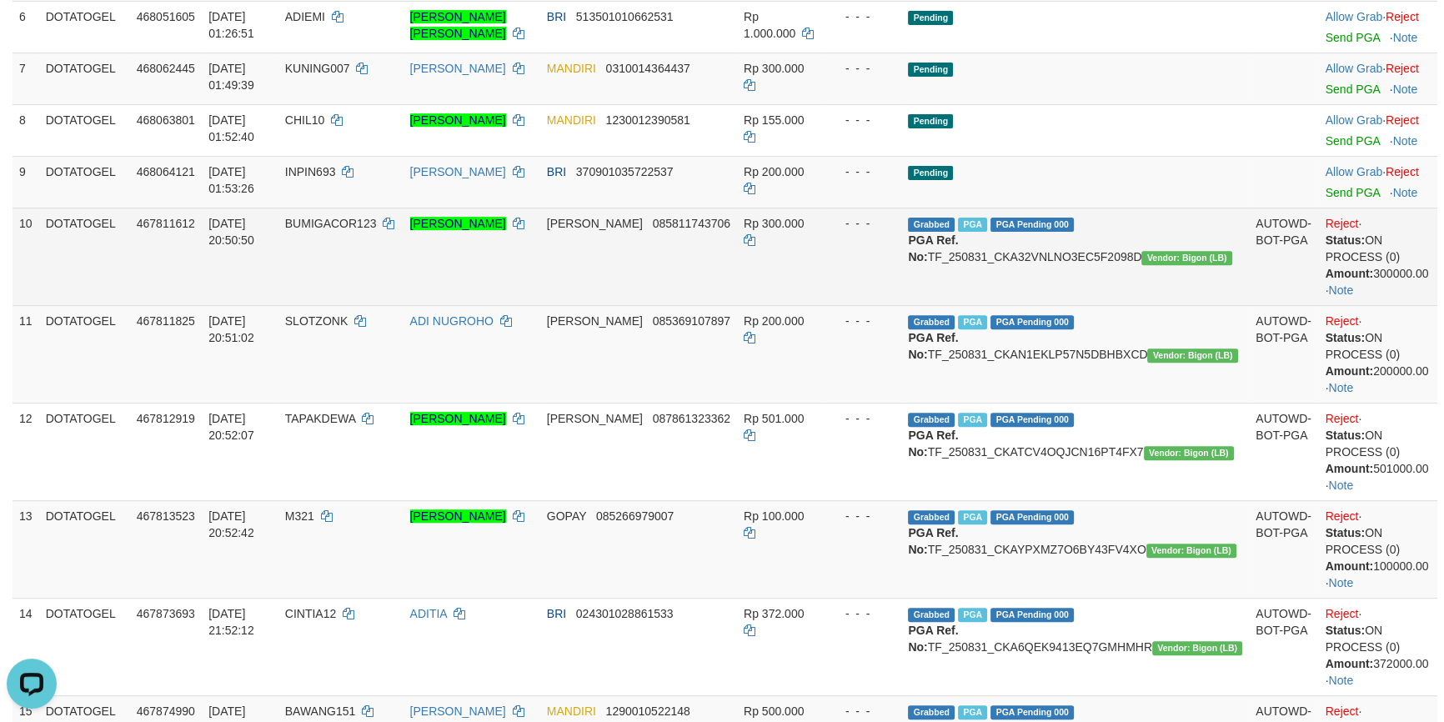
click at [233, 219] on span "31/08/2025 20:50:50" at bounding box center [231, 232] width 46 height 30
drag, startPoint x: 233, startPoint y: 219, endPoint x: 326, endPoint y: 218, distance: 92.5
click at [254, 218] on span "31/08/2025 20:50:50" at bounding box center [231, 232] width 46 height 30
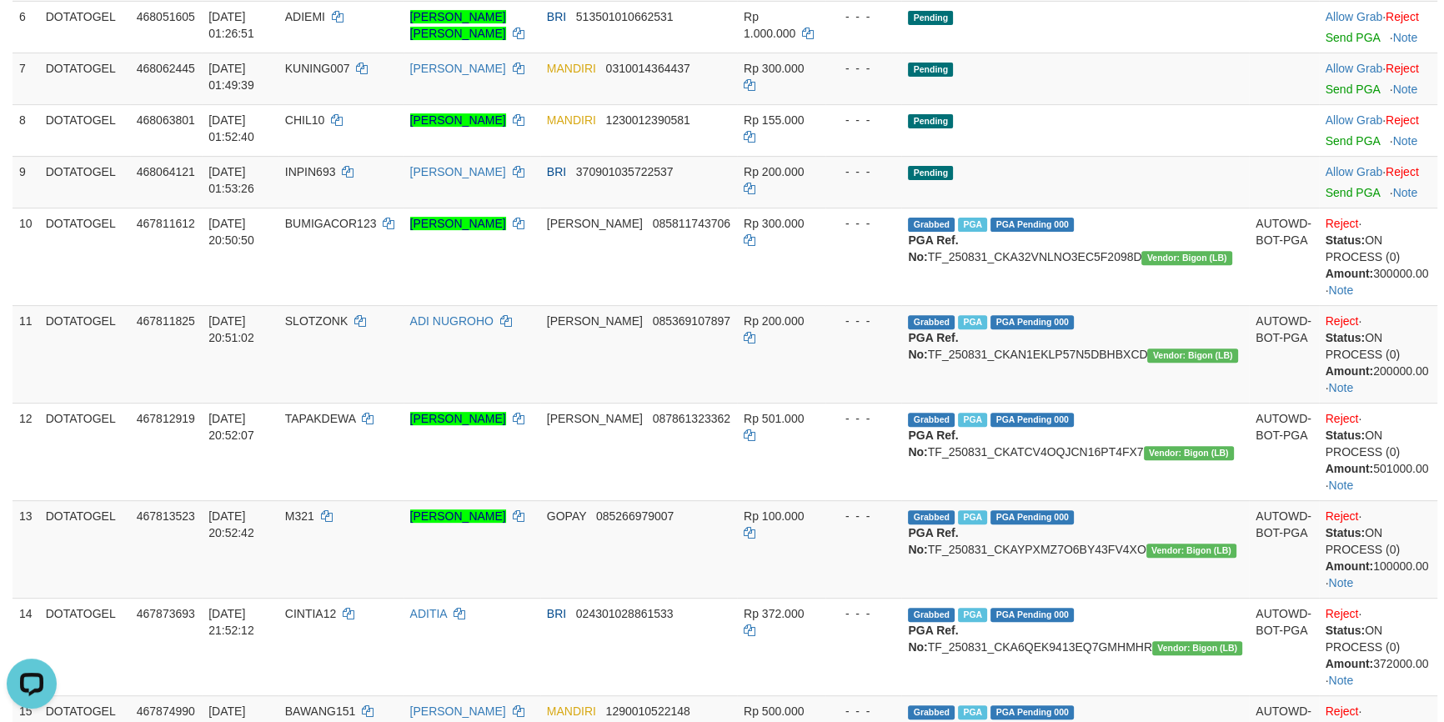
copy span "31/08/2025 20:50:50"
click at [243, 308] on td "31/08/2025 20:51:02" at bounding box center [240, 354] width 77 height 98
click at [230, 314] on span "31/08/2025 20:51:02" at bounding box center [231, 329] width 46 height 30
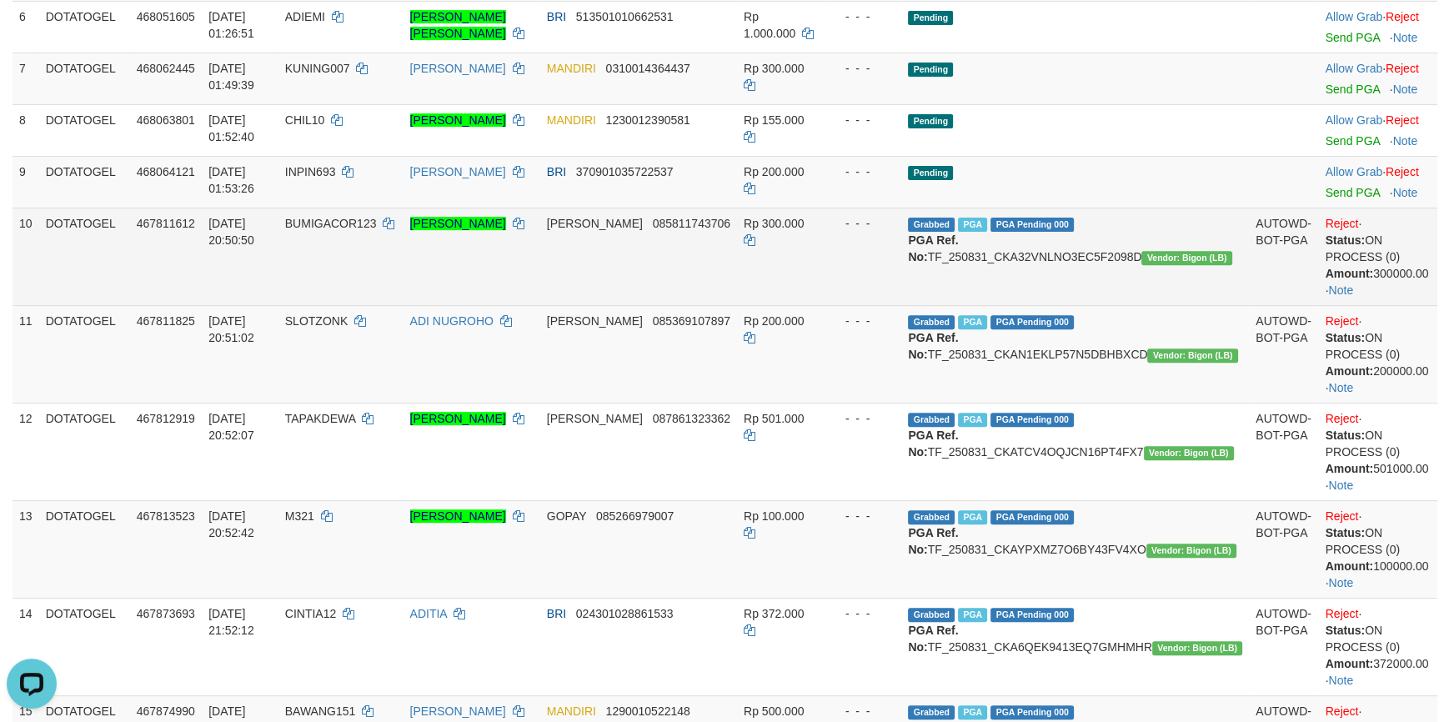
drag, startPoint x: 230, startPoint y: 314, endPoint x: 75, endPoint y: 283, distance: 158.1
click at [254, 315] on span "31/08/2025 20:51:02" at bounding box center [231, 329] width 46 height 30
copy span "31/08/2025 20:51:02"
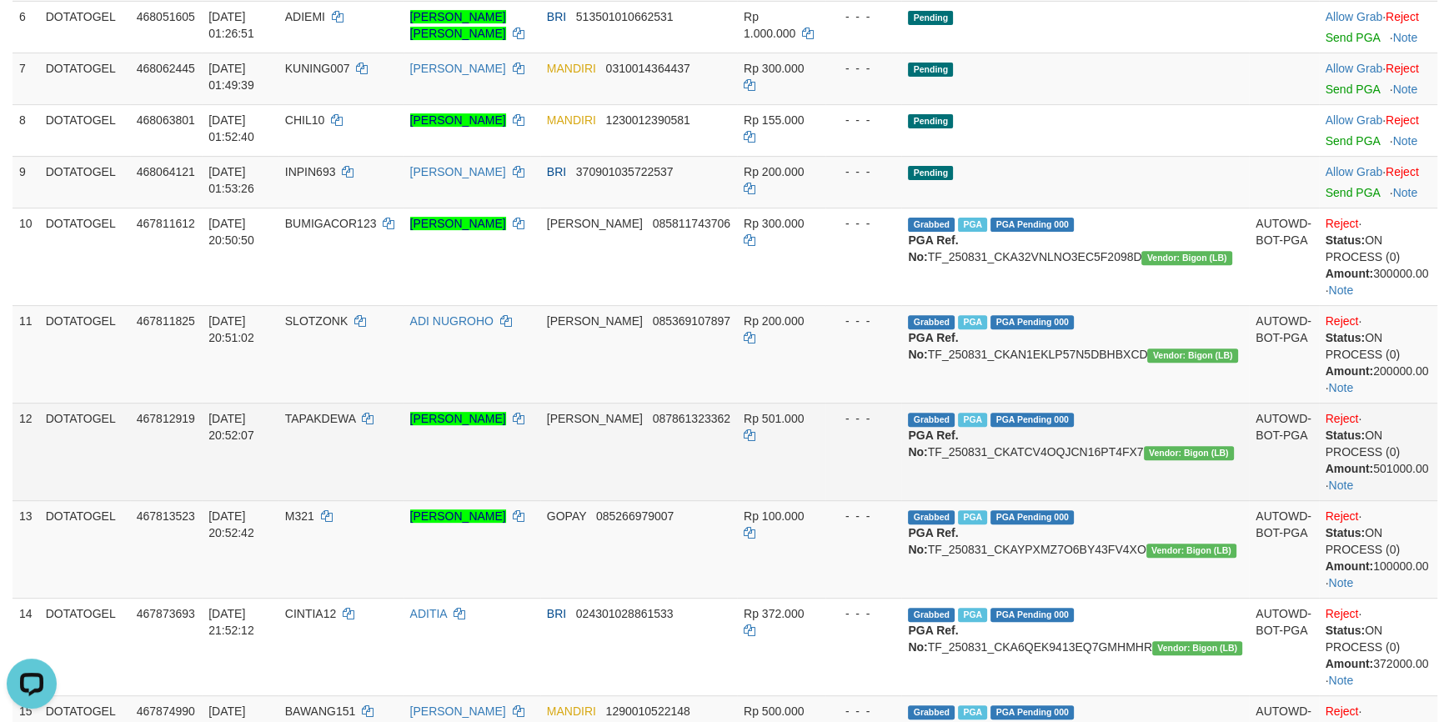
click at [225, 415] on td "31/08/2025 20:52:07" at bounding box center [240, 452] width 77 height 98
drag, startPoint x: 225, startPoint y: 415, endPoint x: 337, endPoint y: 415, distance: 111.7
click at [278, 415] on td "31/08/2025 20:52:07" at bounding box center [240, 452] width 77 height 98
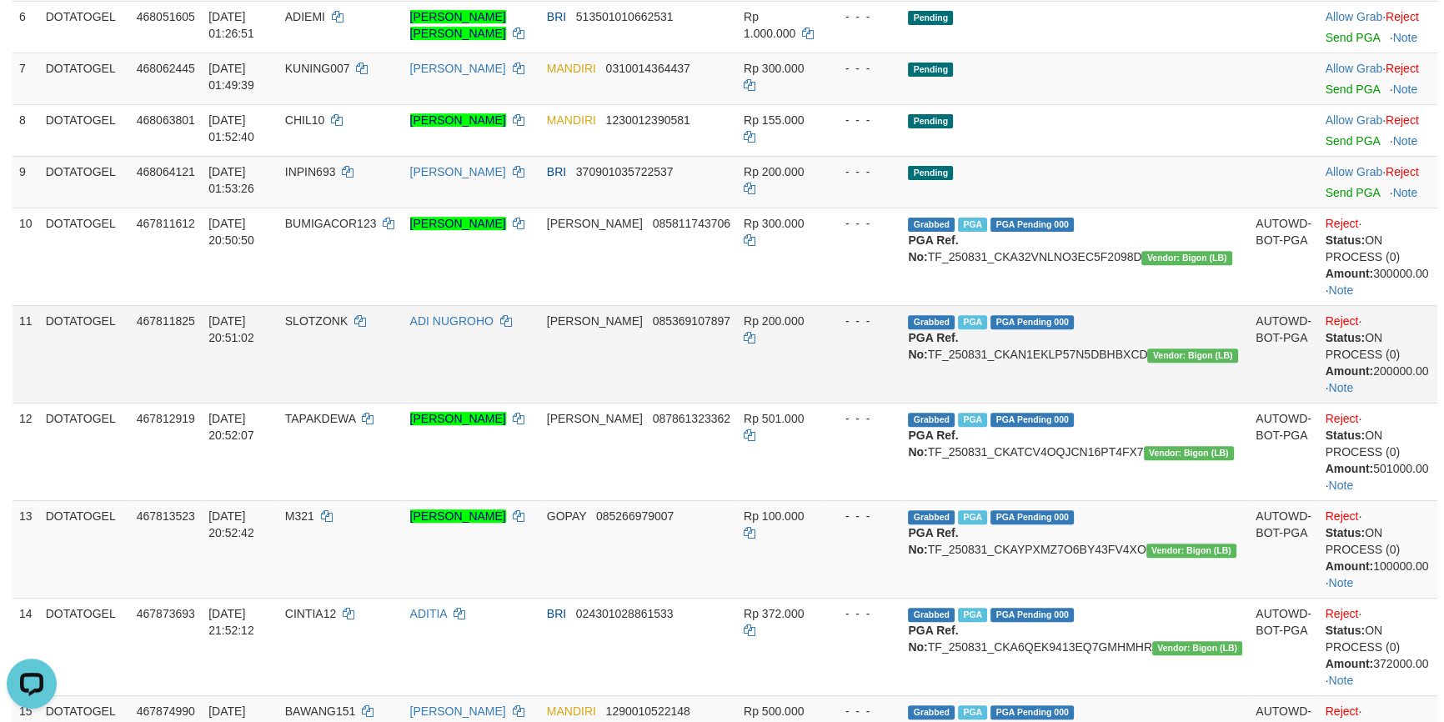
copy span "31/08/2025 20:52:07"
click at [225, 512] on td "31/08/2025 20:52:42" at bounding box center [240, 549] width 77 height 98
drag, startPoint x: 225, startPoint y: 512, endPoint x: 326, endPoint y: 511, distance: 100.9
click at [278, 511] on td "31/08/2025 20:52:42" at bounding box center [240, 549] width 77 height 98
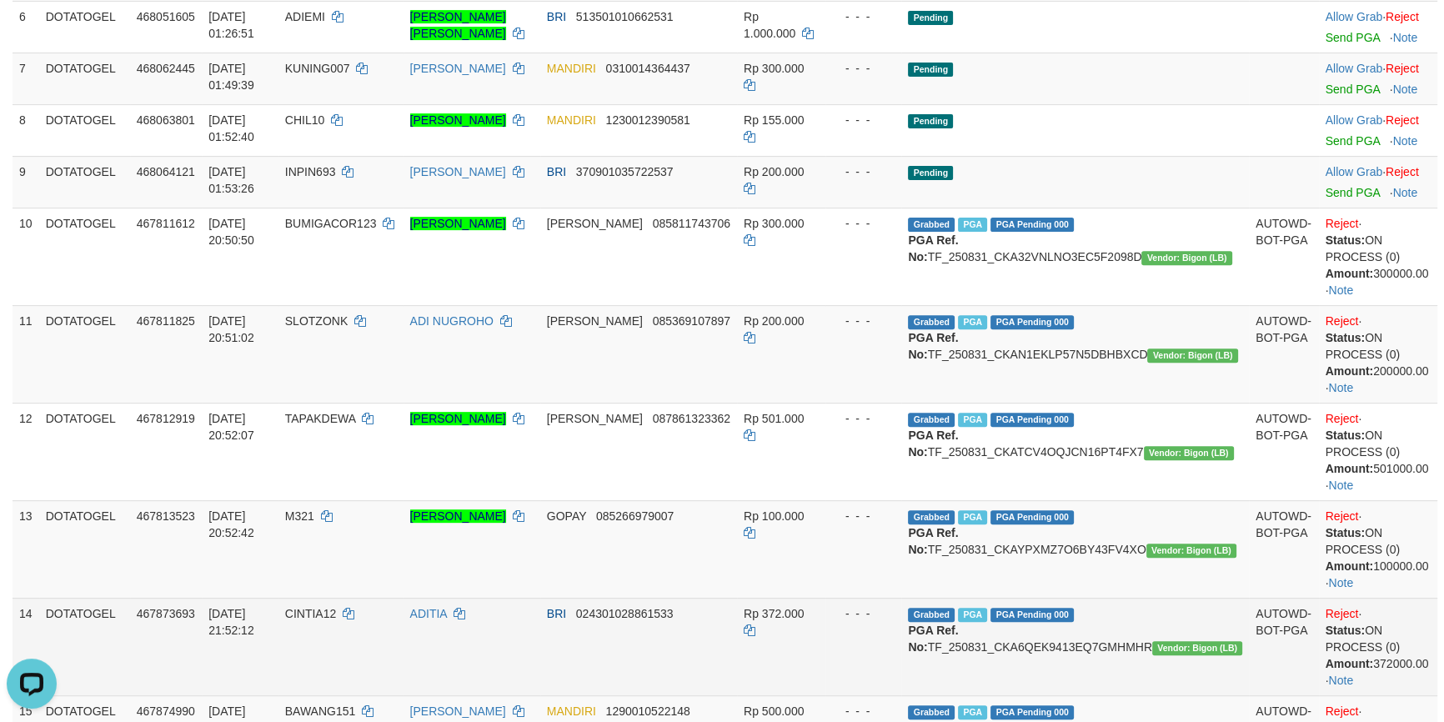
click at [233, 616] on span "31/08/2025 21:52:12" at bounding box center [231, 622] width 46 height 30
drag, startPoint x: 233, startPoint y: 616, endPoint x: 323, endPoint y: 616, distance: 89.2
click at [254, 616] on span "31/08/2025 21:52:12" at bounding box center [231, 622] width 46 height 30
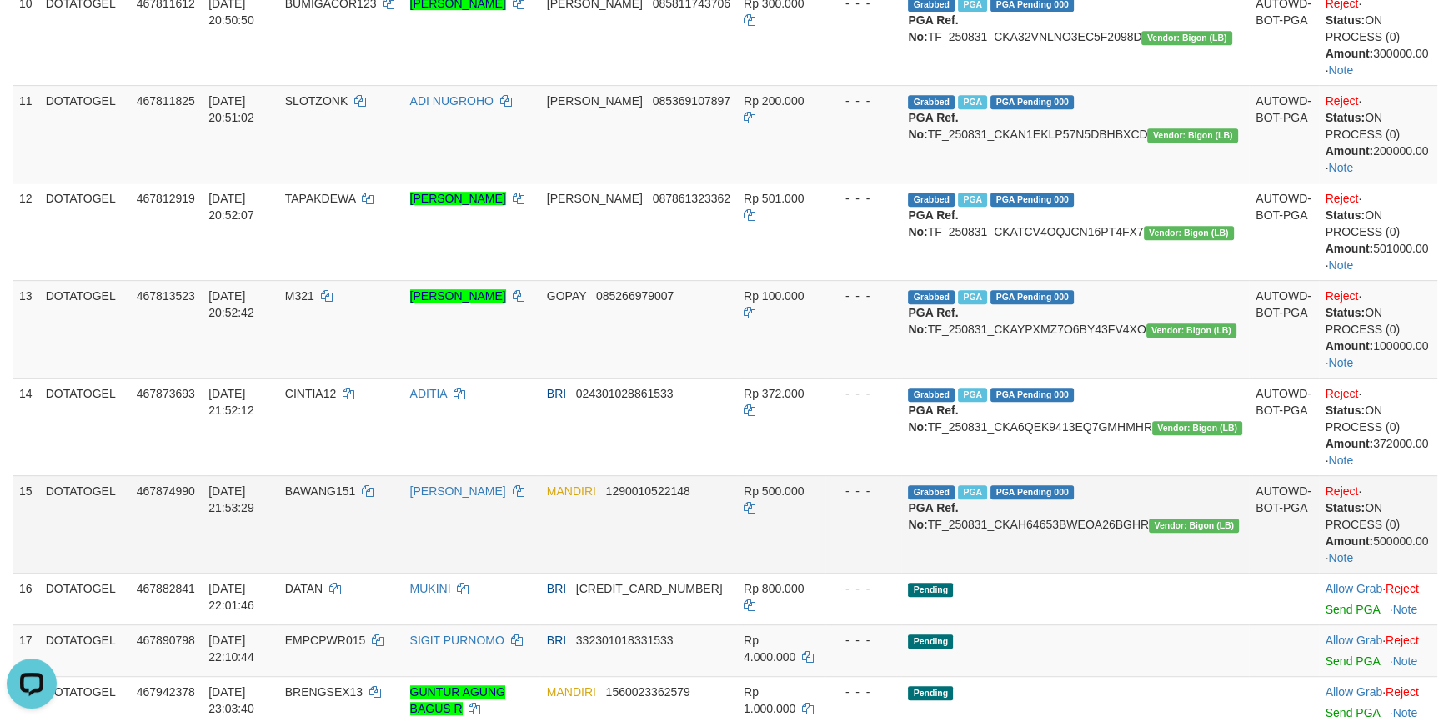
scroll to position [1009, 0]
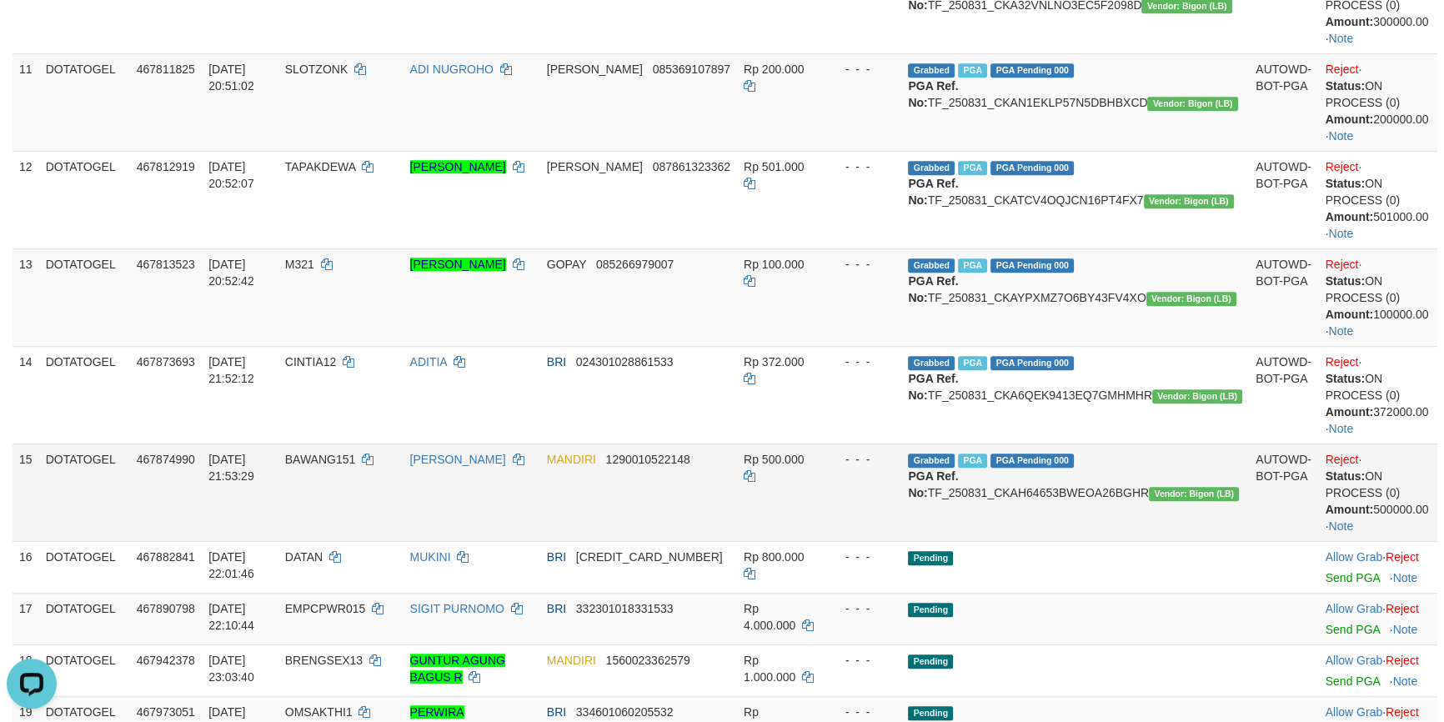
click at [233, 458] on span "31/08/2025 21:53:29" at bounding box center [231, 468] width 46 height 30
drag, startPoint x: 233, startPoint y: 458, endPoint x: 329, endPoint y: 459, distance: 95.9
click at [254, 459] on span "31/08/2025 21:53:29" at bounding box center [231, 468] width 46 height 30
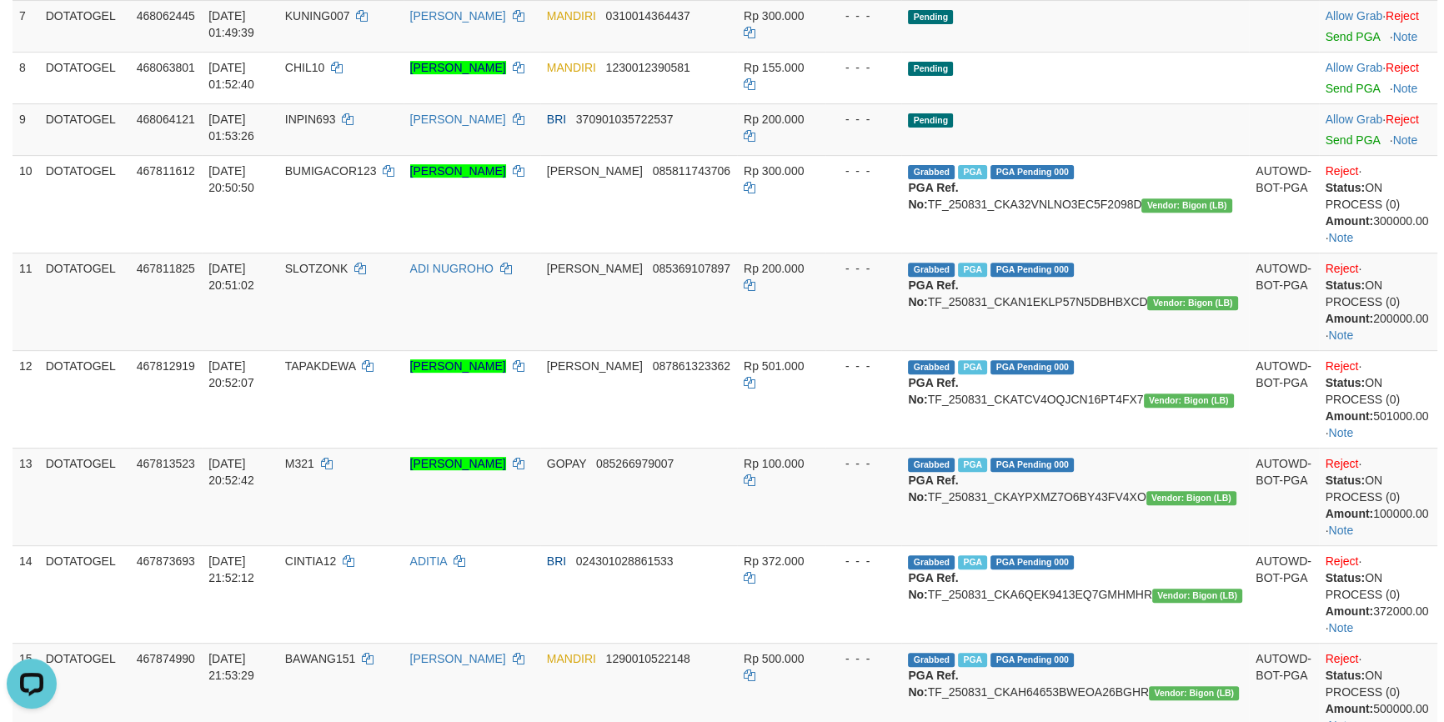
scroll to position [252, 0]
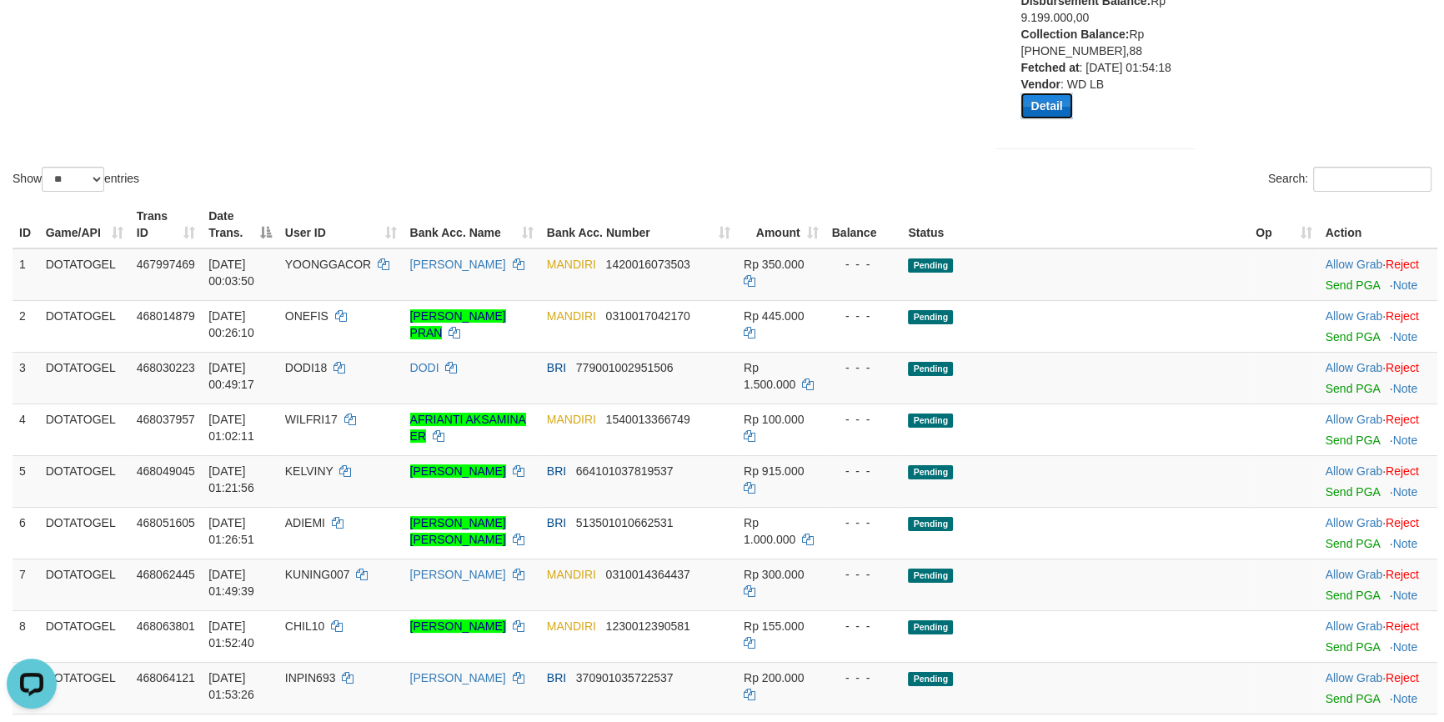
click at [1020, 108] on button "Detail" at bounding box center [1046, 106] width 52 height 27
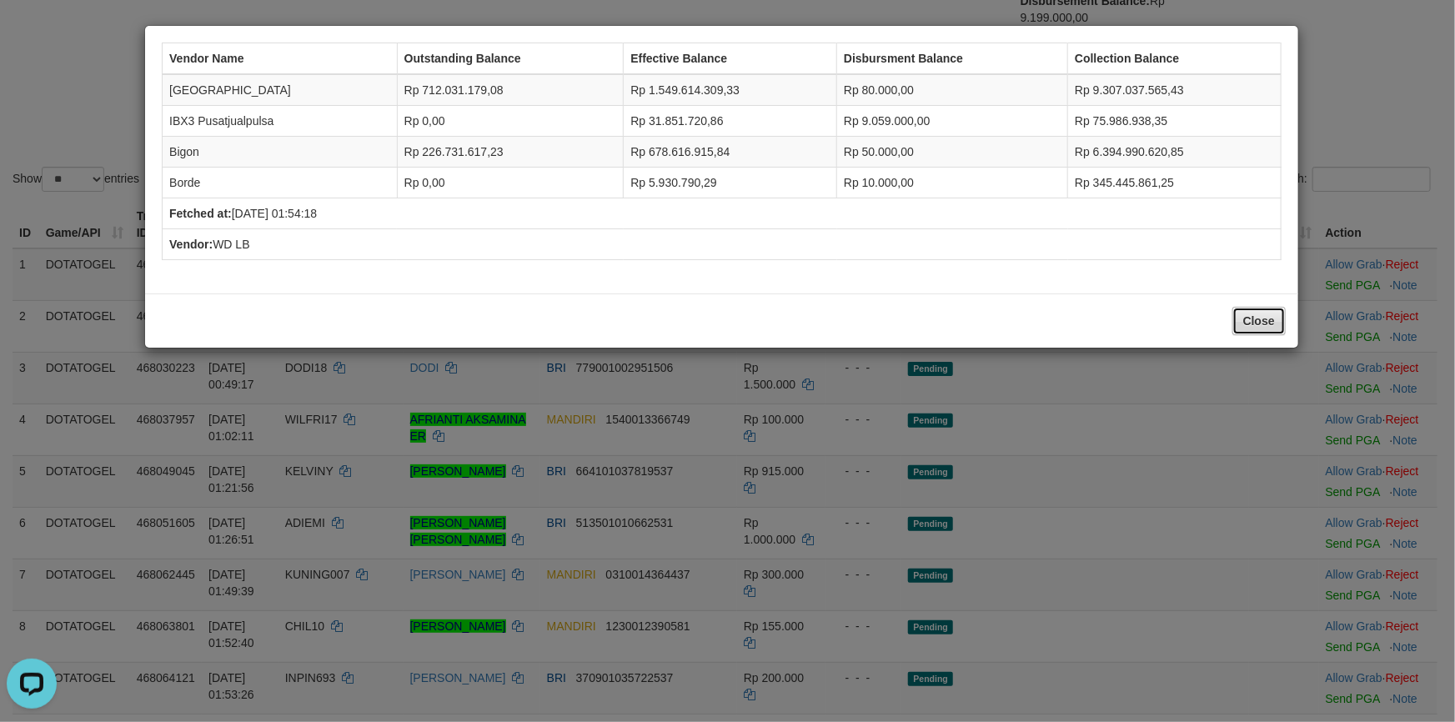
click at [1272, 317] on button "Close" at bounding box center [1258, 321] width 53 height 28
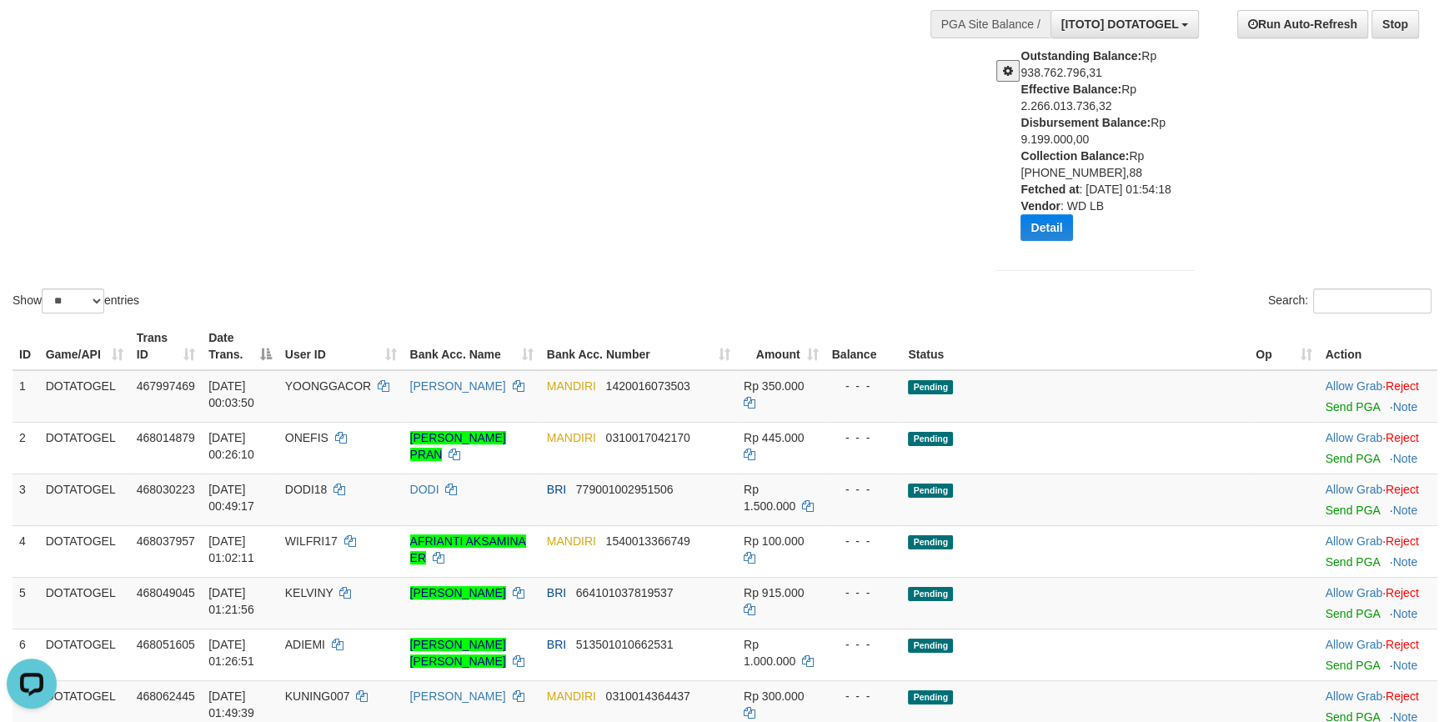
scroll to position [0, 0]
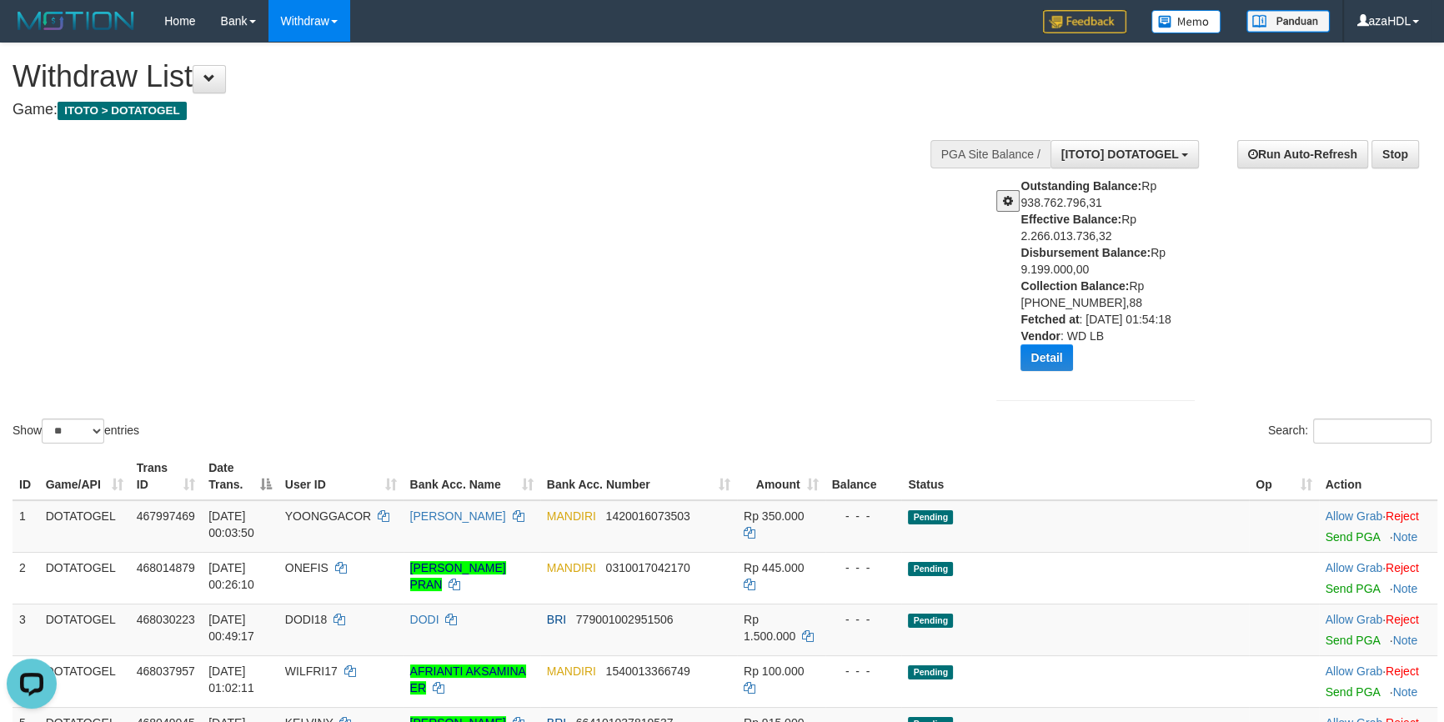
click at [893, 282] on div "Show ** ** ** *** entries Search:" at bounding box center [722, 244] width 1444 height 403
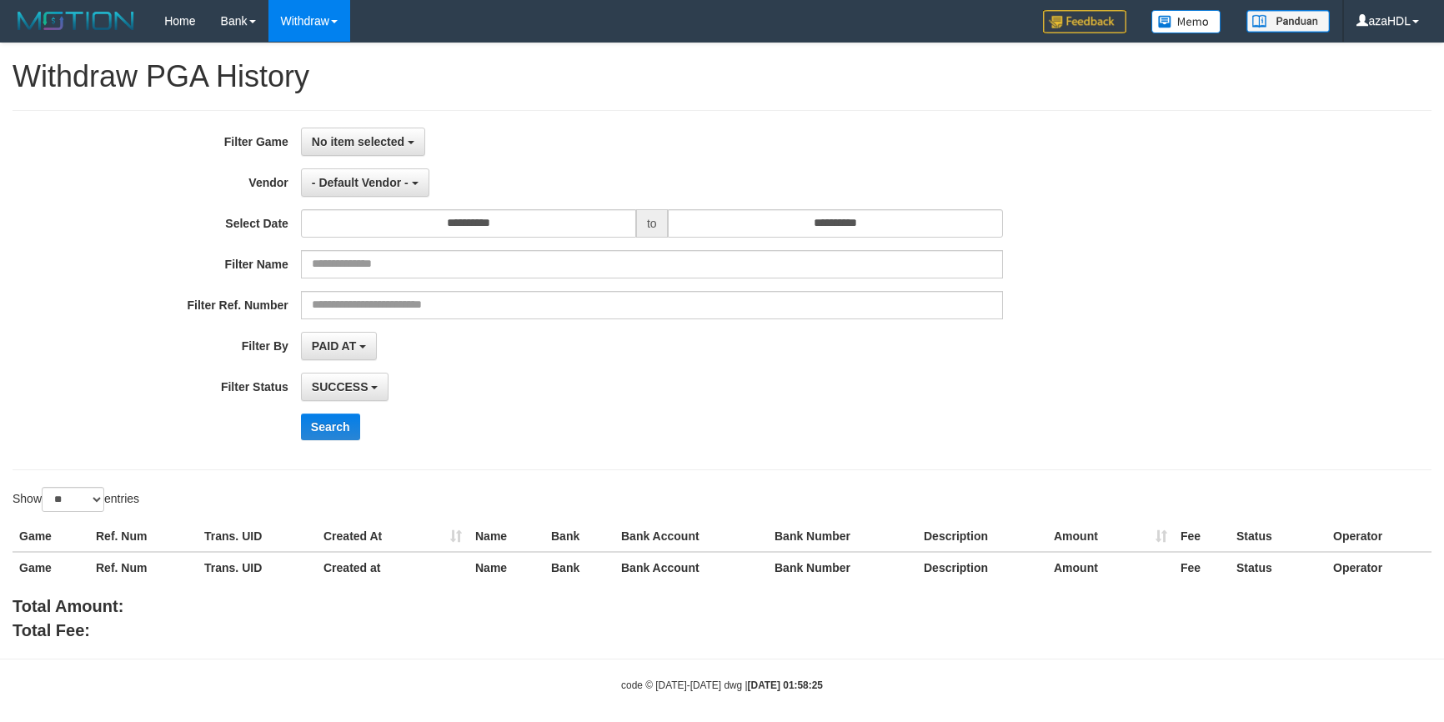
select select
select select "**"
click at [353, 143] on span "No item selected" at bounding box center [358, 141] width 93 height 13
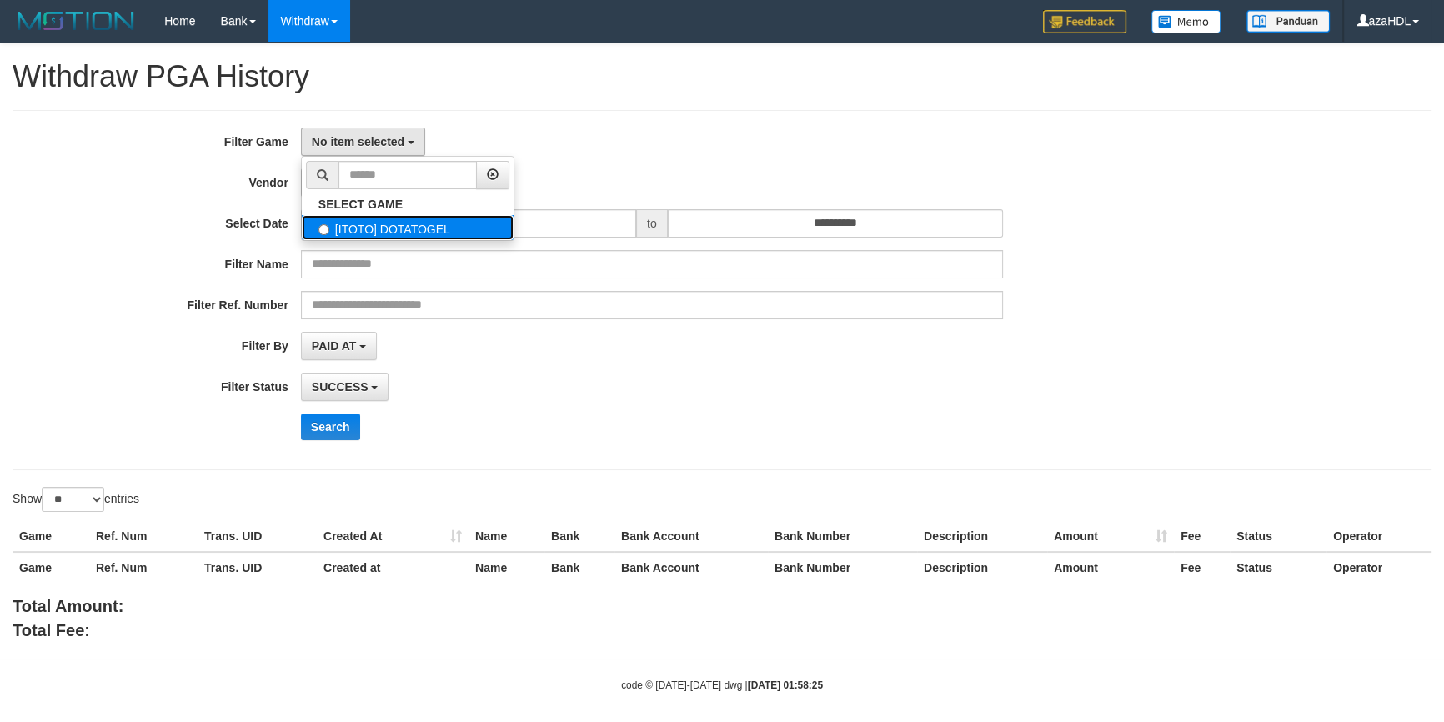
click at [359, 220] on label "[ITOTO] DOTATOGEL" at bounding box center [408, 227] width 212 height 25
select select "***"
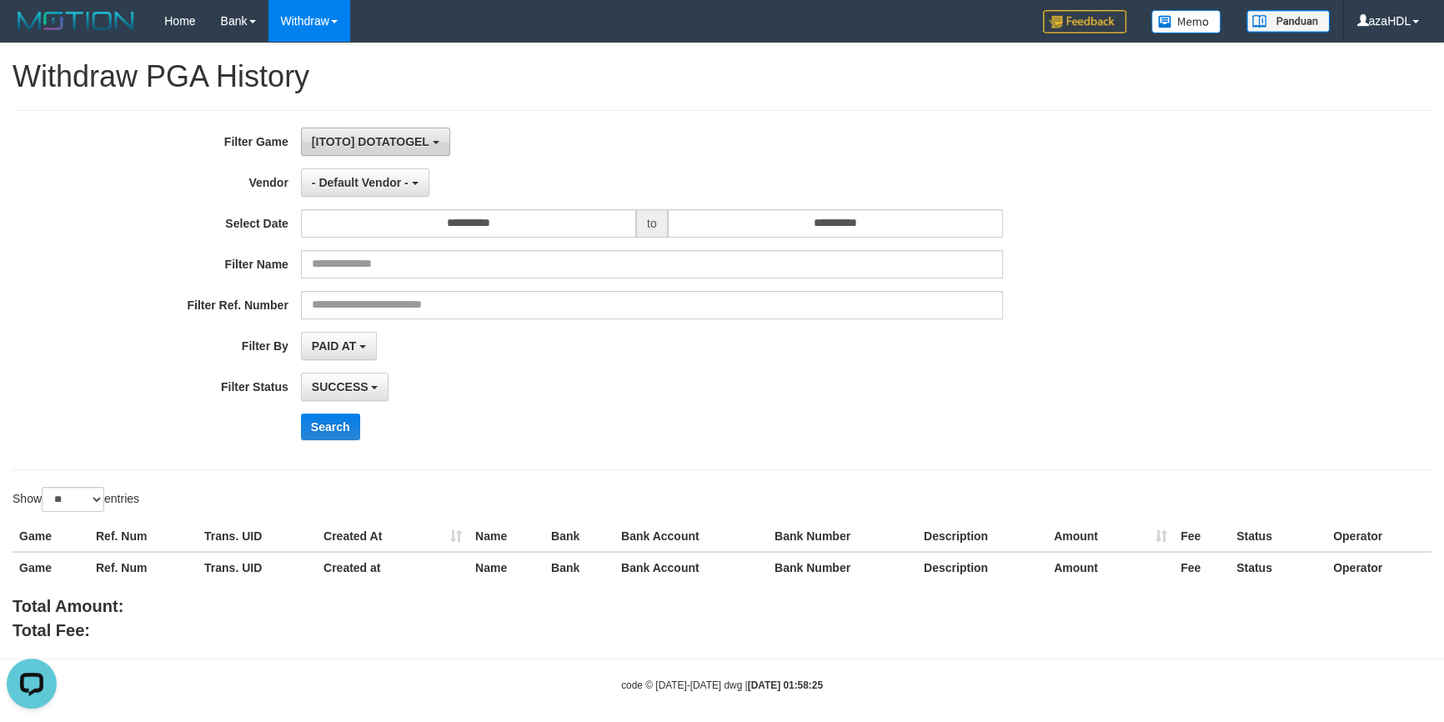
click at [358, 133] on button "[ITOTO] DOTATOGEL" at bounding box center [375, 142] width 149 height 28
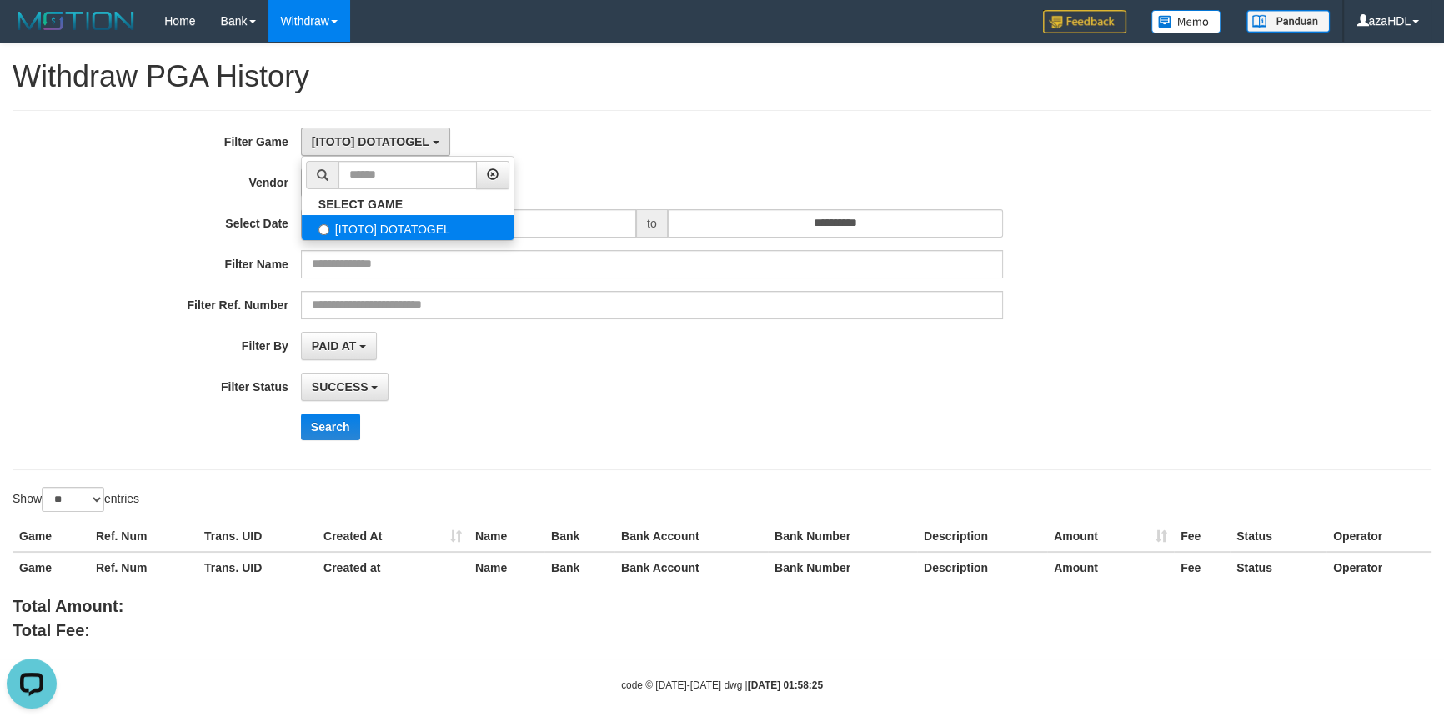
click at [392, 232] on label "[ITOTO] DOTATOGEL" at bounding box center [408, 227] width 212 height 25
click at [701, 128] on div "[ITOTO] DOTATOGEL SELECT GAME [ITOTO] DOTATOGEL" at bounding box center [652, 142] width 702 height 28
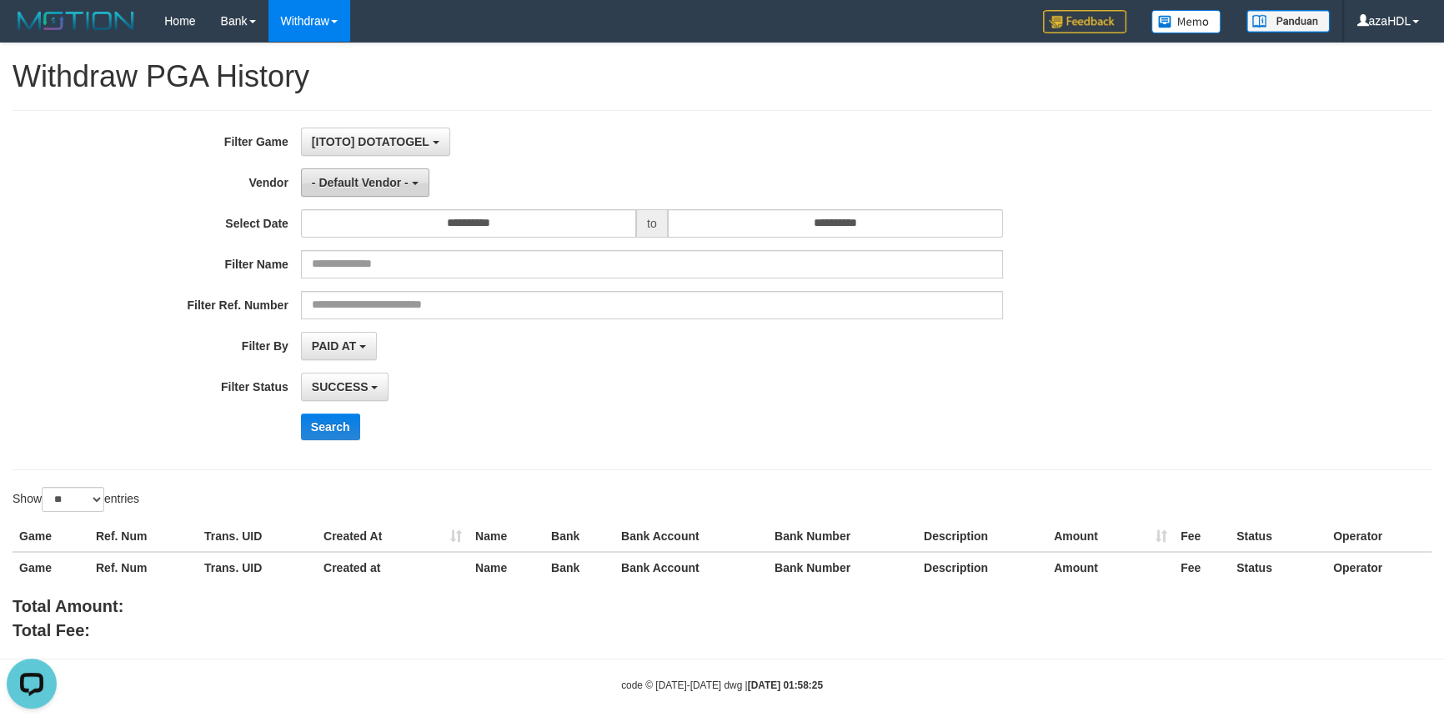
click at [407, 176] on span "- Default Vendor -" at bounding box center [360, 182] width 97 height 13
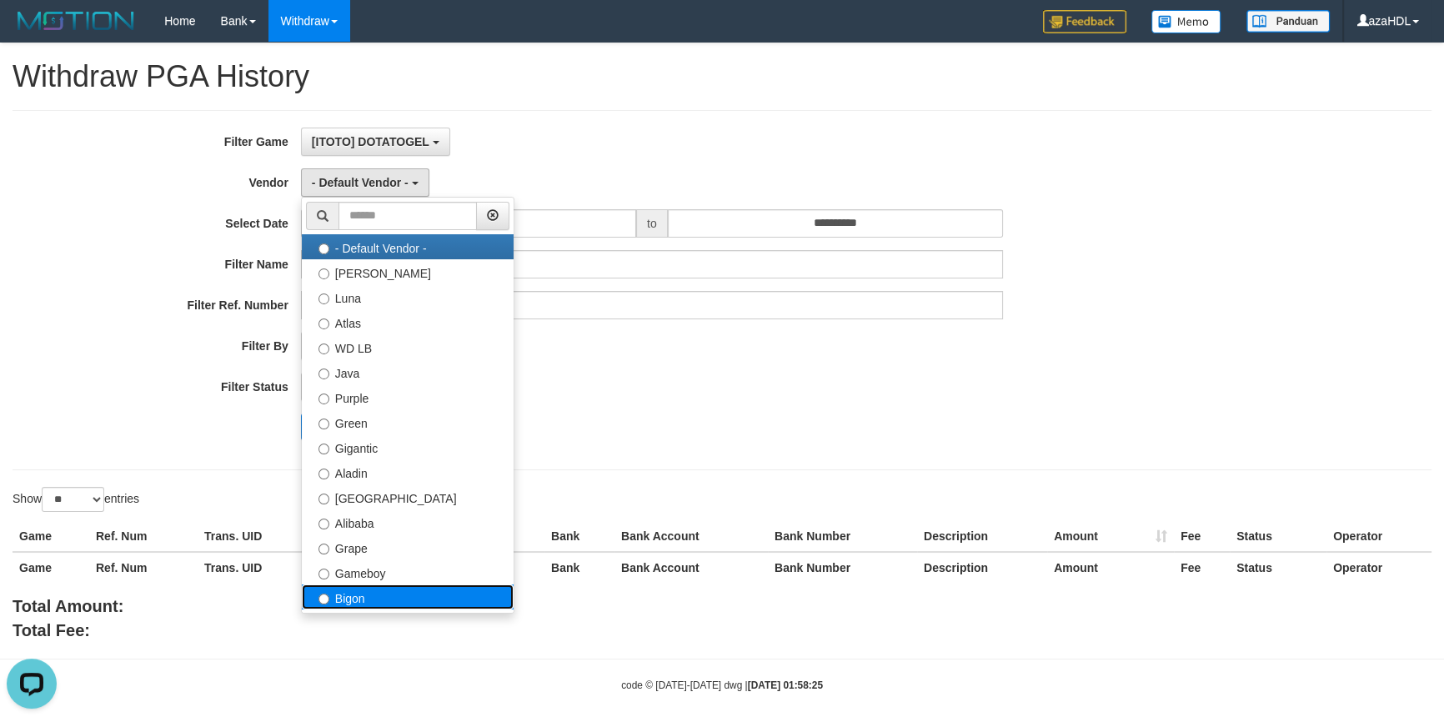
click at [359, 589] on label "Bigon" at bounding box center [408, 596] width 212 height 25
select select "**********"
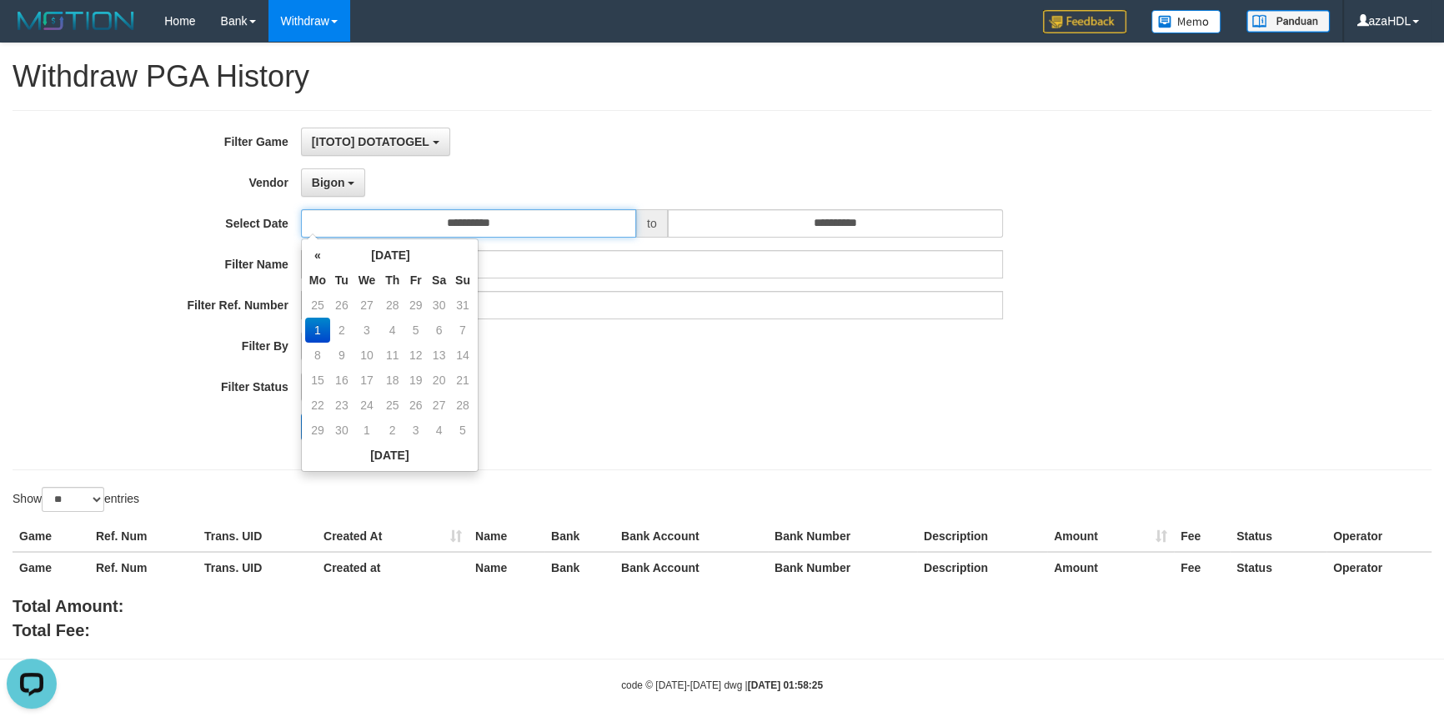
click at [498, 228] on input "**********" at bounding box center [468, 223] width 335 height 28
click at [471, 301] on td "31" at bounding box center [462, 305] width 23 height 25
type input "**********"
click at [609, 154] on div "[ITOTO] DOTATOGEL SELECT GAME [ITOTO] DOTATOGEL" at bounding box center [652, 142] width 702 height 28
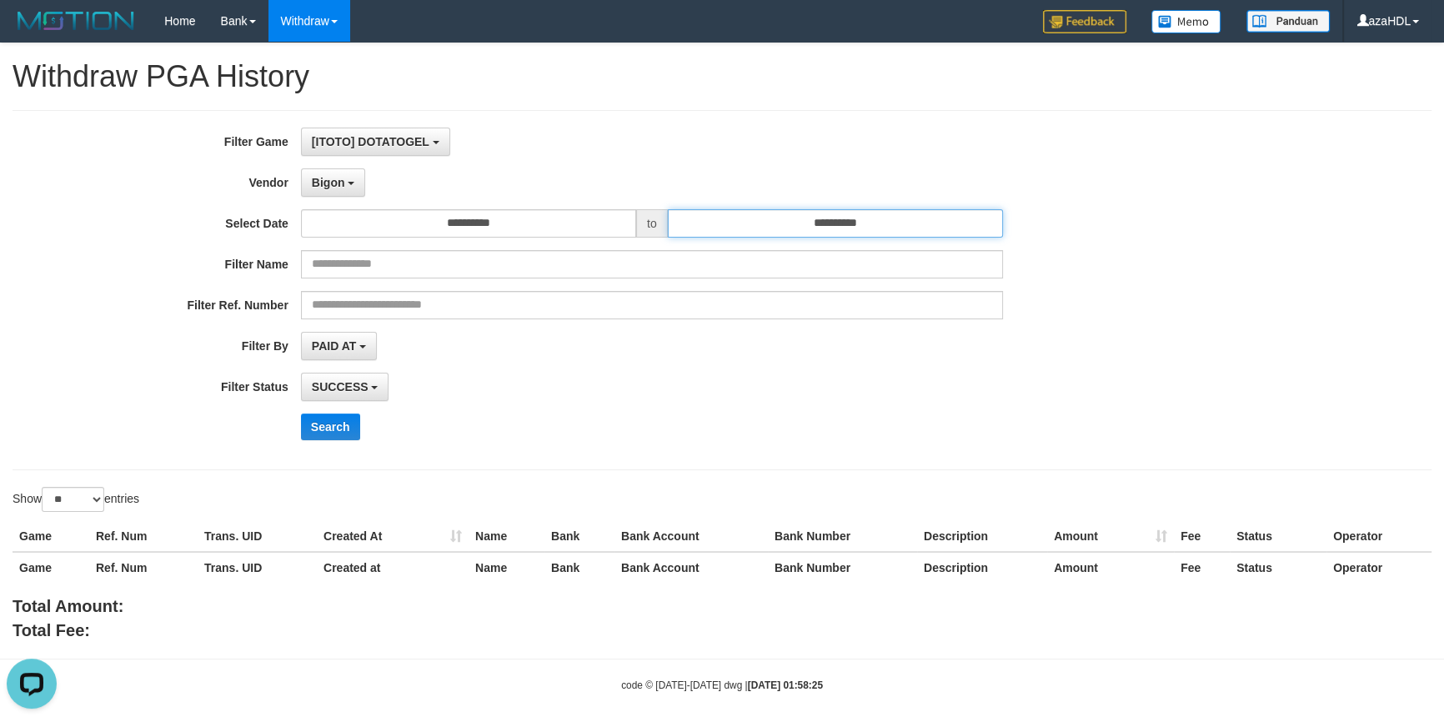
click at [785, 227] on input "**********" at bounding box center [835, 223] width 335 height 28
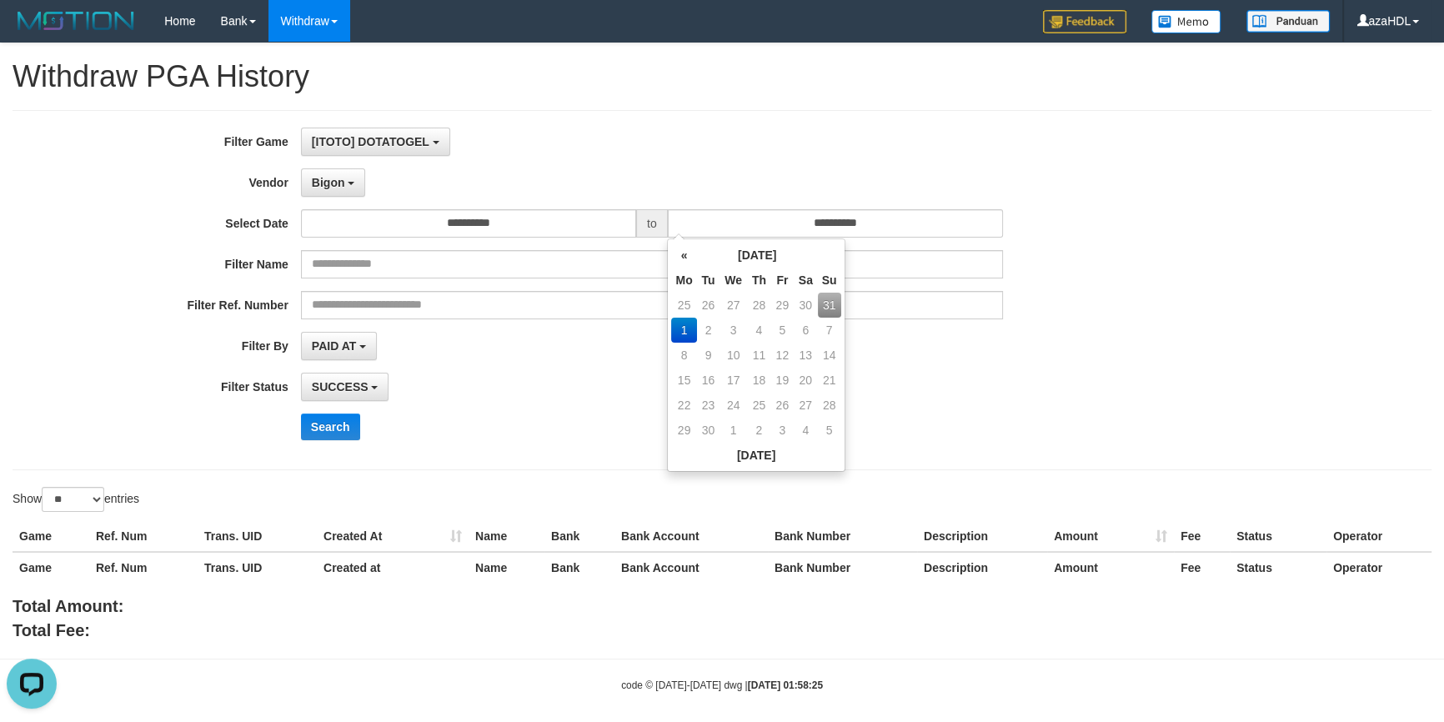
click at [830, 300] on td "31" at bounding box center [829, 305] width 23 height 25
type input "**********"
click at [483, 370] on div "**********" at bounding box center [601, 290] width 1203 height 325
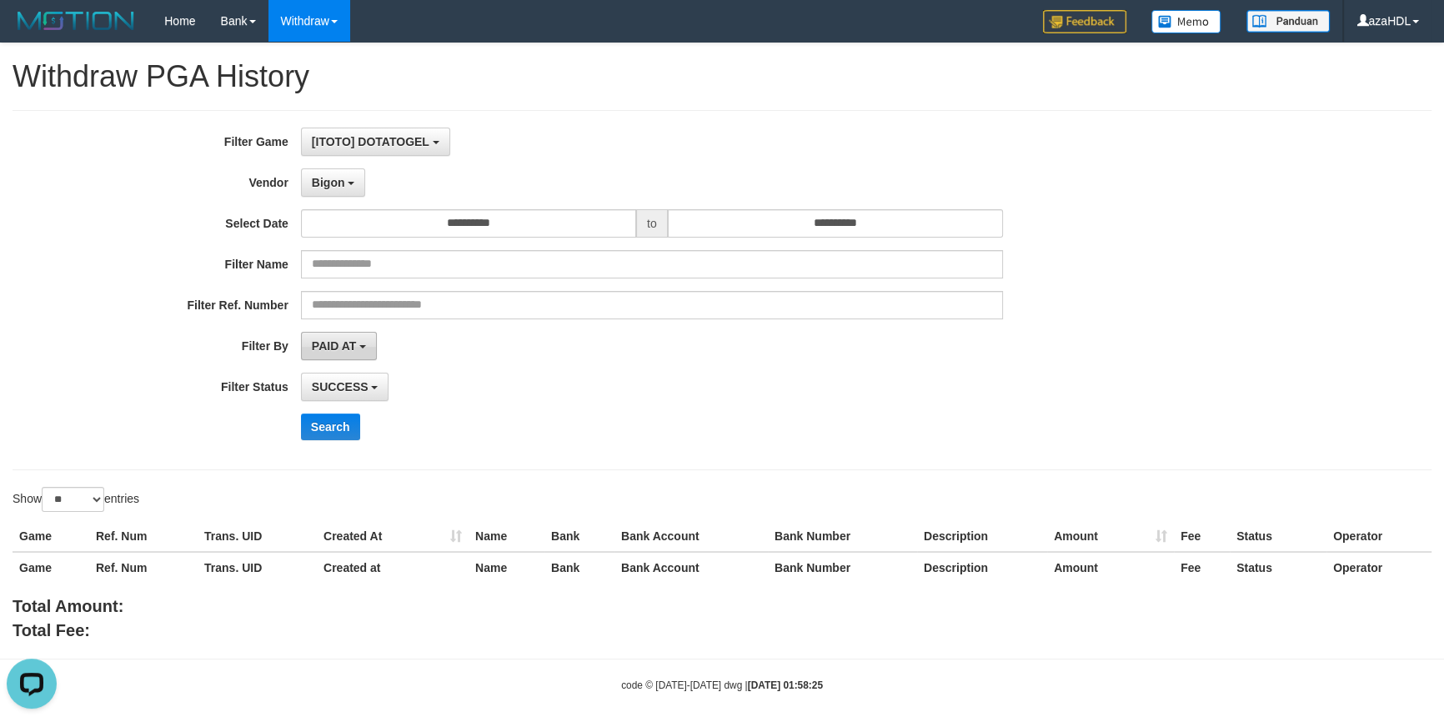
click at [343, 343] on span "PAID AT" at bounding box center [334, 345] width 44 height 13
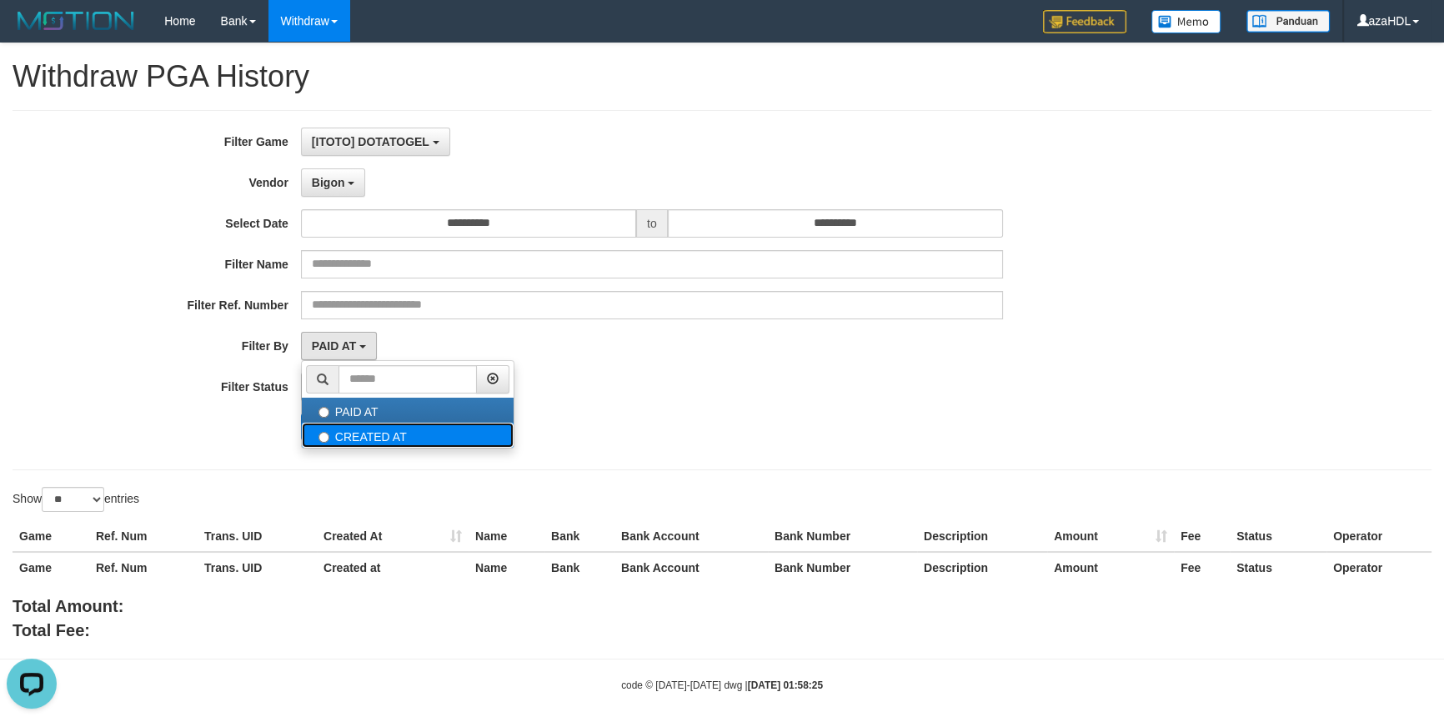
click at [350, 428] on label "CREATED AT" at bounding box center [408, 435] width 212 height 25
select select "*"
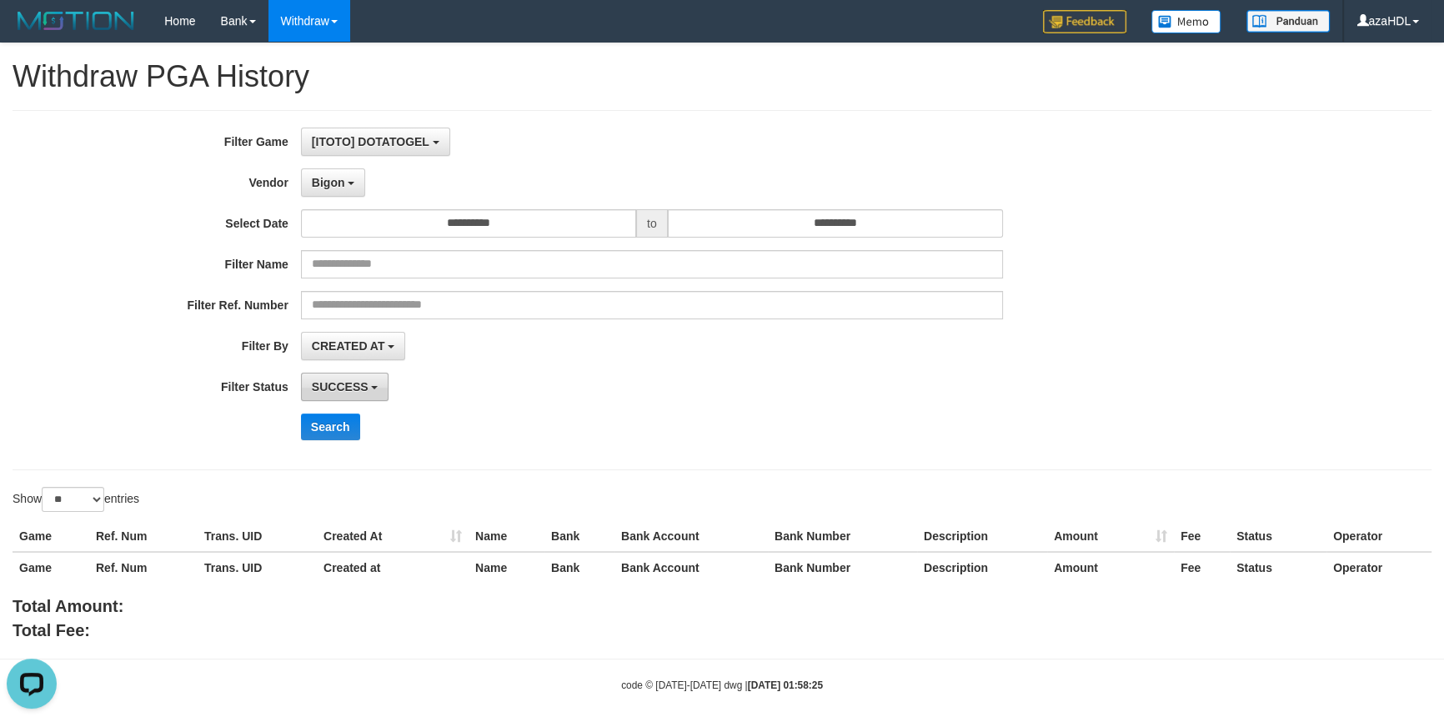
click at [358, 383] on span "SUCCESS" at bounding box center [340, 386] width 57 height 13
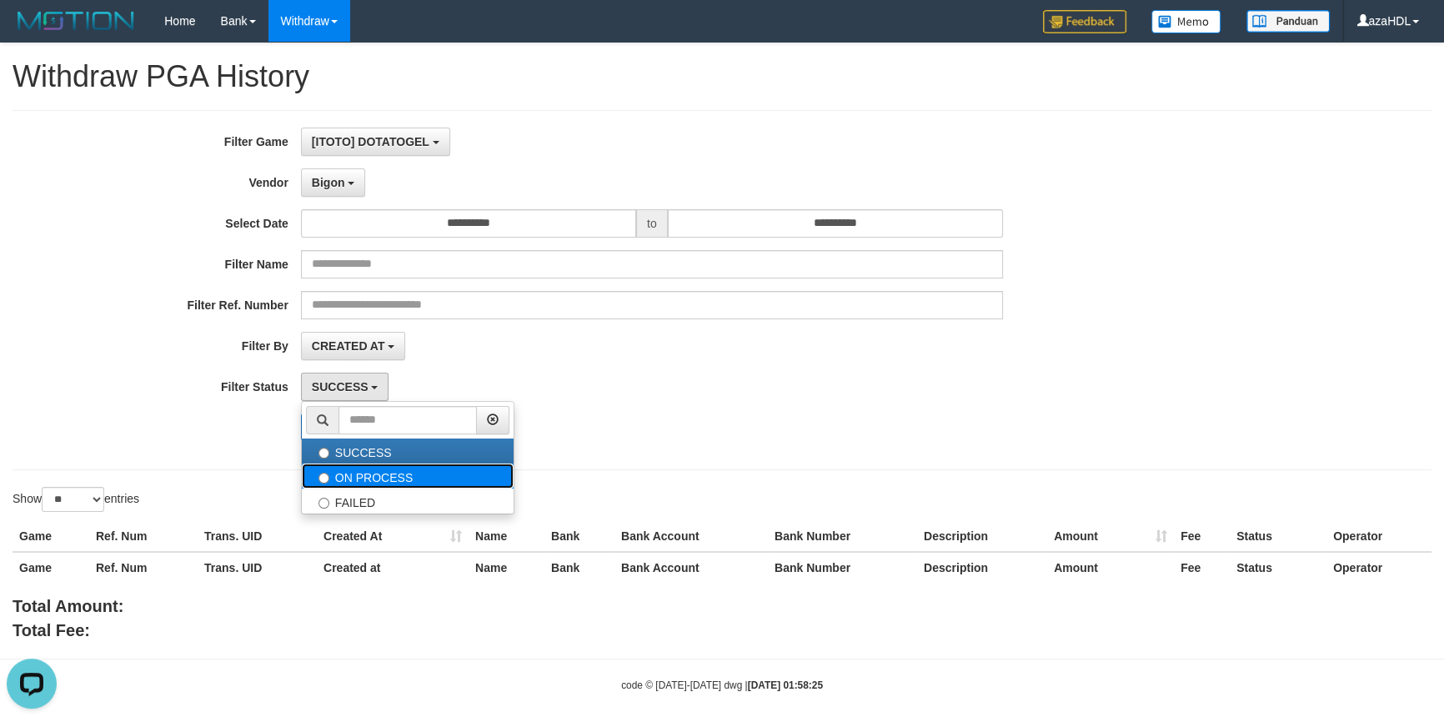
click at [374, 472] on label "ON PROCESS" at bounding box center [408, 475] width 212 height 25
select select "*"
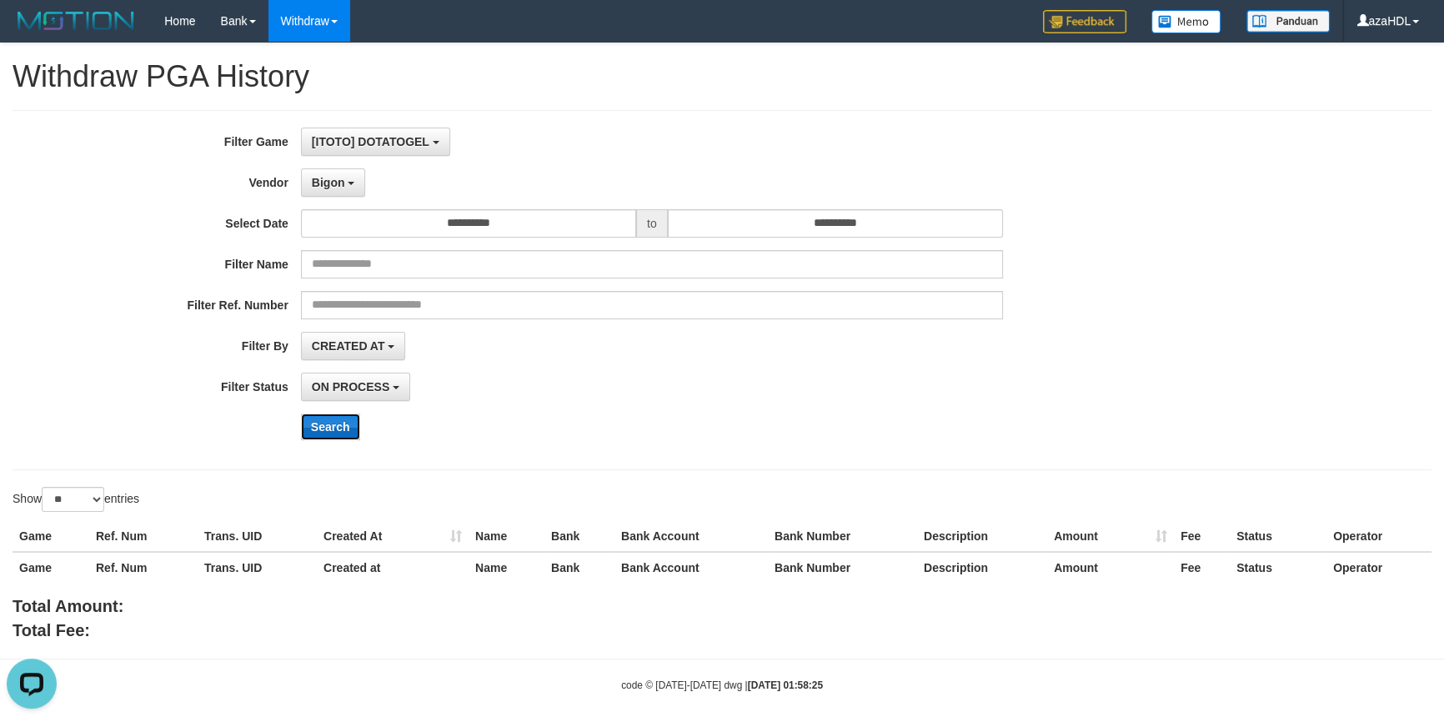
click at [342, 430] on button "Search" at bounding box center [330, 426] width 59 height 27
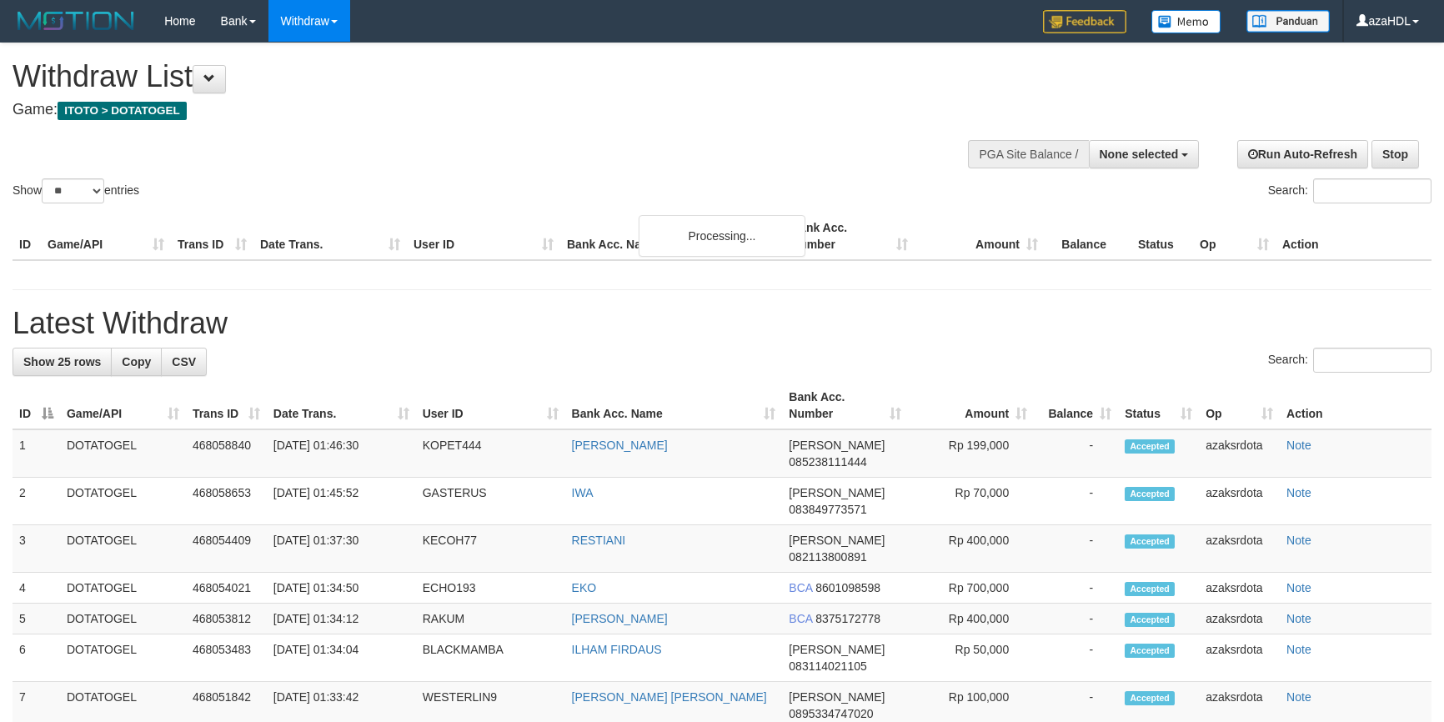
select select
select select "**"
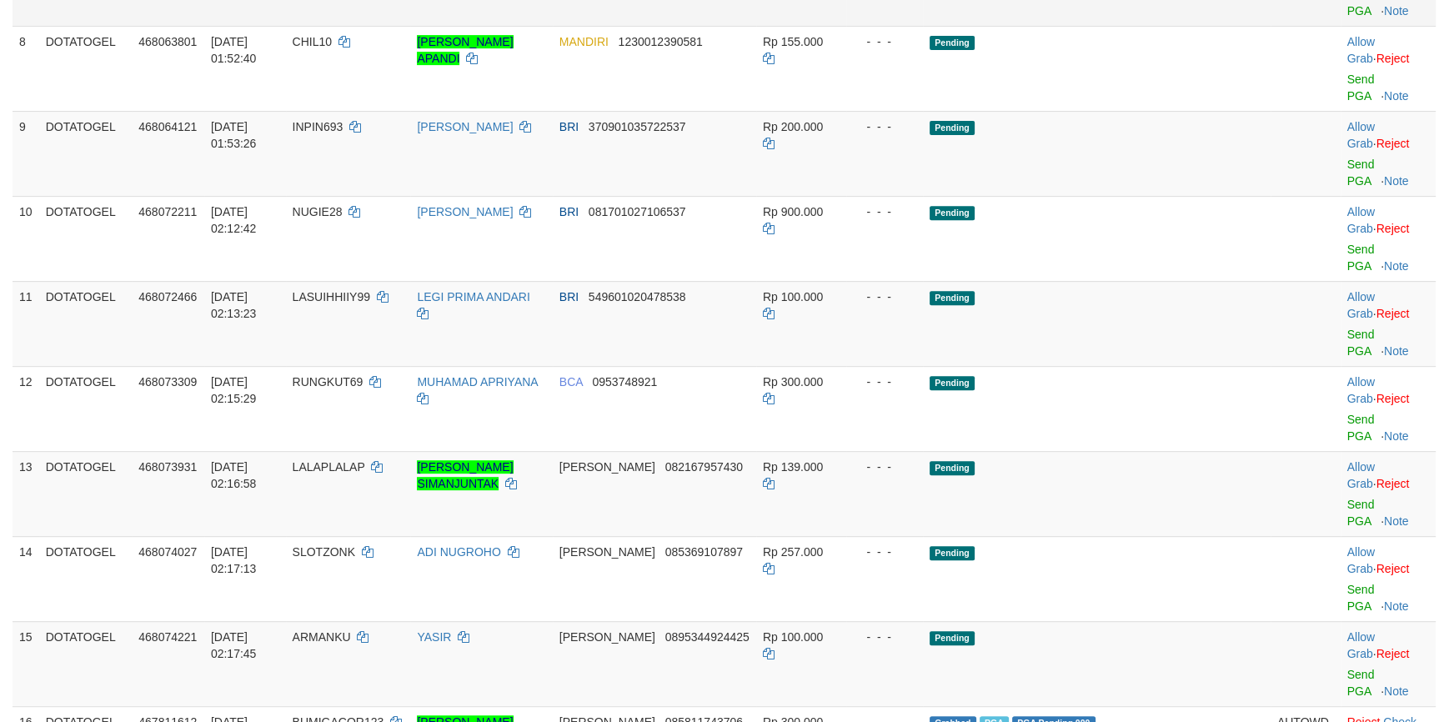
scroll to position [1009, 0]
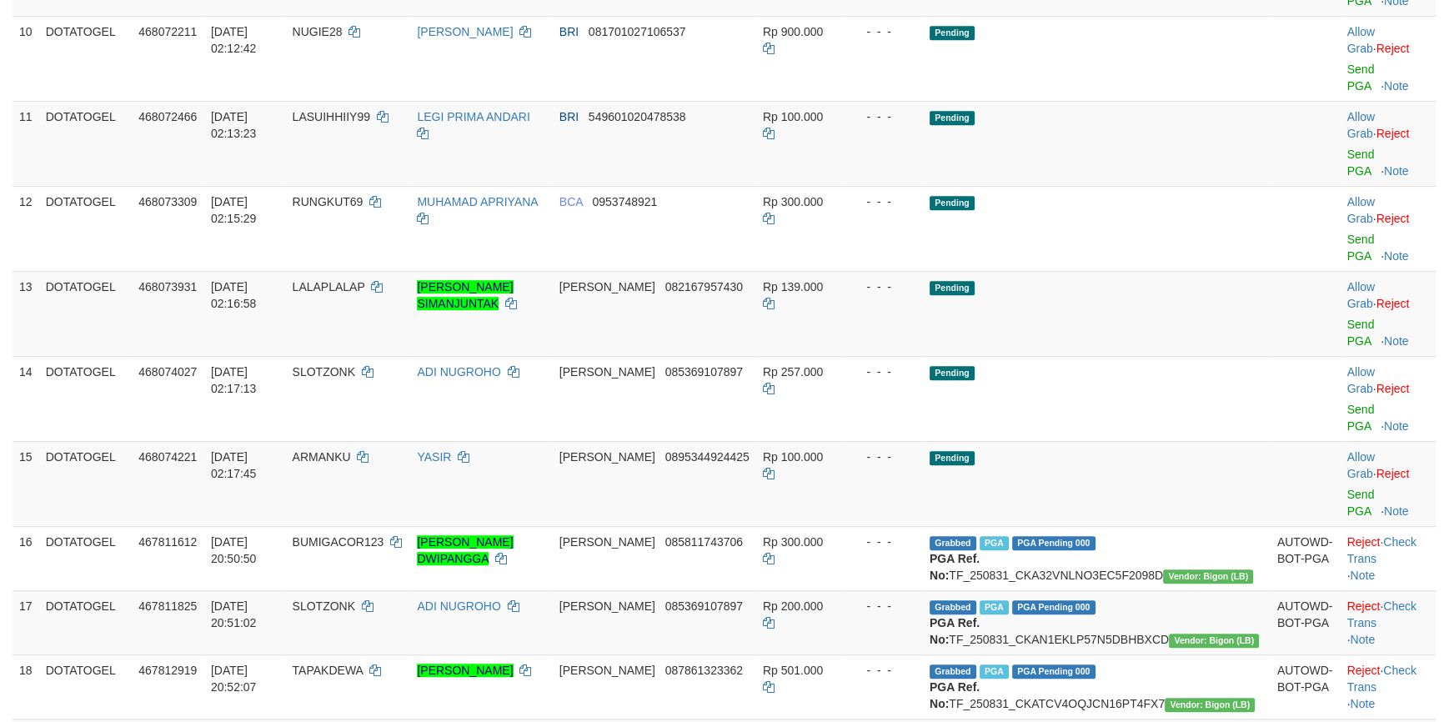
drag, startPoint x: 1395, startPoint y: 357, endPoint x: 1398, endPoint y: 343, distance: 13.6
drag, startPoint x: 1396, startPoint y: 293, endPoint x: 1392, endPoint y: 278, distance: 16.4
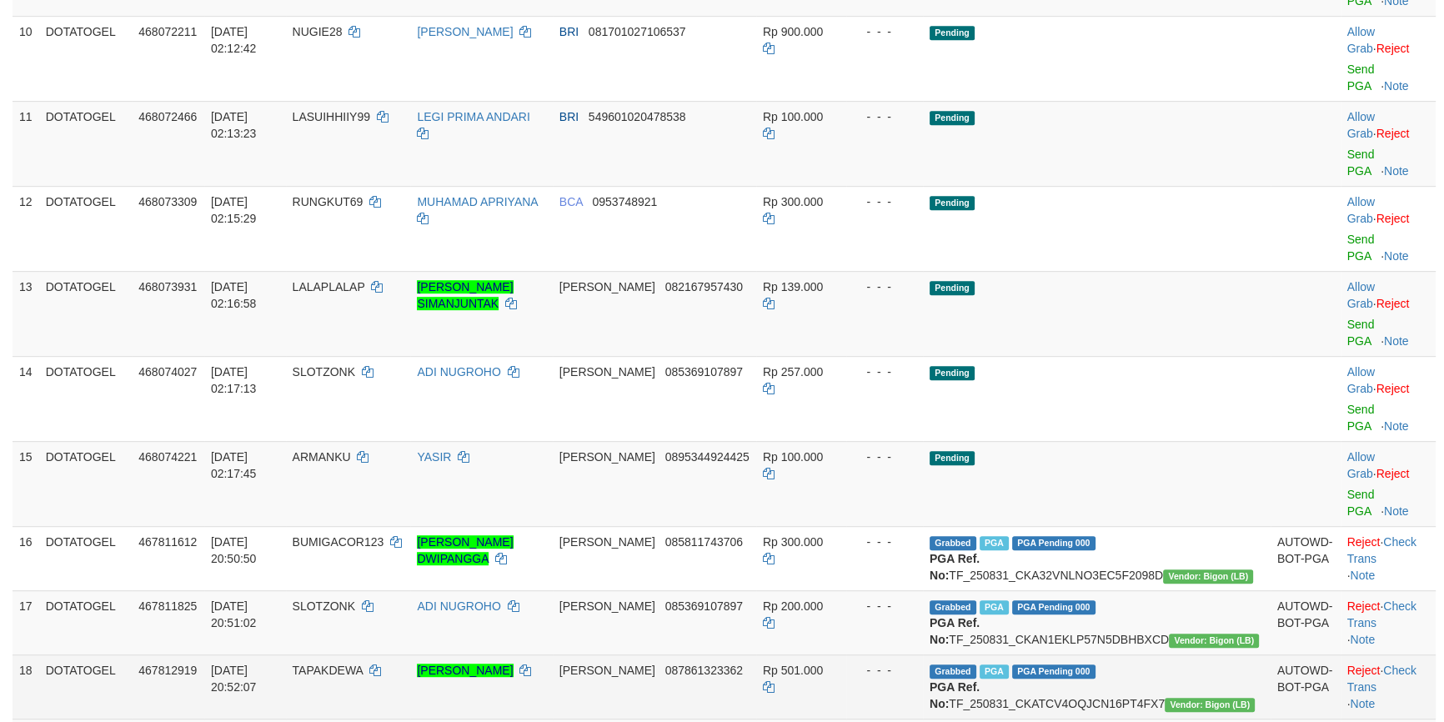
click at [1395, 654] on td "Reject · Check Trans · Note" at bounding box center [1387, 686] width 95 height 64
click at [1393, 664] on link "Check Trans" at bounding box center [1381, 679] width 69 height 30
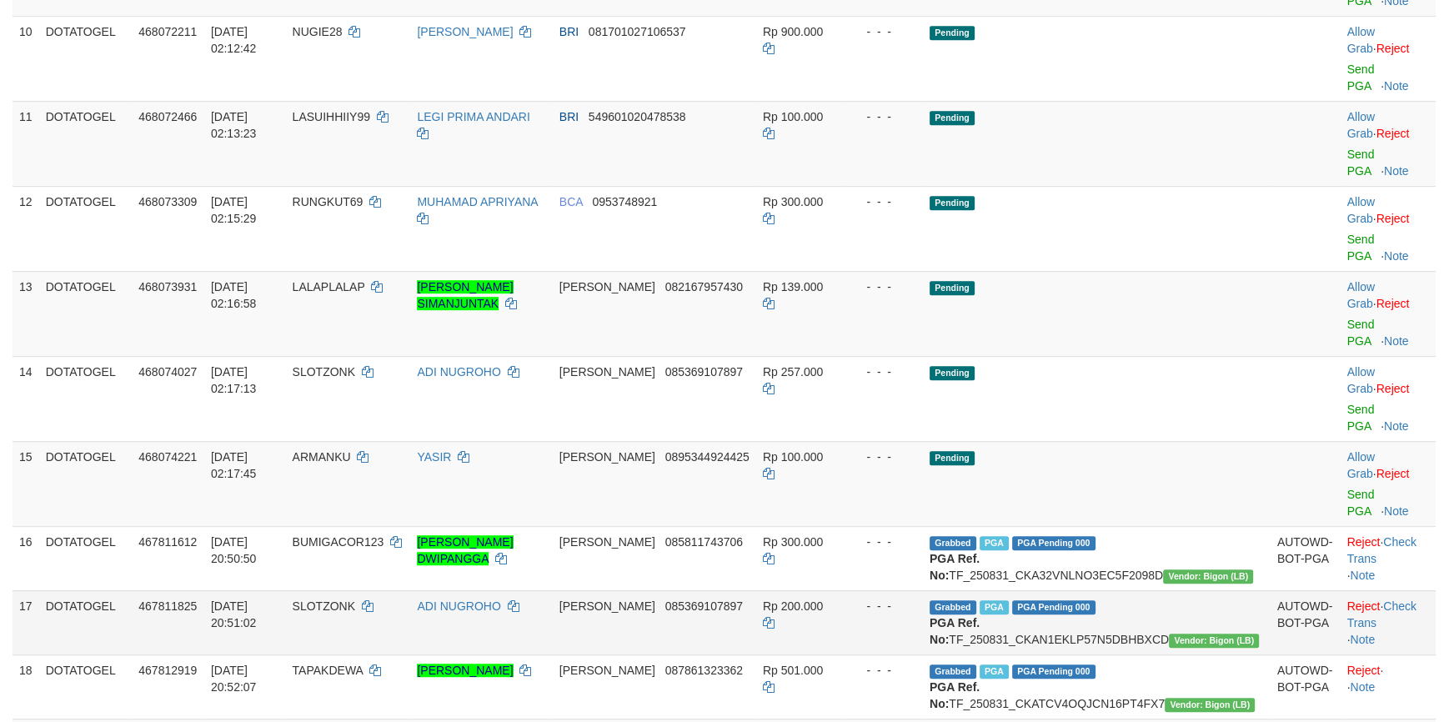
drag, startPoint x: 1390, startPoint y: 129, endPoint x: 1386, endPoint y: 115, distance: 14.8
click at [1390, 590] on td "Reject · Check Trans · Note" at bounding box center [1387, 622] width 95 height 64
click at [1385, 599] on link "Check Trans" at bounding box center [1381, 614] width 69 height 30
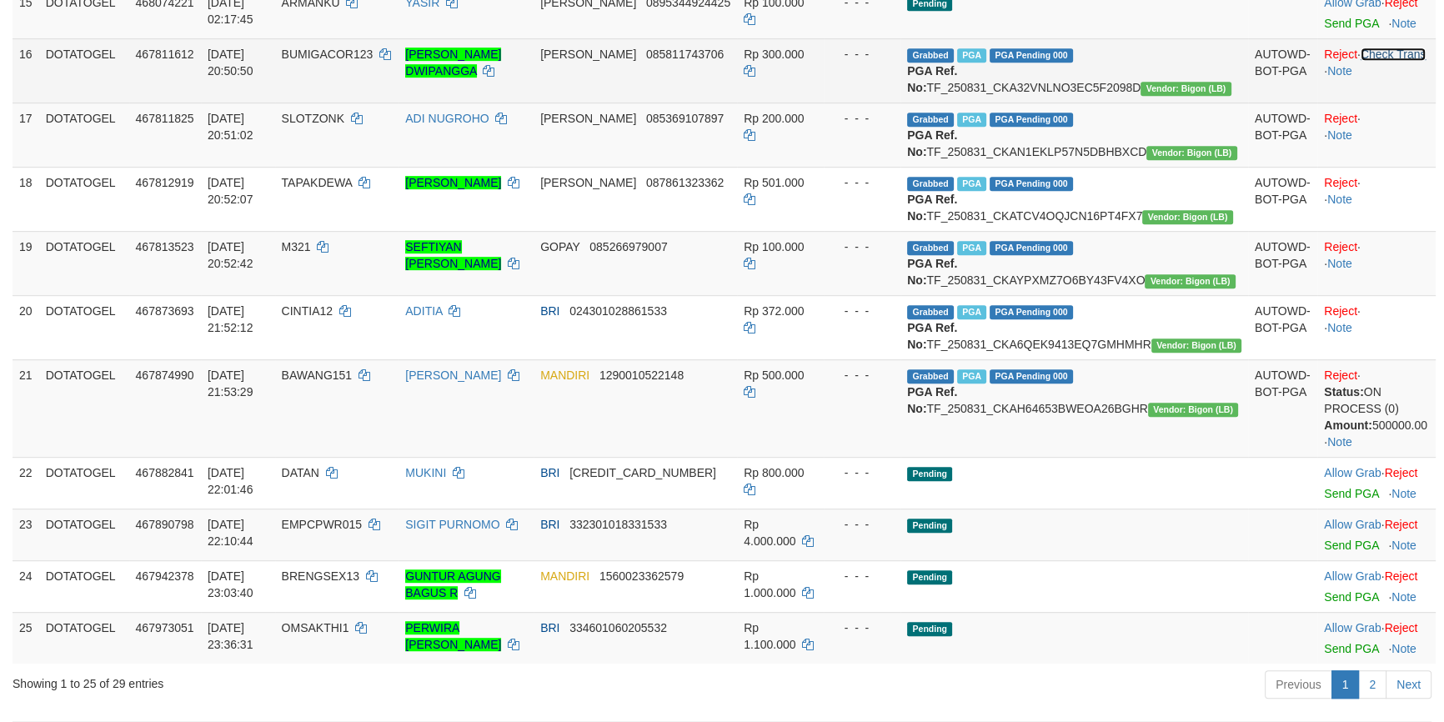
click at [1403, 48] on link "Check Trans" at bounding box center [1393, 54] width 66 height 13
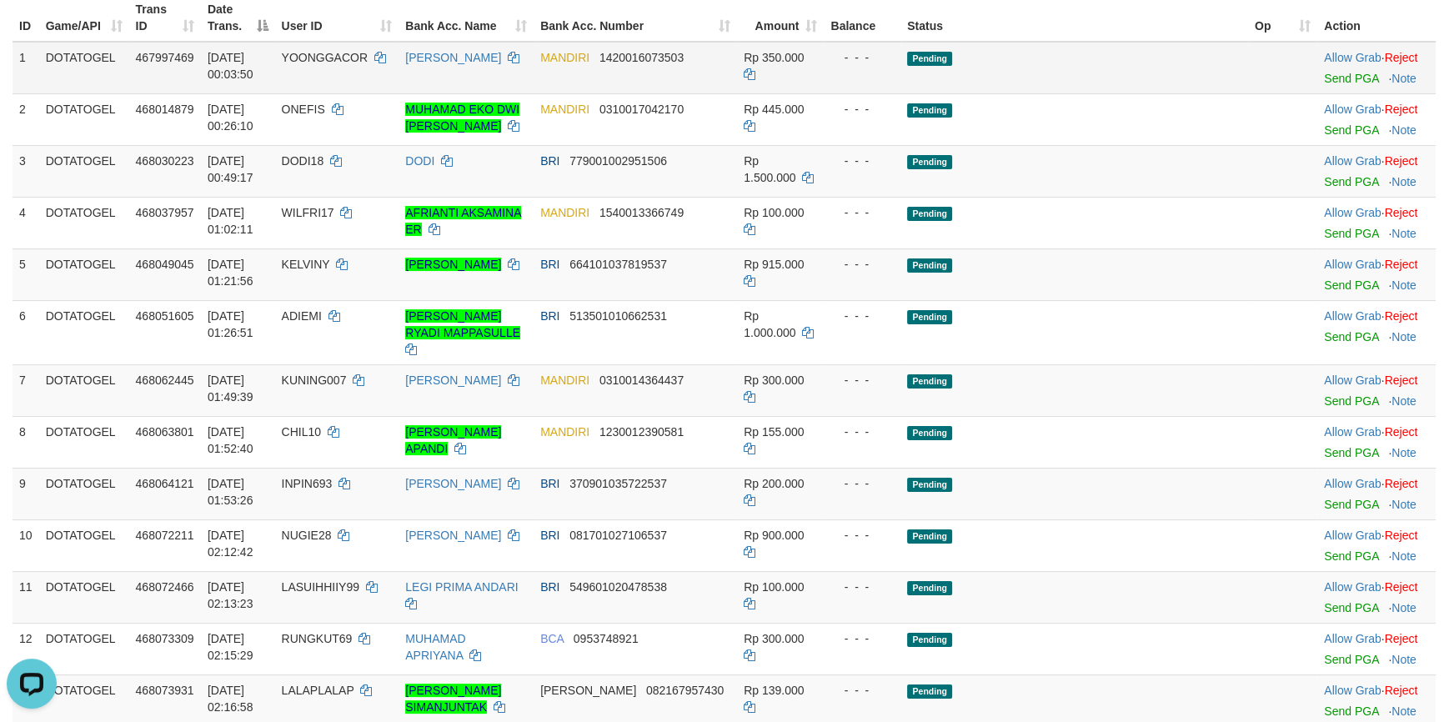
scroll to position [0, 0]
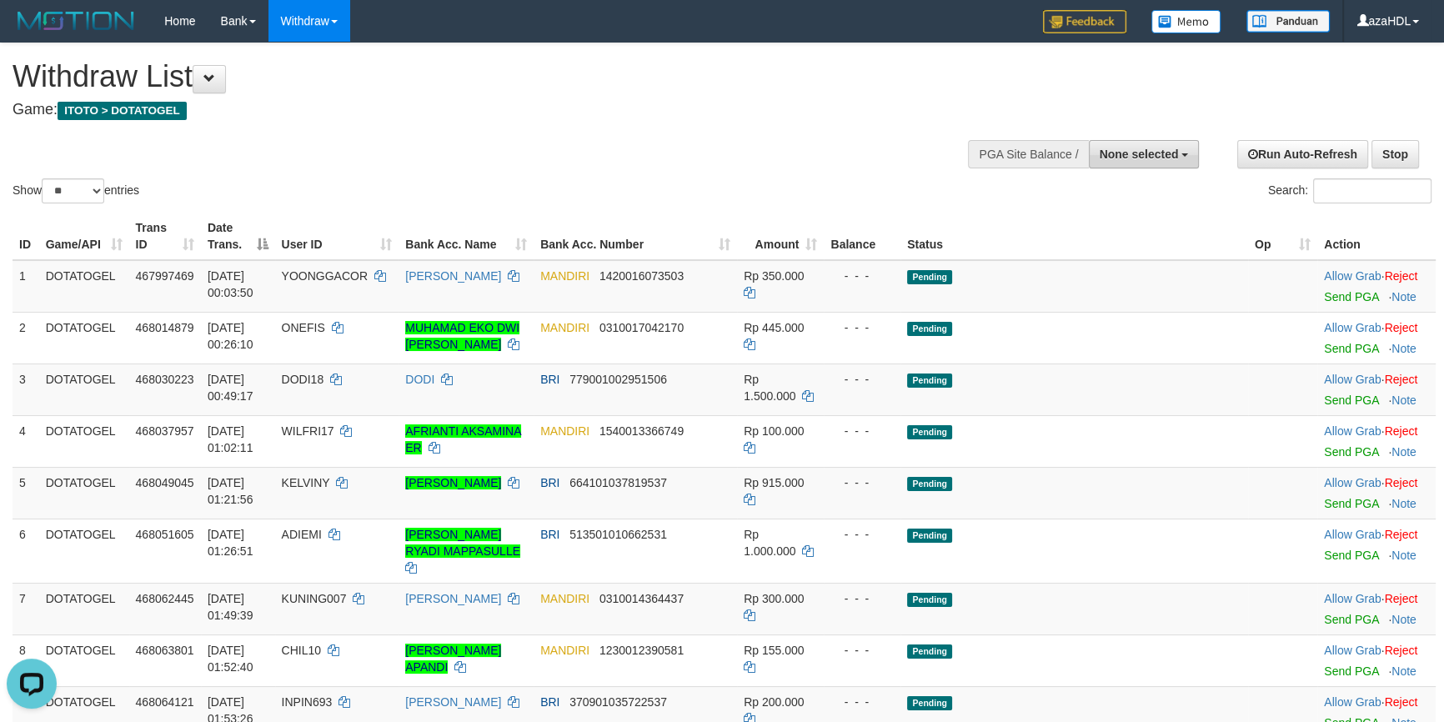
click at [1130, 148] on span "None selected" at bounding box center [1138, 154] width 79 height 13
click at [1094, 235] on label "[ITOTO] DOTATOGEL" at bounding box center [1115, 239] width 165 height 22
select select "***"
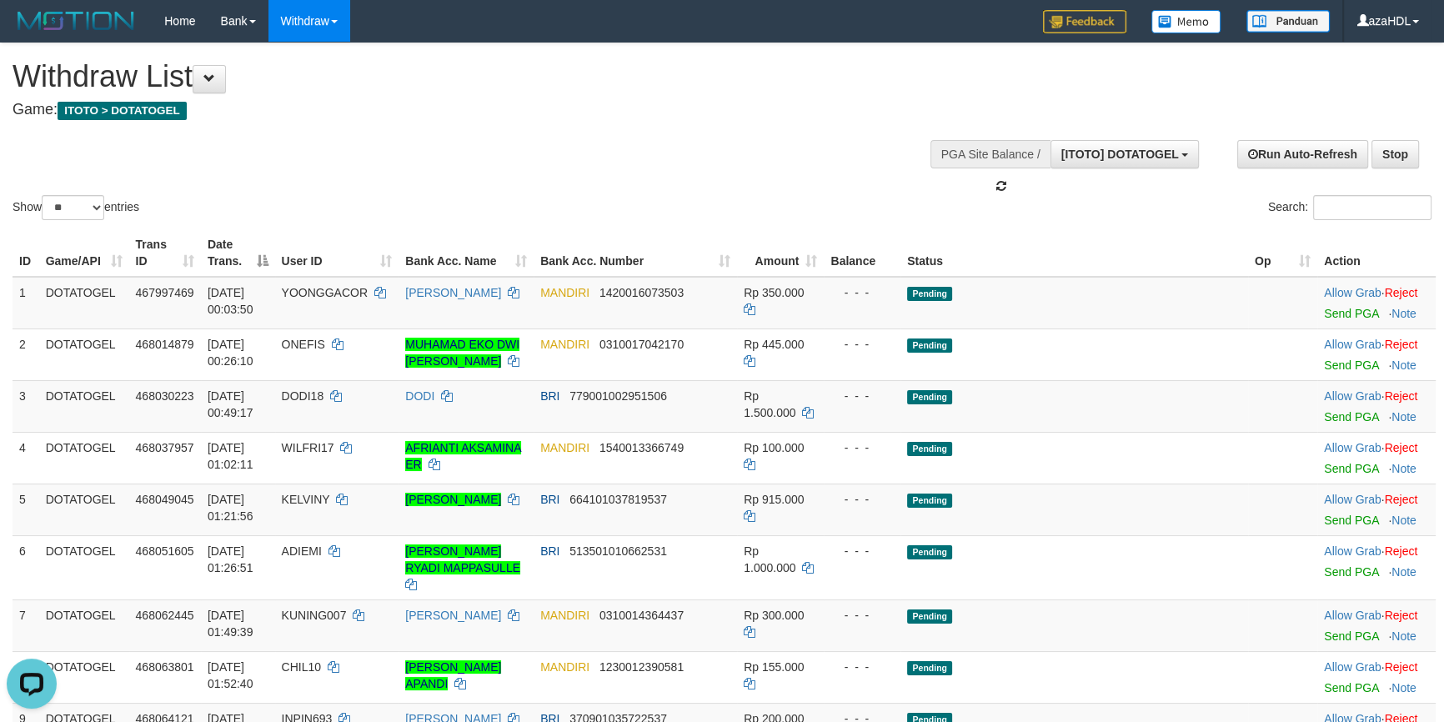
click at [950, 135] on div "Show ** ** ** *** entries Search:" at bounding box center [722, 133] width 1444 height 180
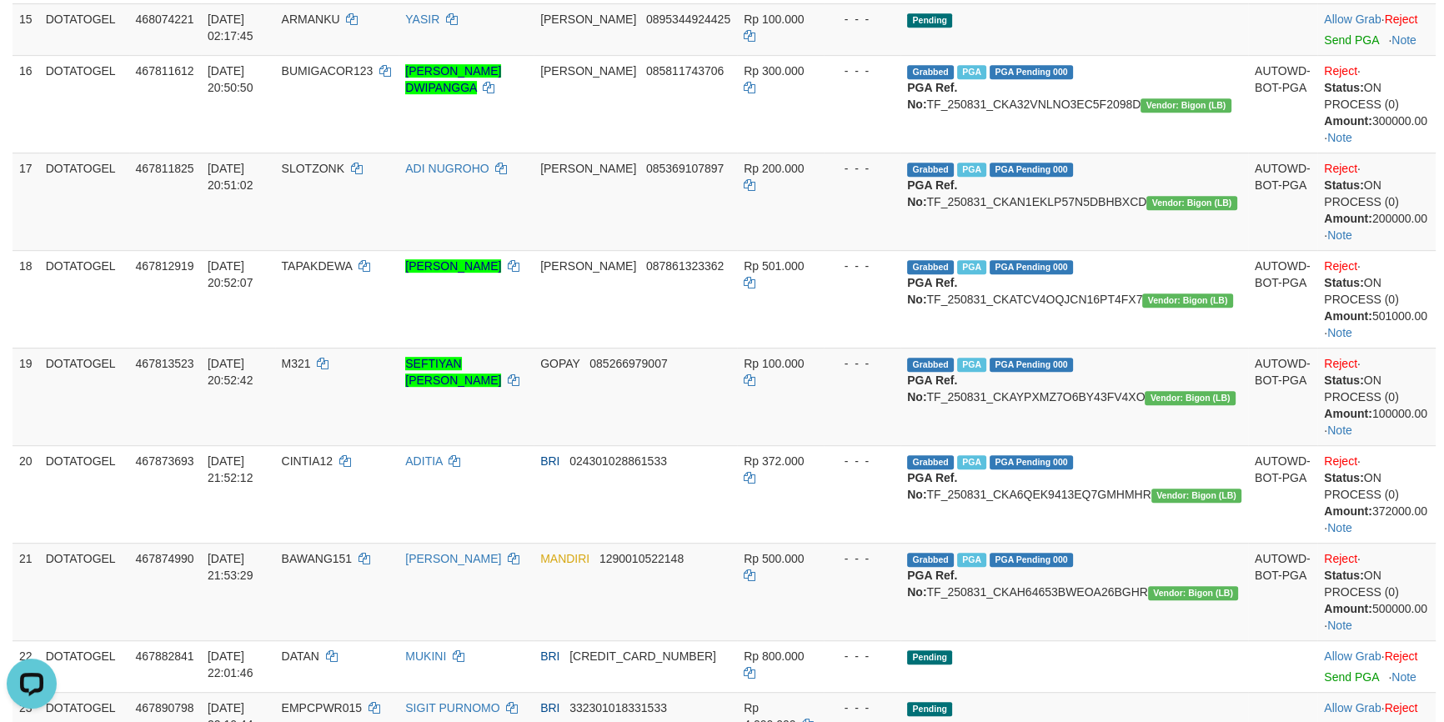
scroll to position [0, 0]
